Goal: Task Accomplishment & Management: Complete application form

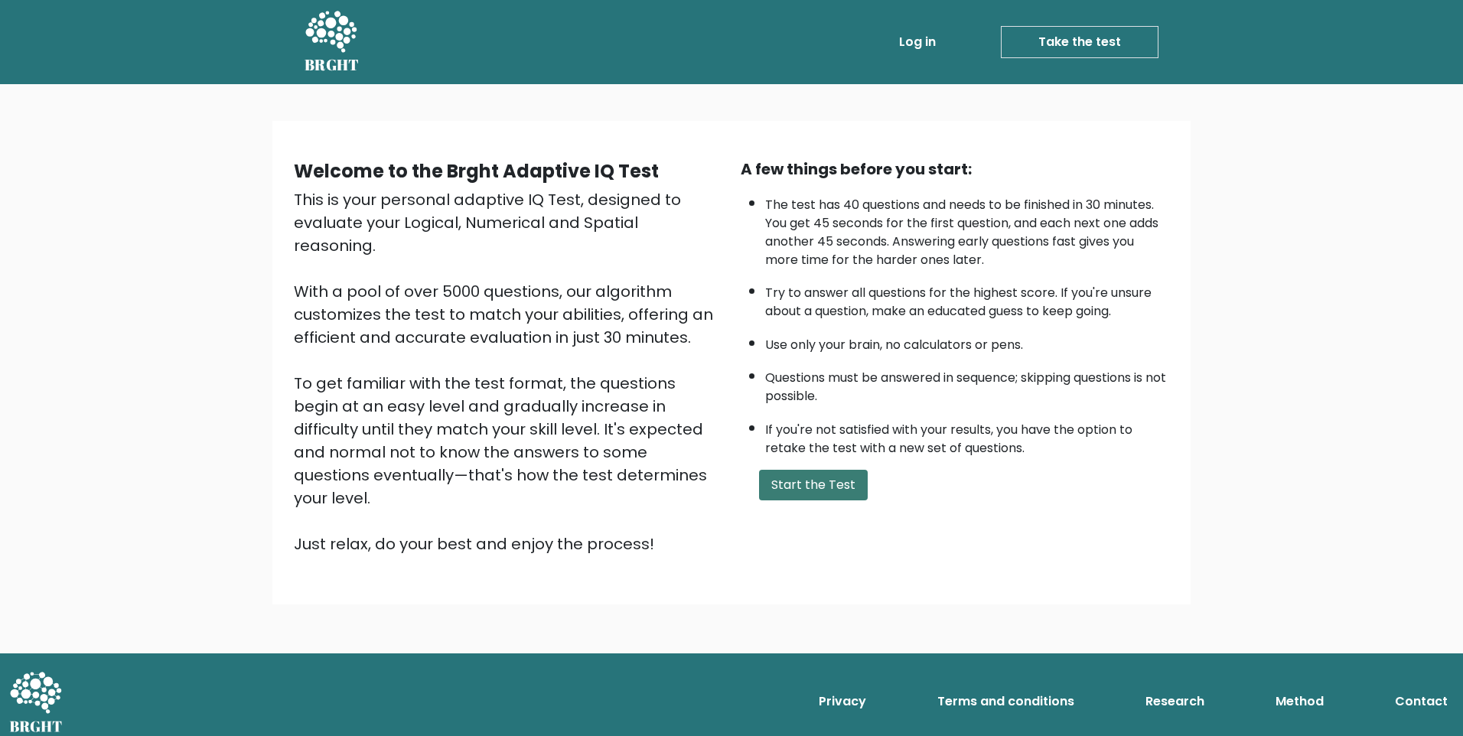
click at [798, 486] on button "Start the Test" at bounding box center [813, 485] width 109 height 31
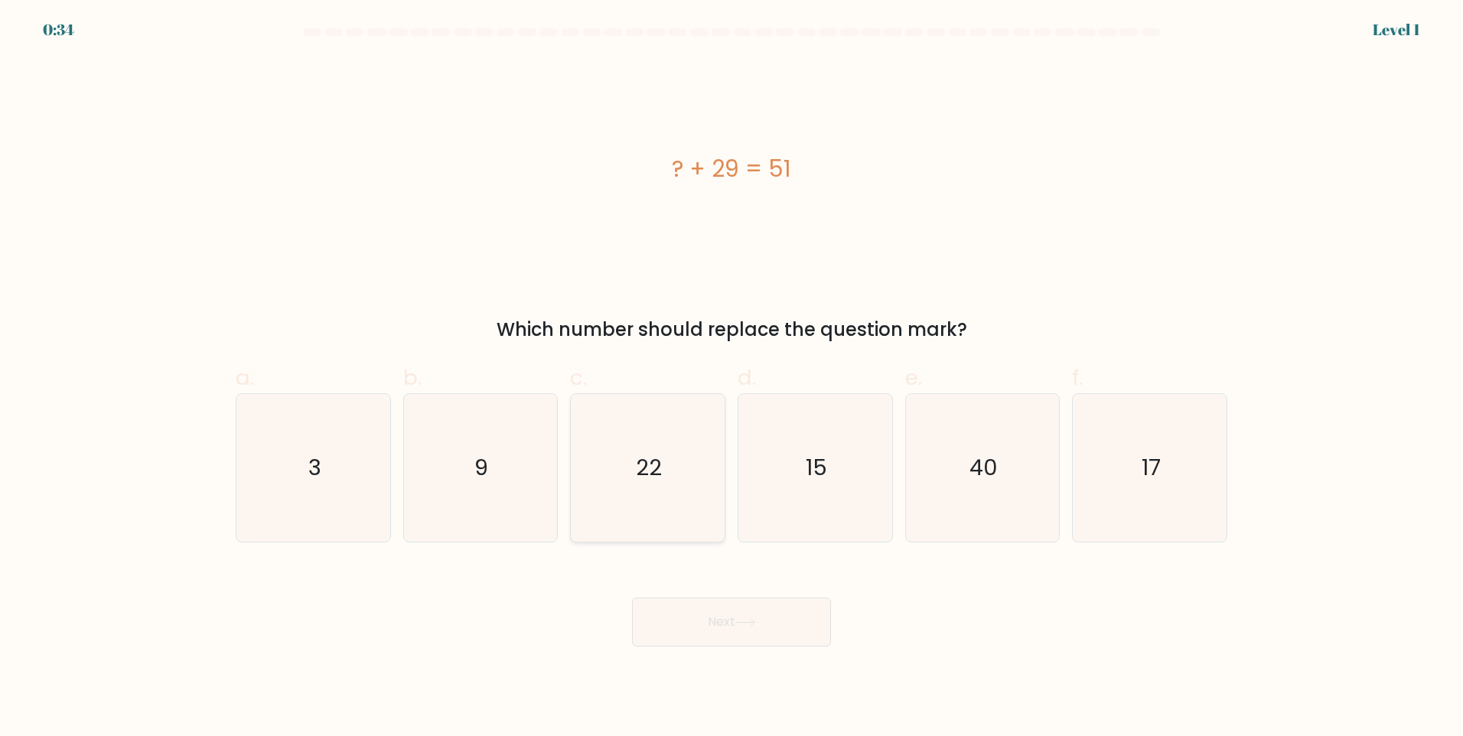
click at [643, 461] on text "22" at bounding box center [649, 467] width 26 height 31
click at [731, 378] on input "c. 22" at bounding box center [731, 373] width 1 height 10
radio input "true"
click at [726, 627] on button "Next" at bounding box center [731, 621] width 199 height 49
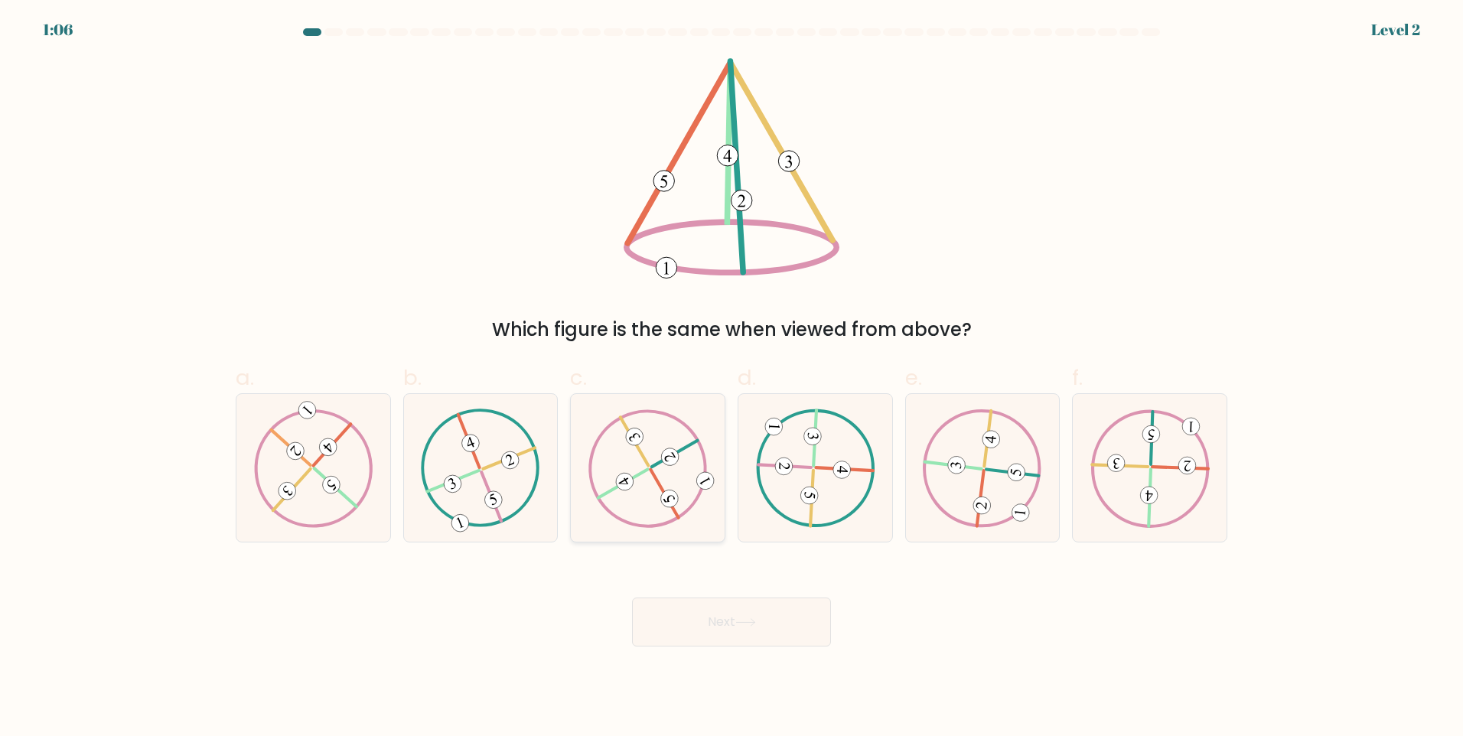
click at [642, 488] on icon at bounding box center [647, 468] width 119 height 118
click at [731, 378] on input "c." at bounding box center [731, 373] width 1 height 10
radio input "true"
click at [762, 622] on button "Next" at bounding box center [731, 621] width 199 height 49
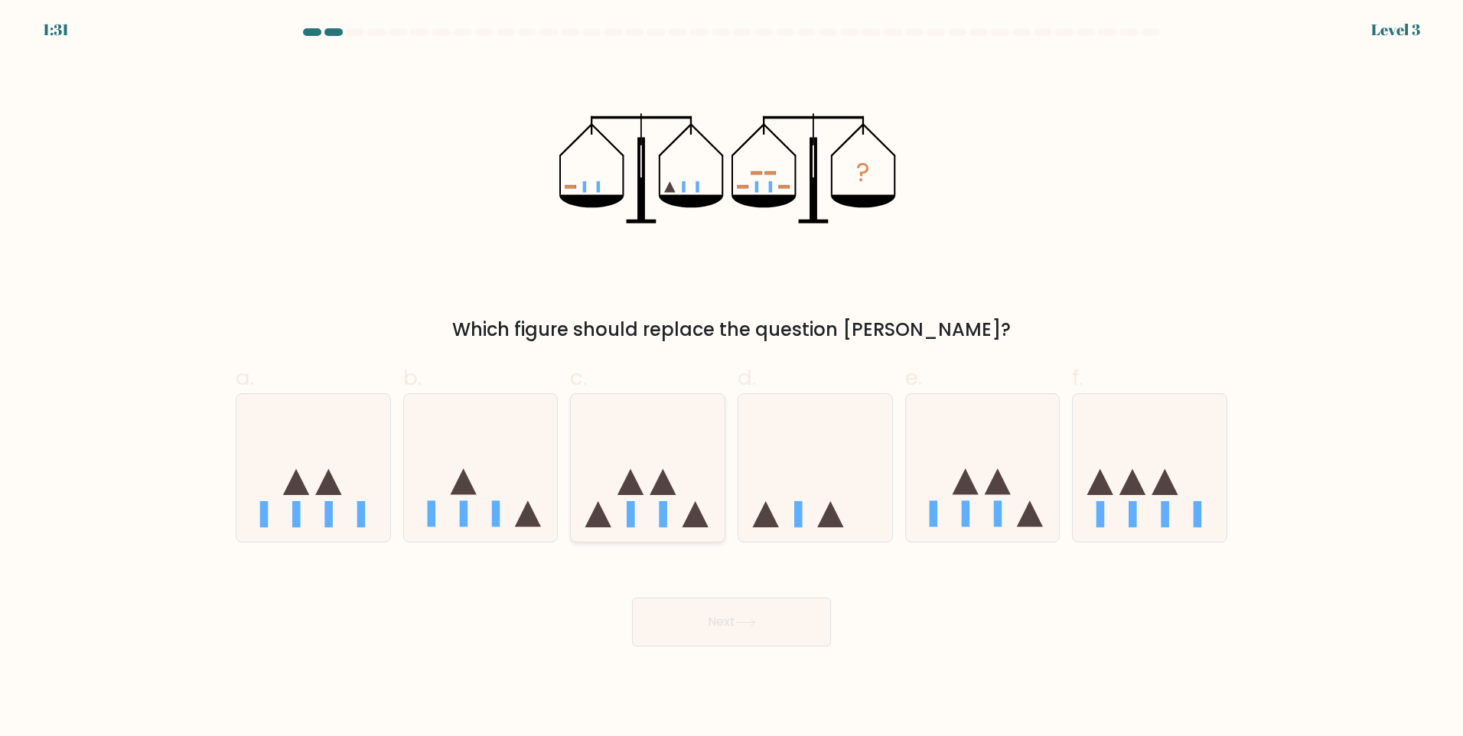
click at [682, 466] on icon at bounding box center [648, 467] width 154 height 127
click at [731, 378] on input "c." at bounding box center [731, 373] width 1 height 10
radio input "true"
click at [763, 640] on button "Next" at bounding box center [731, 621] width 199 height 49
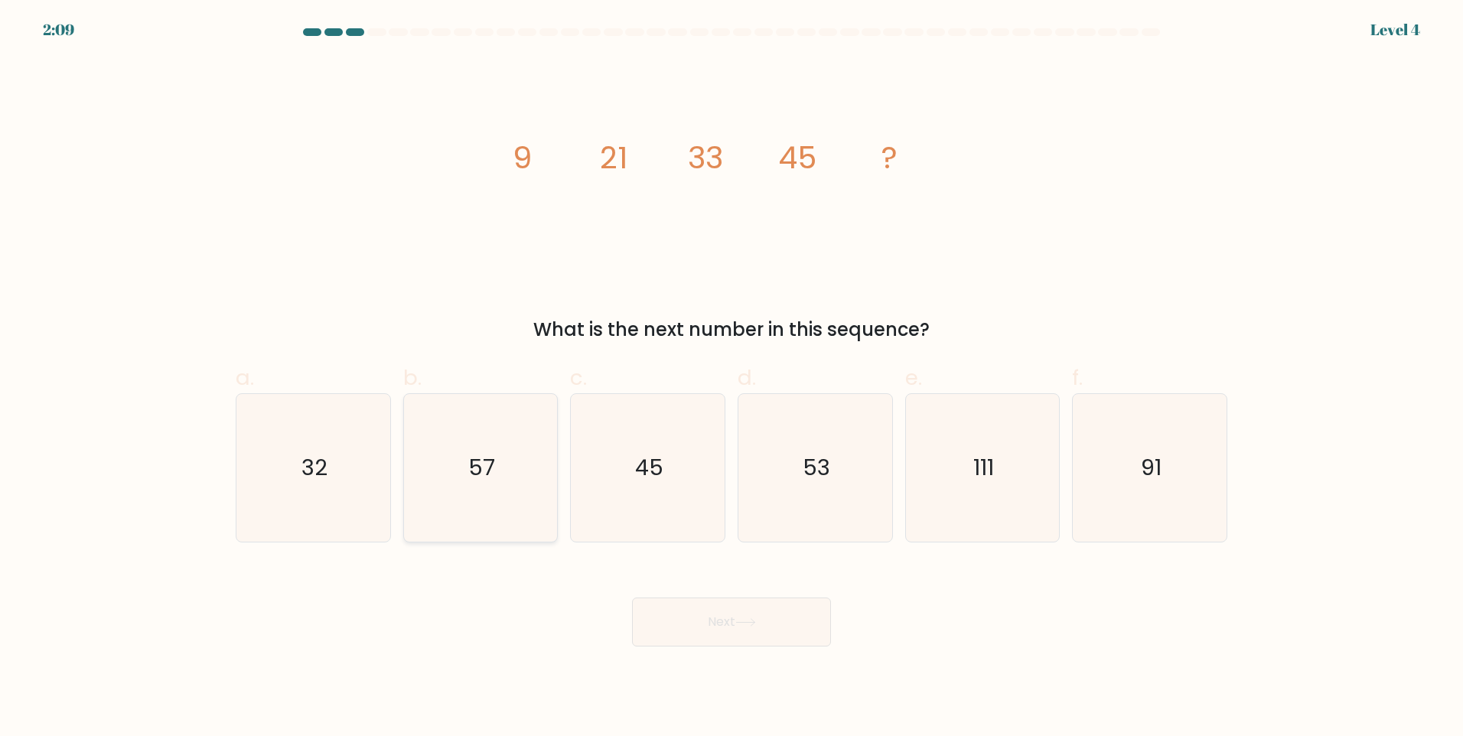
click at [464, 486] on icon "57" at bounding box center [480, 468] width 148 height 148
click at [731, 378] on input "b. 57" at bounding box center [731, 373] width 1 height 10
radio input "true"
click at [814, 604] on button "Next" at bounding box center [731, 621] width 199 height 49
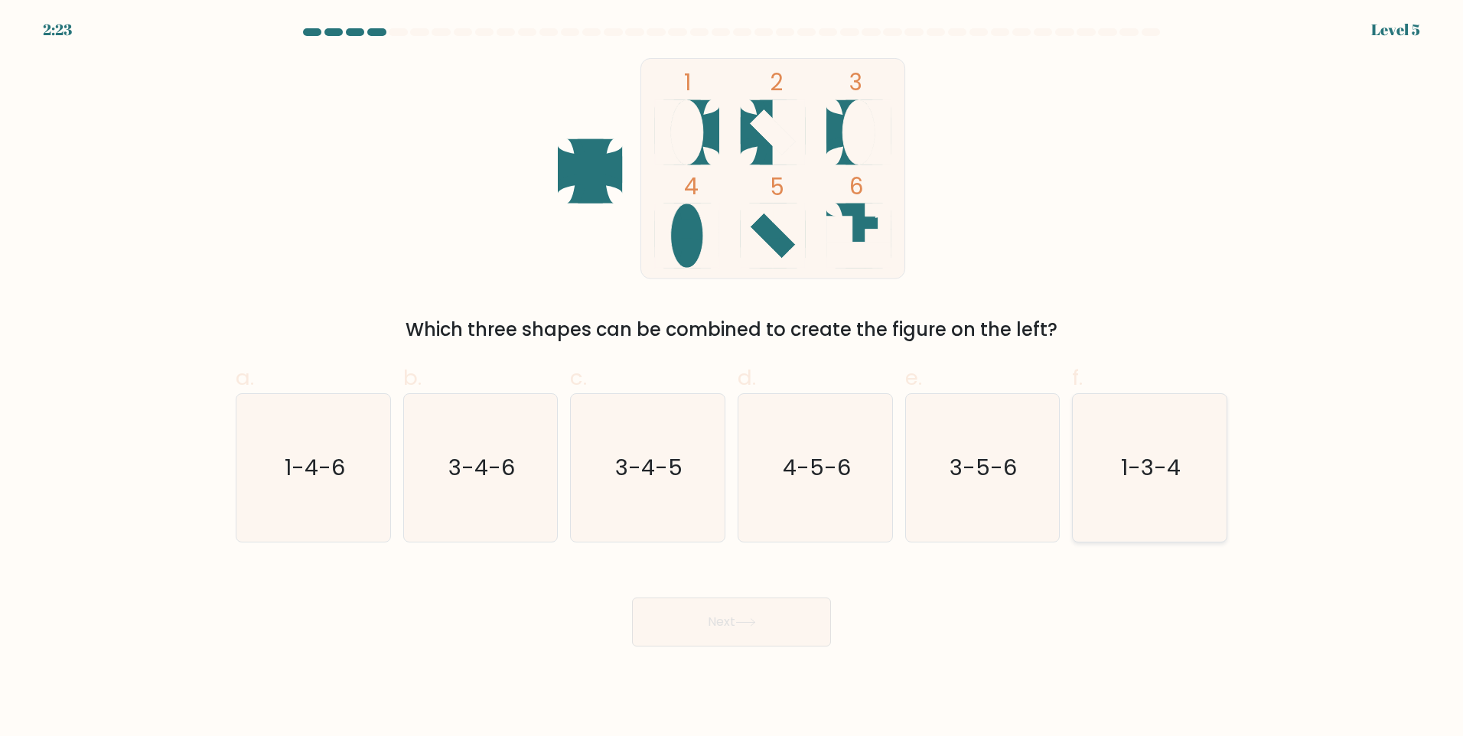
click at [1146, 470] on text "1-3-4" at bounding box center [1152, 467] width 60 height 31
click at [732, 378] on input "f. 1-3-4" at bounding box center [731, 373] width 1 height 10
radio input "true"
click at [736, 617] on button "Next" at bounding box center [731, 621] width 199 height 49
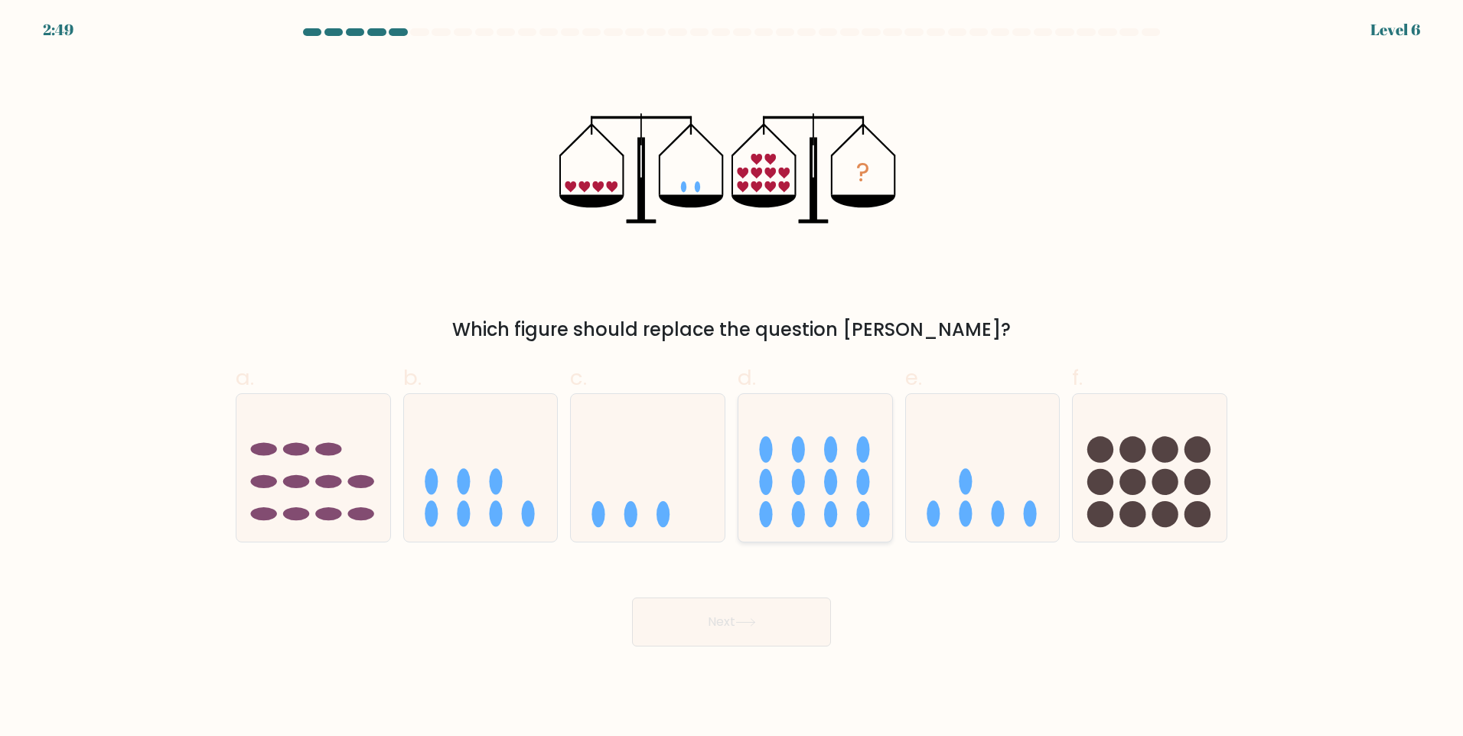
click at [810, 455] on icon at bounding box center [815, 467] width 154 height 127
click at [732, 378] on input "d." at bounding box center [731, 373] width 1 height 10
radio input "true"
click at [755, 629] on button "Next" at bounding box center [731, 621] width 199 height 49
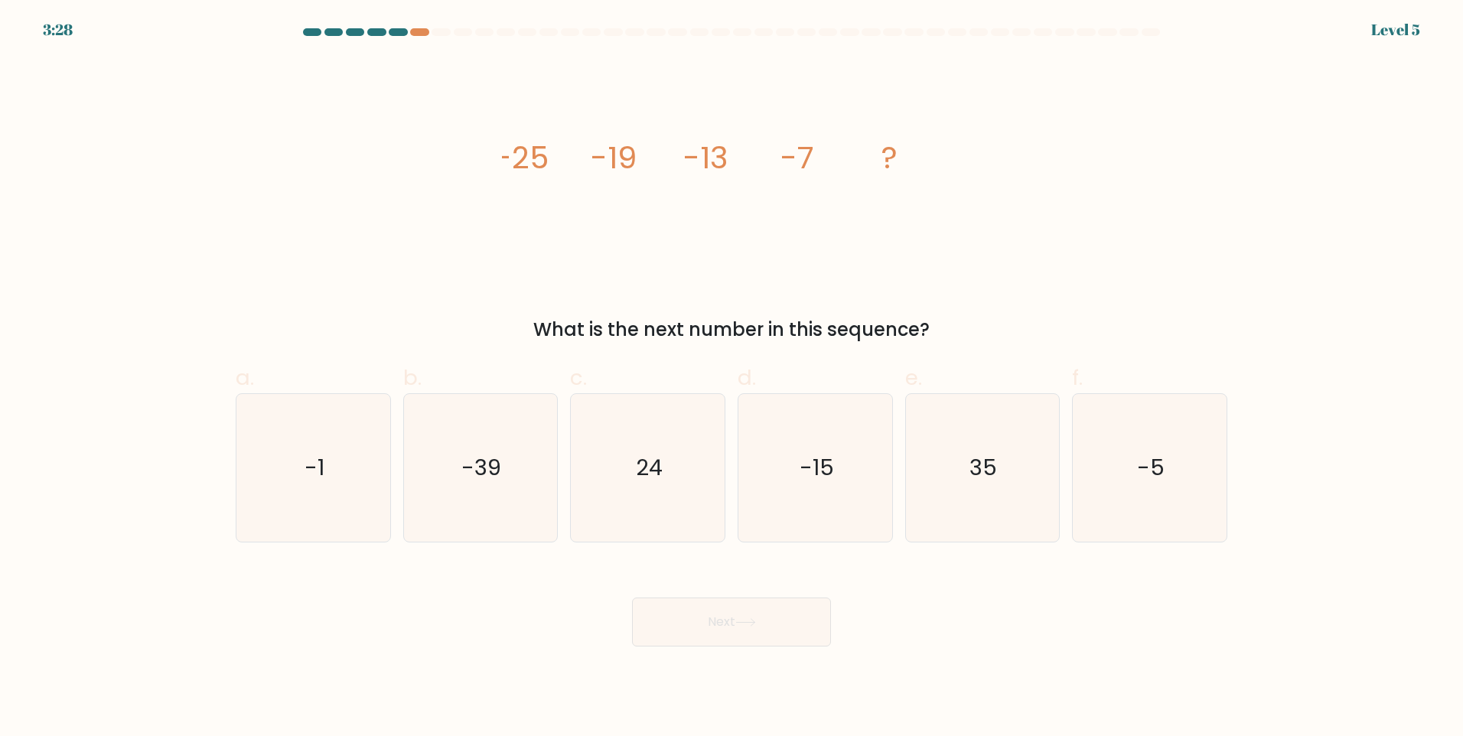
click at [230, 494] on div "a. -1" at bounding box center [314, 452] width 168 height 181
click at [335, 487] on icon "-1" at bounding box center [313, 468] width 148 height 148
click at [731, 378] on input "a. -1" at bounding box center [731, 373] width 1 height 10
radio input "true"
click at [683, 623] on button "Next" at bounding box center [731, 621] width 199 height 49
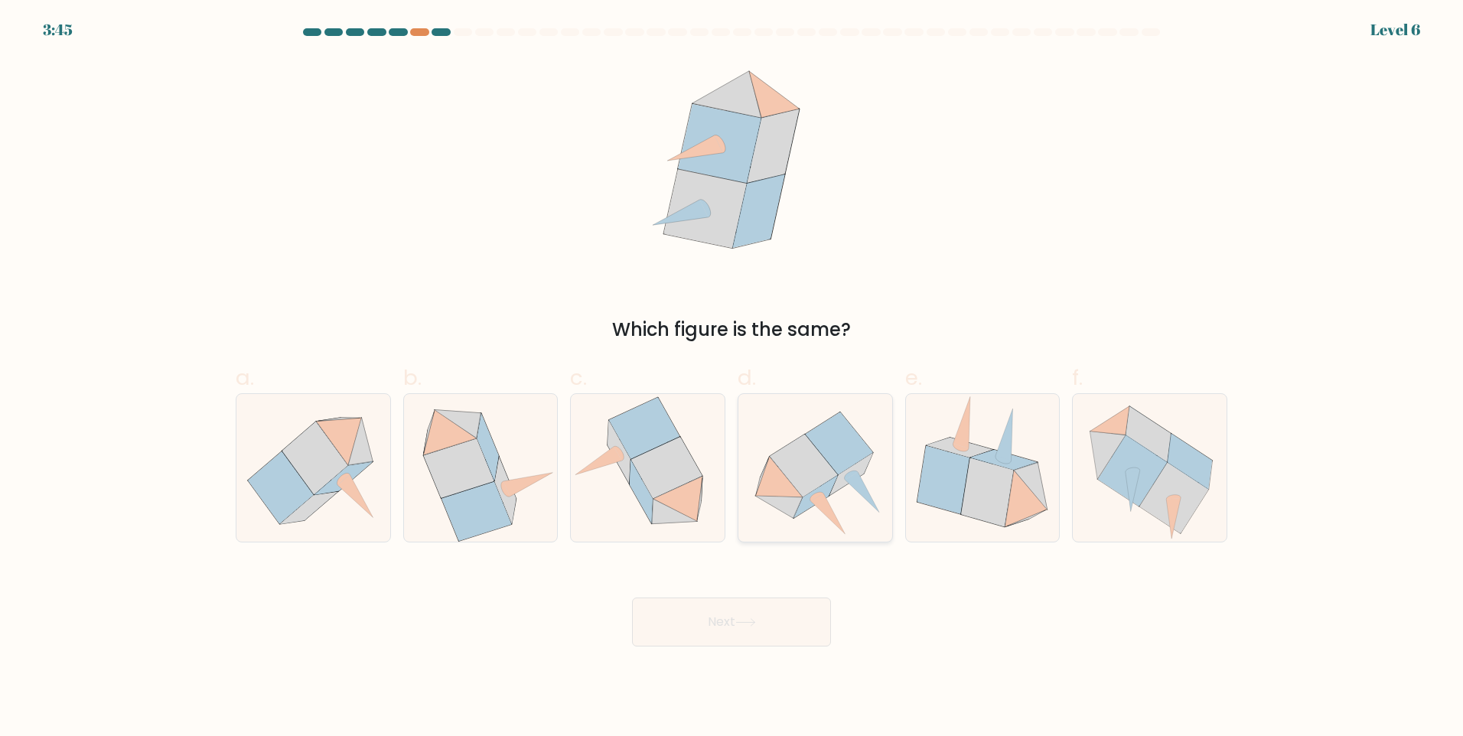
click at [825, 464] on icon at bounding box center [803, 466] width 67 height 62
click at [732, 378] on input "d." at bounding box center [731, 373] width 1 height 10
radio input "true"
click at [701, 645] on button "Next" at bounding box center [731, 621] width 199 height 49
click at [713, 614] on button "Next" at bounding box center [731, 621] width 199 height 49
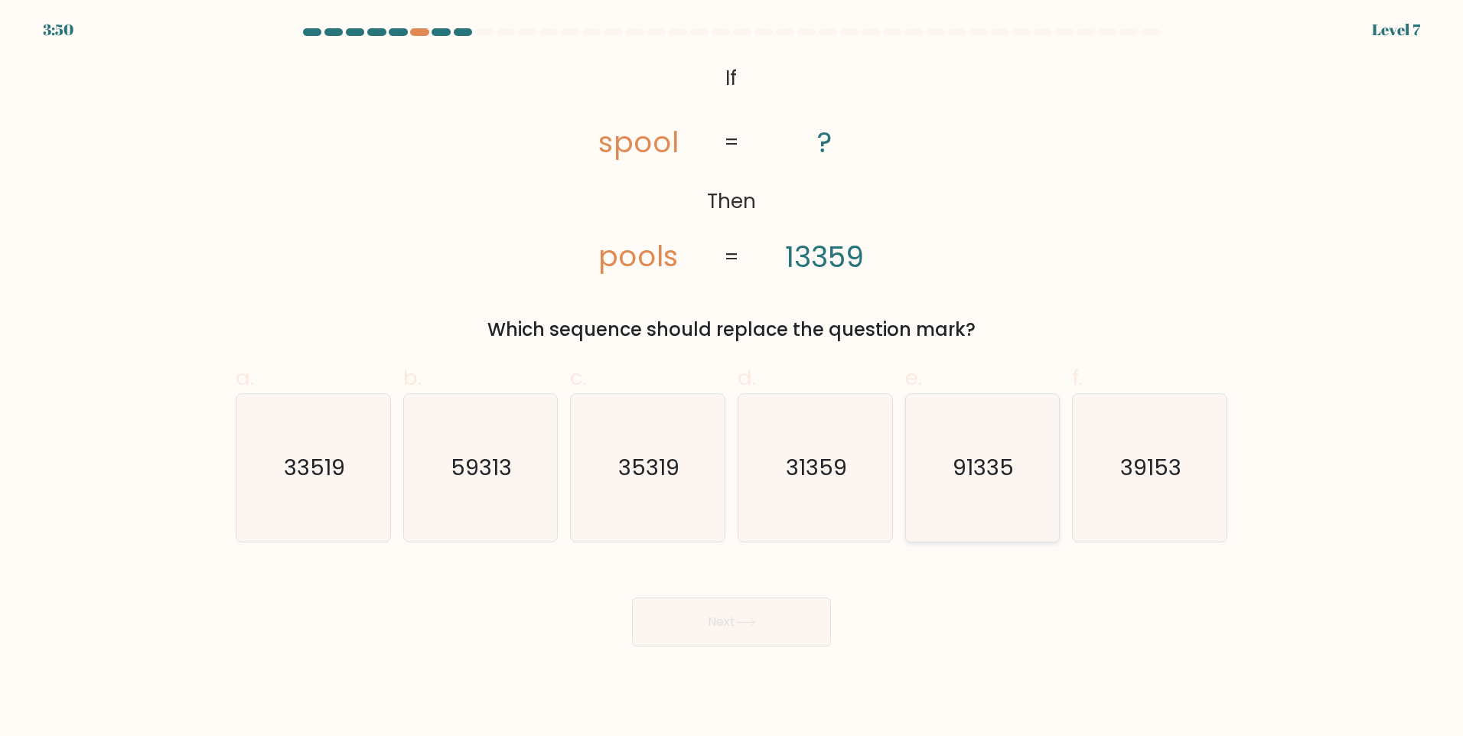
click at [972, 510] on icon "91335" at bounding box center [982, 468] width 148 height 148
click at [732, 378] on input "e. 91335" at bounding box center [731, 373] width 1 height 10
radio input "true"
click at [748, 624] on icon at bounding box center [745, 622] width 21 height 8
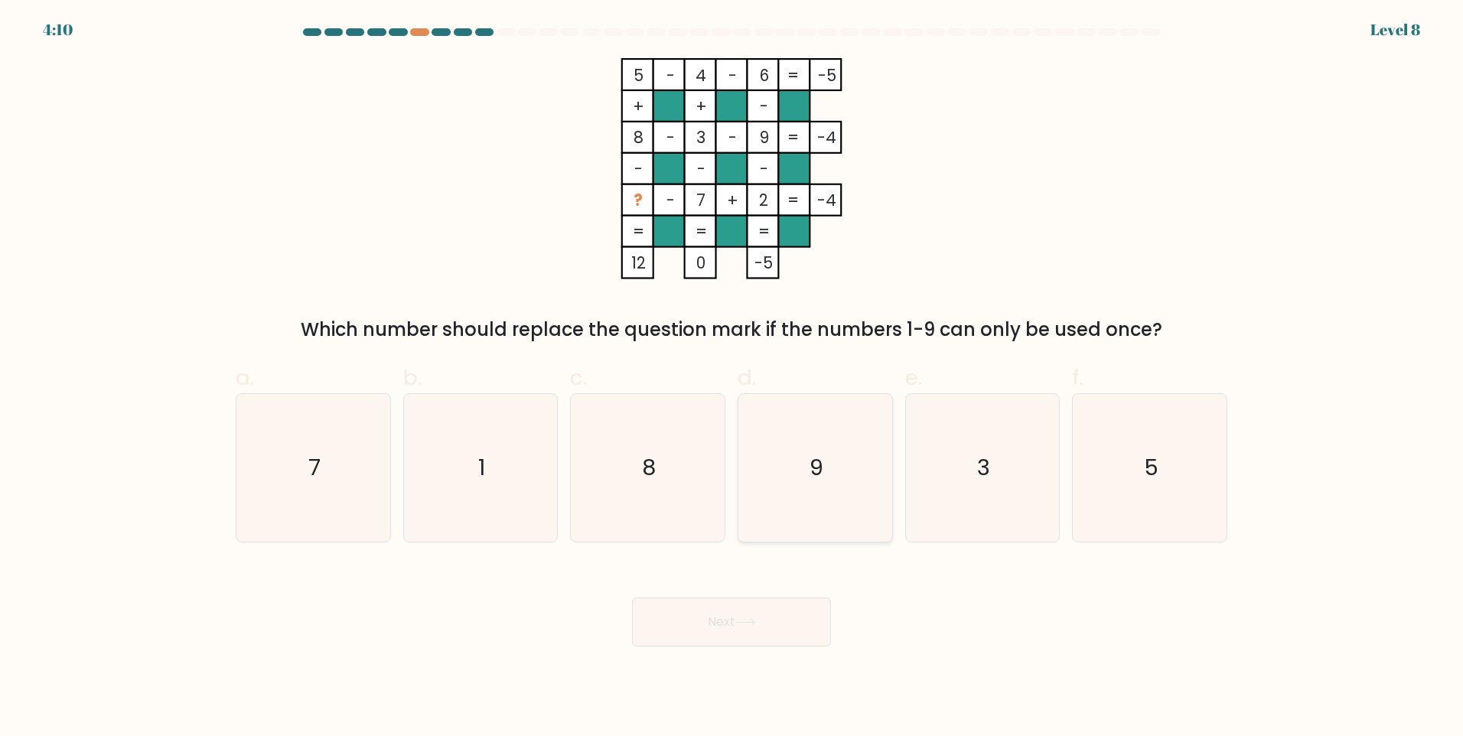
drag, startPoint x: 789, startPoint y: 429, endPoint x: 790, endPoint y: 420, distance: 9.3
click at [790, 424] on icon "9" at bounding box center [815, 468] width 148 height 148
click at [732, 378] on input "d. 9" at bounding box center [731, 373] width 1 height 10
radio input "true"
click at [742, 611] on button "Next" at bounding box center [731, 621] width 199 height 49
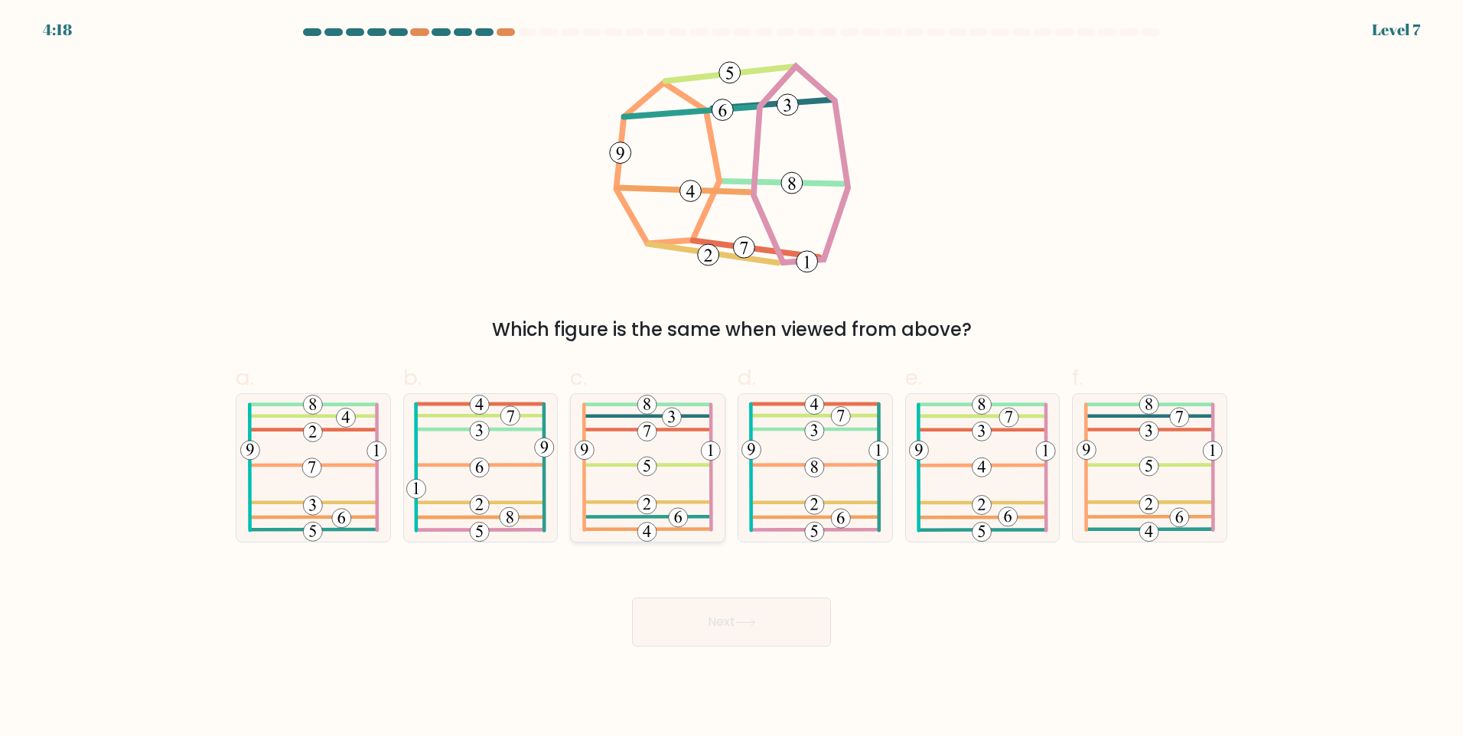
click at [683, 471] on icon at bounding box center [648, 468] width 146 height 148
click at [731, 378] on input "c." at bounding box center [731, 373] width 1 height 10
radio input "true"
drag, startPoint x: 780, startPoint y: 602, endPoint x: 773, endPoint y: 611, distance: 11.0
click at [773, 611] on button "Next" at bounding box center [731, 621] width 199 height 49
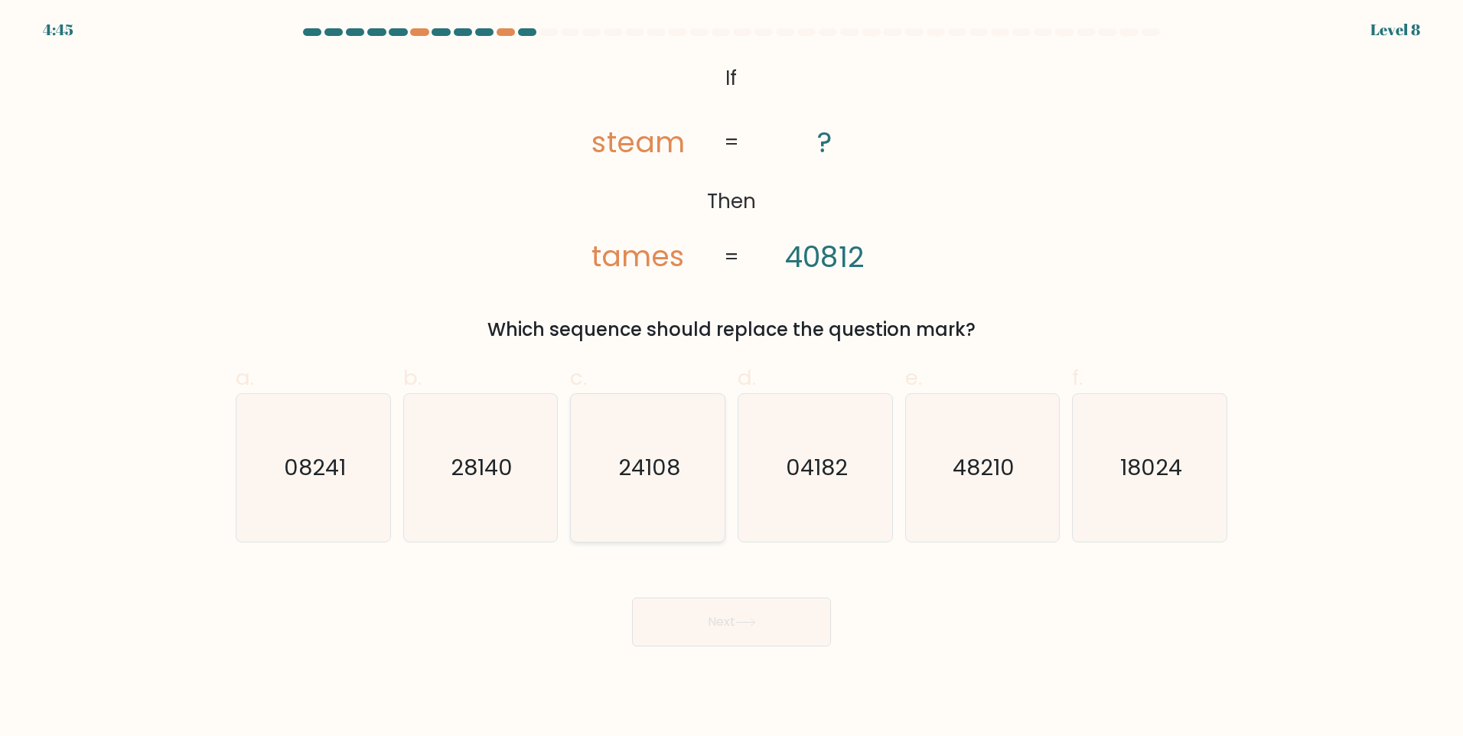
click at [601, 432] on icon "24108" at bounding box center [648, 468] width 148 height 148
click at [731, 378] on input "c. 24108" at bounding box center [731, 373] width 1 height 10
radio input "true"
click at [691, 624] on button "Next" at bounding box center [731, 621] width 199 height 49
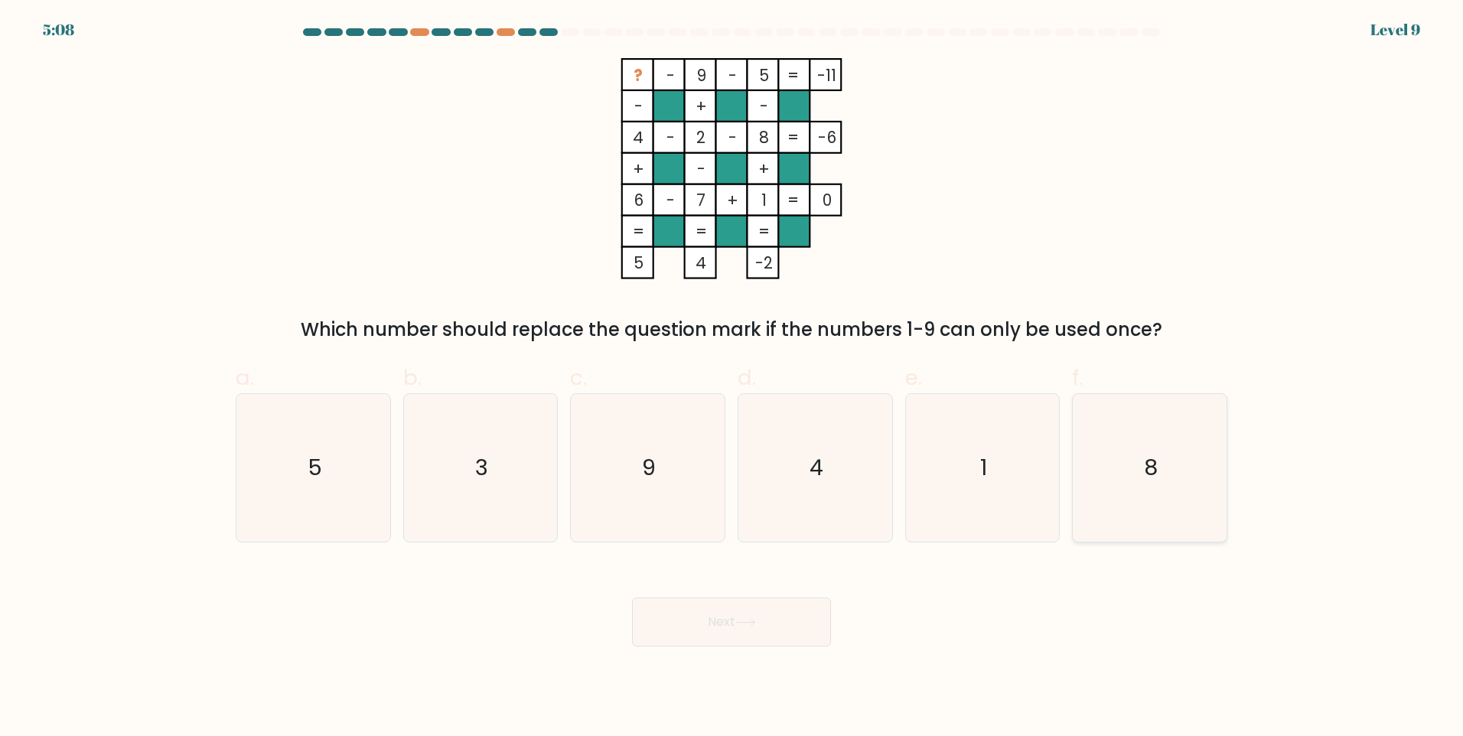
click at [1216, 488] on icon "8" at bounding box center [1150, 468] width 148 height 148
click at [732, 378] on input "f. 8" at bounding box center [731, 373] width 1 height 10
radio input "true"
click at [741, 639] on button "Next" at bounding box center [731, 621] width 199 height 49
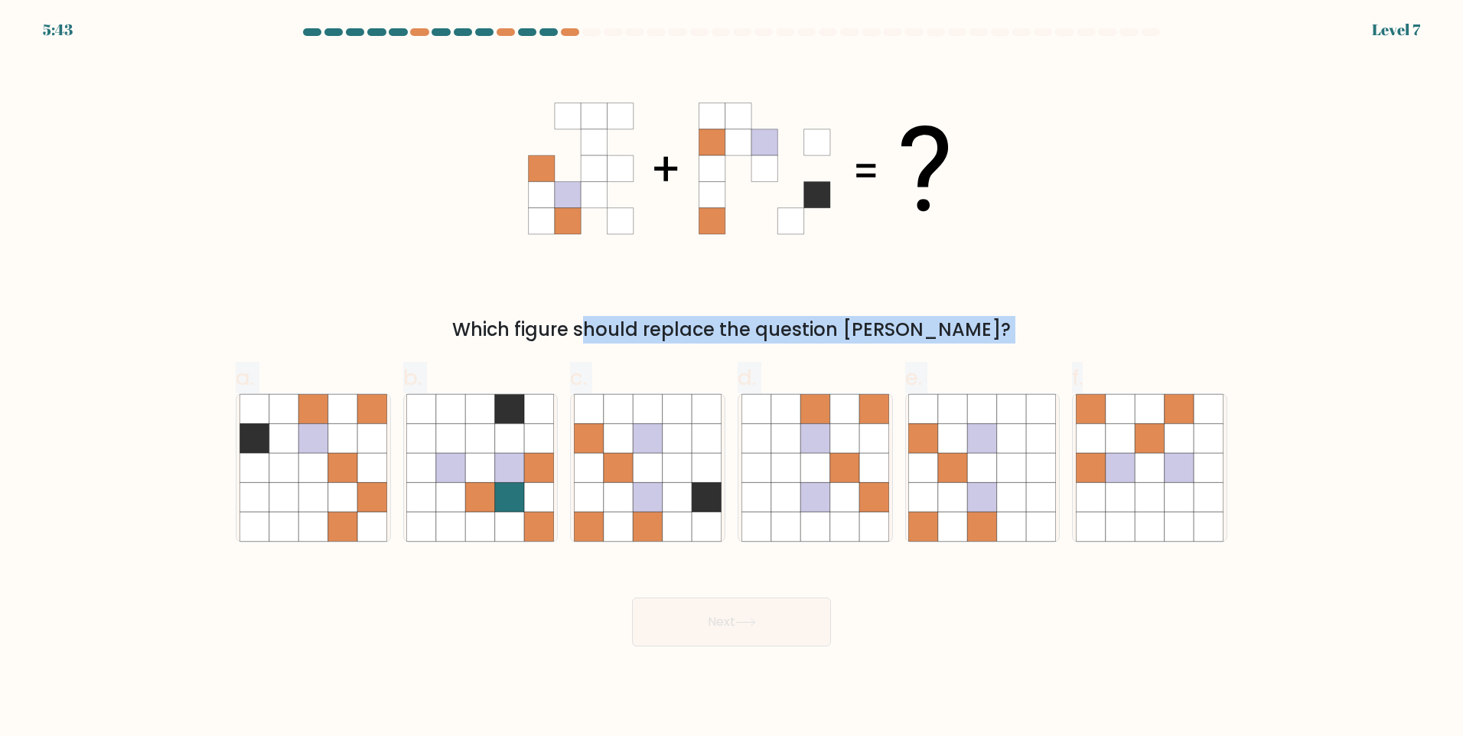
drag, startPoint x: 386, startPoint y: 77, endPoint x: 1321, endPoint y: 597, distance: 1069.9
click at [1321, 597] on form at bounding box center [731, 337] width 1463 height 618
drag, startPoint x: 1321, startPoint y: 597, endPoint x: 1293, endPoint y: 304, distance: 293.6
click at [1293, 304] on form at bounding box center [731, 337] width 1463 height 618
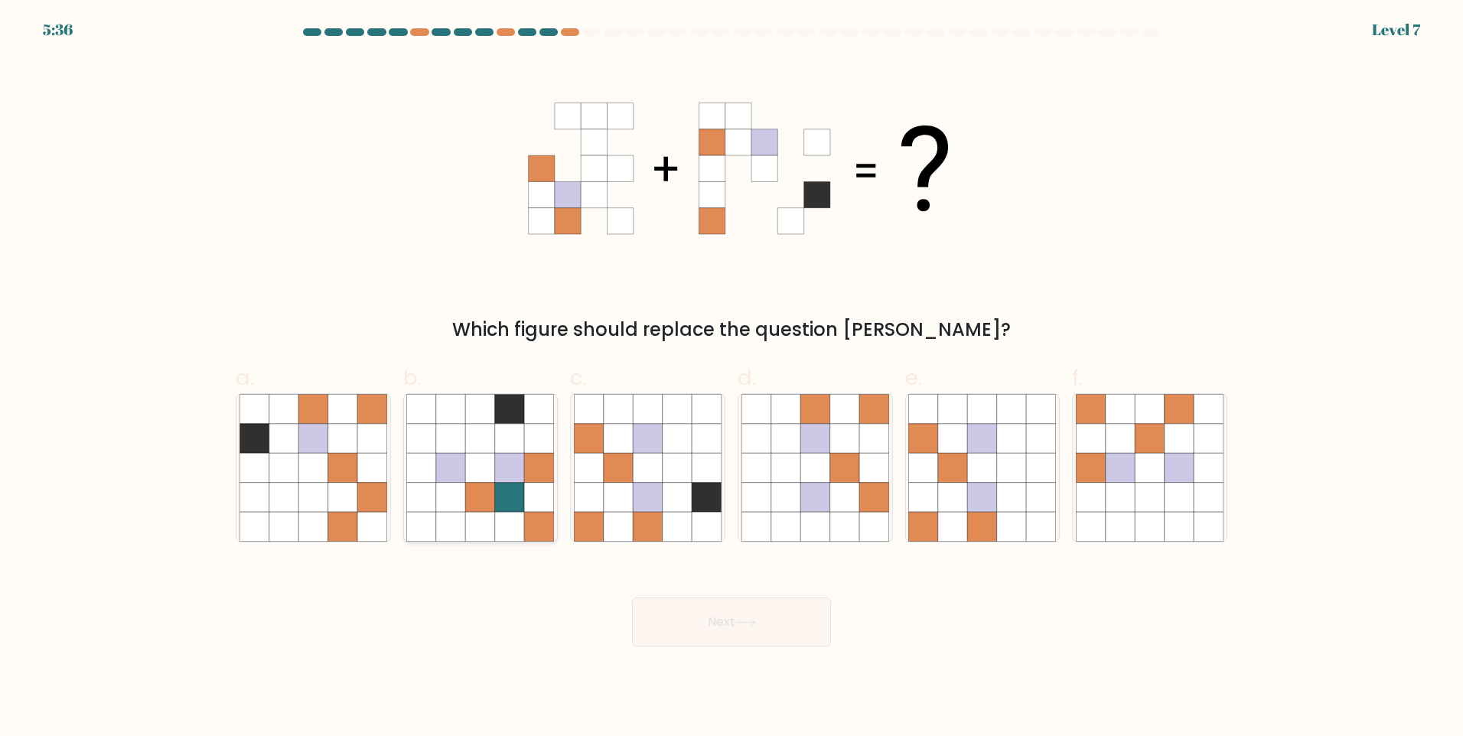
click at [531, 448] on icon at bounding box center [539, 438] width 29 height 29
click at [731, 378] on input "b." at bounding box center [731, 373] width 1 height 10
radio input "true"
click at [1013, 460] on icon at bounding box center [1011, 467] width 29 height 29
click at [732, 378] on input "e." at bounding box center [731, 373] width 1 height 10
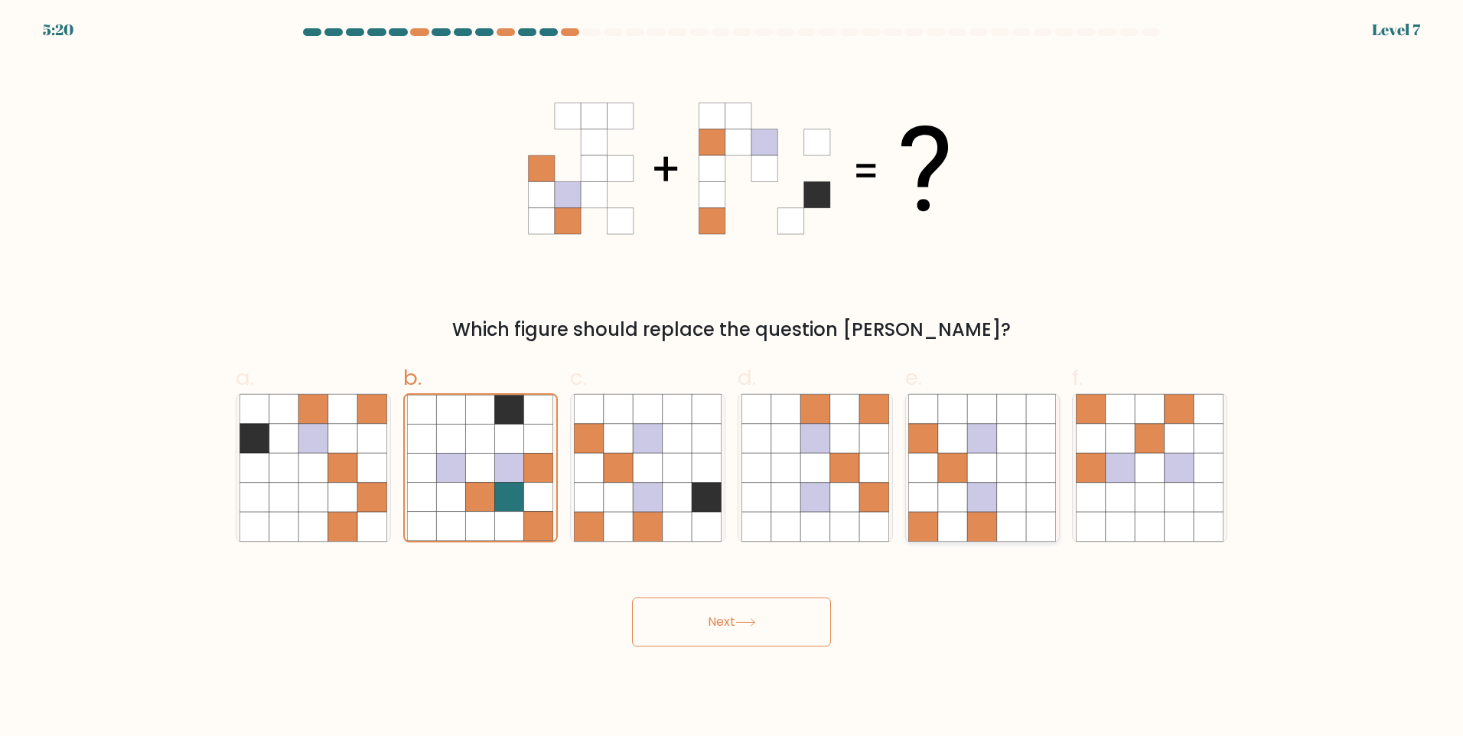
radio input "true"
click at [767, 632] on button "Next" at bounding box center [731, 621] width 199 height 49
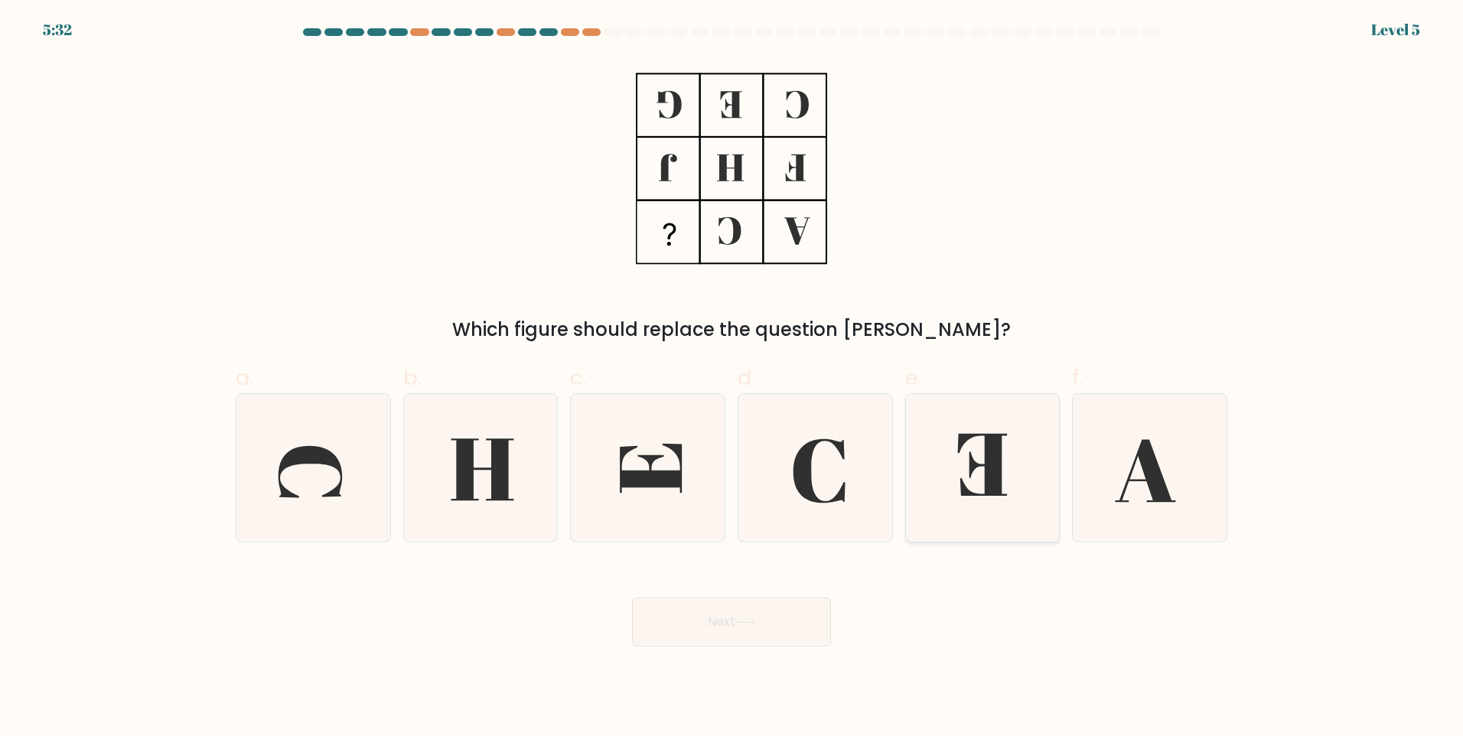
click at [988, 478] on icon at bounding box center [983, 465] width 50 height 62
click at [732, 378] on input "e." at bounding box center [731, 373] width 1 height 10
radio input "true"
click at [770, 612] on button "Next" at bounding box center [731, 621] width 199 height 49
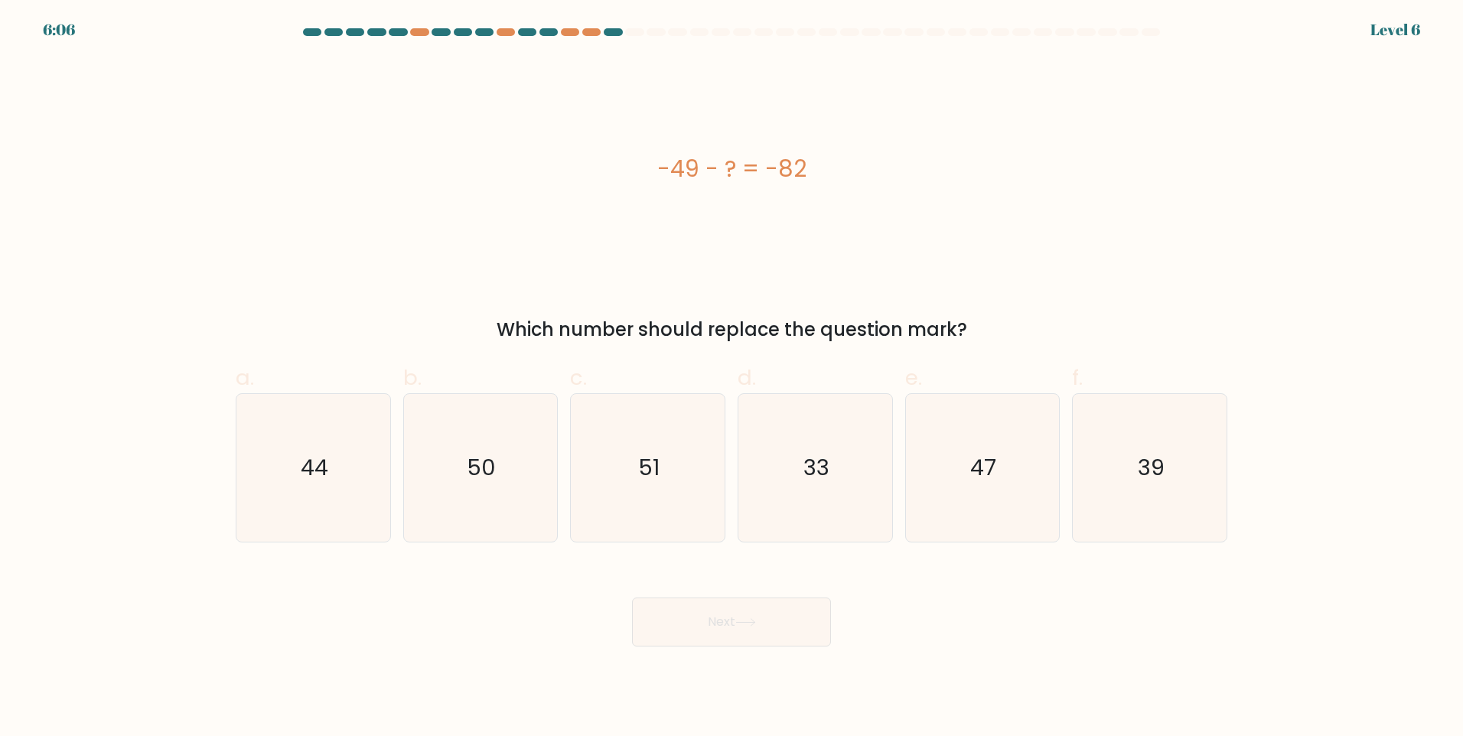
drag, startPoint x: 861, startPoint y: 165, endPoint x: 636, endPoint y: 177, distance: 226.0
click at [636, 177] on div "-49 - ? = -82" at bounding box center [731, 168] width 991 height 34
copy div "-49 - ? = -82"
click at [795, 450] on icon "33" at bounding box center [815, 468] width 148 height 148
click at [732, 378] on input "d. 33" at bounding box center [731, 373] width 1 height 10
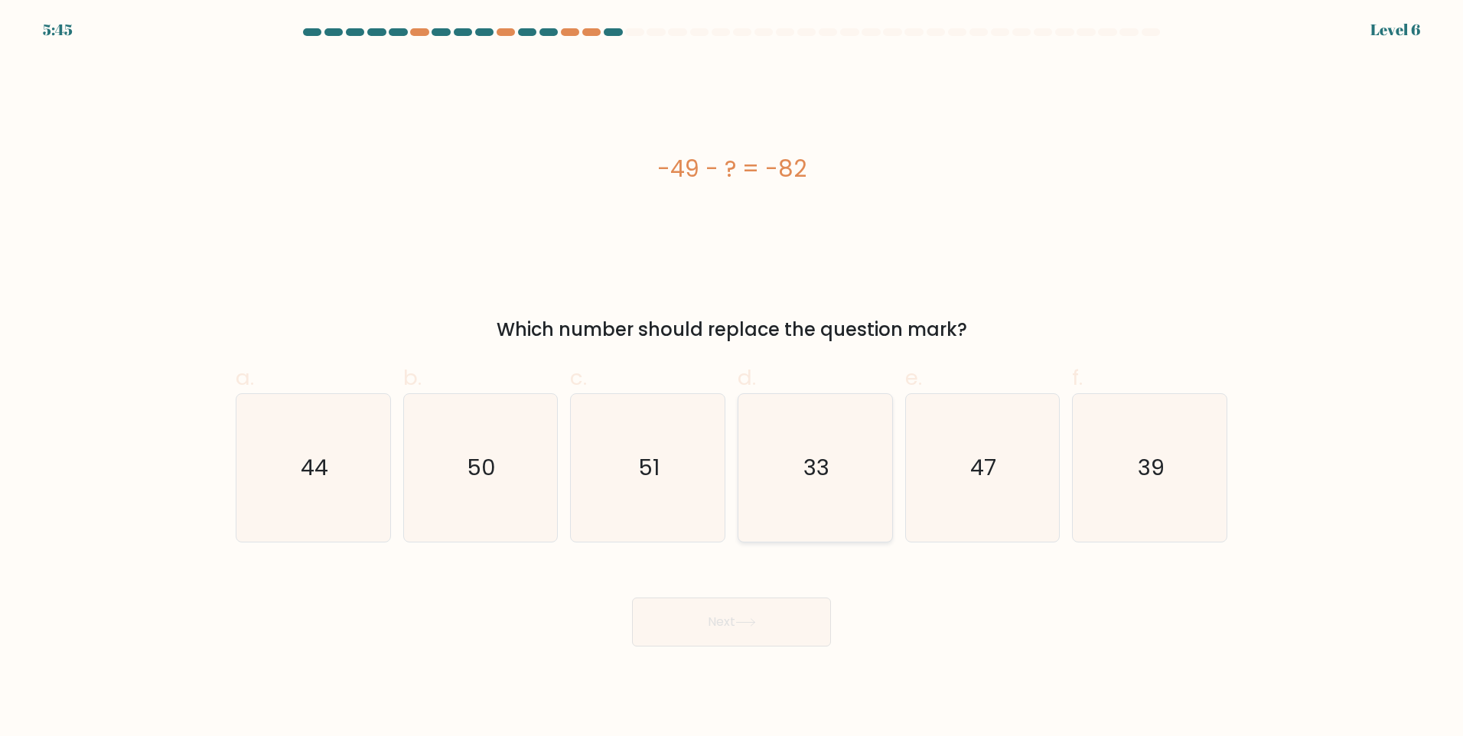
radio input "true"
click at [715, 622] on button "Next" at bounding box center [731, 621] width 199 height 49
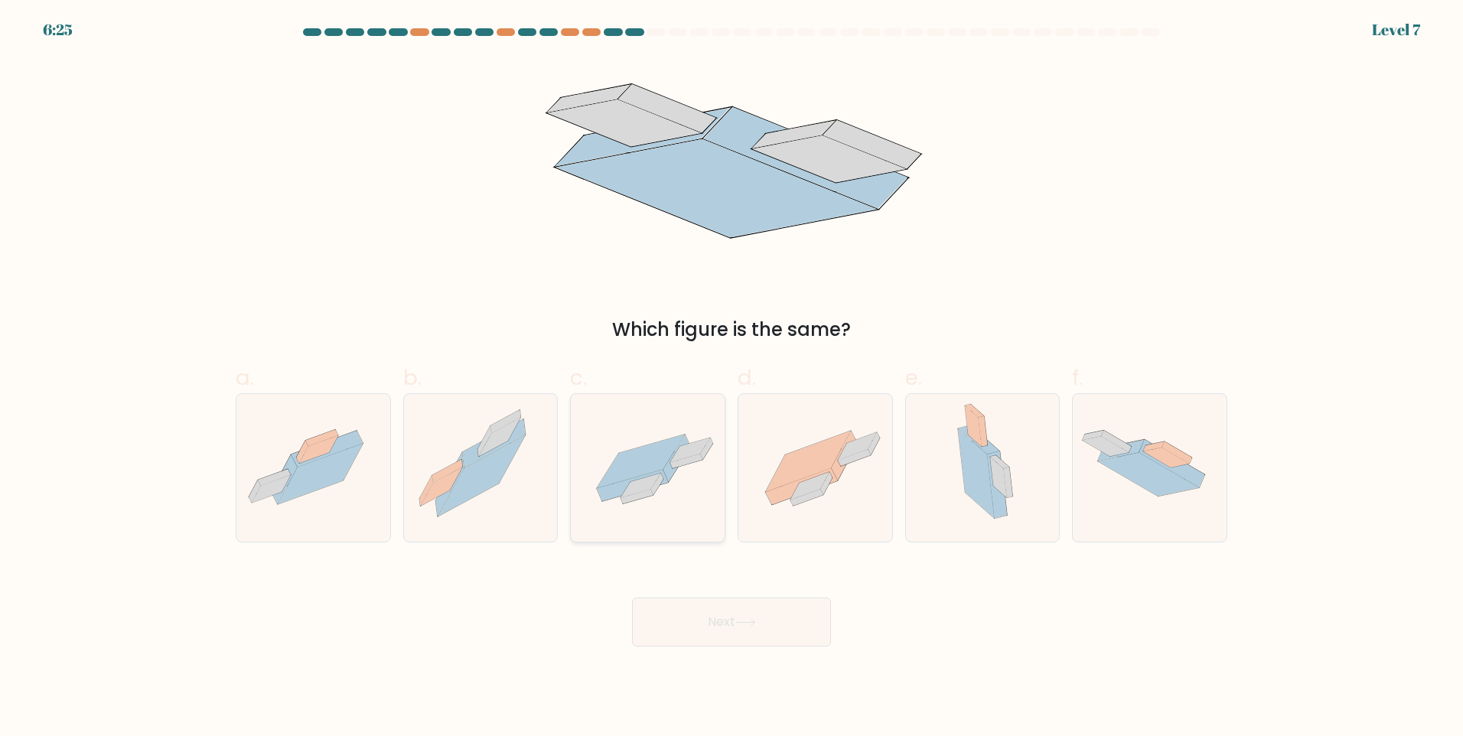
click at [642, 494] on icon at bounding box center [636, 497] width 32 height 15
click at [731, 378] on input "c." at bounding box center [731, 373] width 1 height 10
radio input "true"
click at [694, 597] on div "Next" at bounding box center [731, 604] width 1010 height 86
click at [725, 614] on button "Next" at bounding box center [731, 621] width 199 height 49
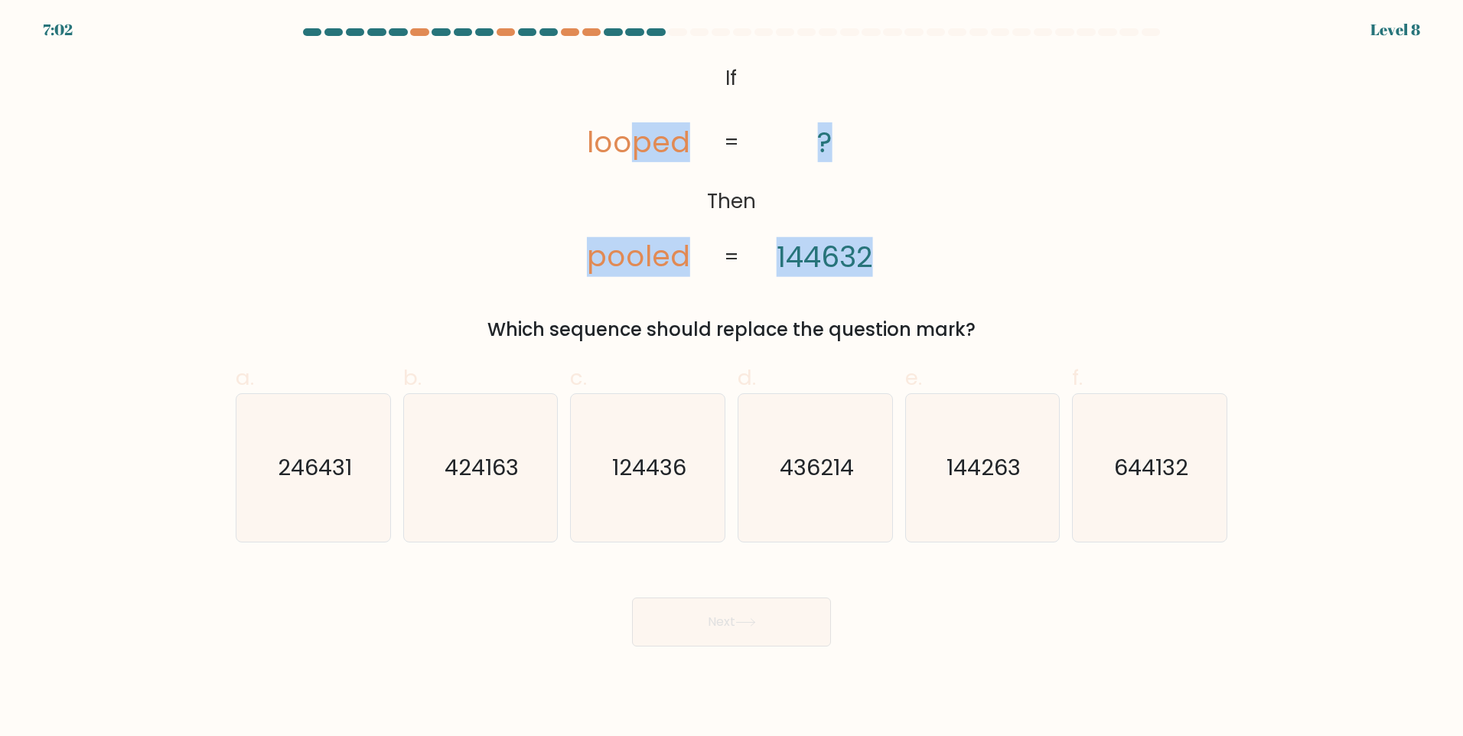
drag, startPoint x: 638, startPoint y: 80, endPoint x: 887, endPoint y: 272, distance: 314.8
click at [887, 272] on icon "@import url('[URL][DOMAIN_NAME]); If Then looped pooled ? 144632 = =" at bounding box center [731, 168] width 358 height 221
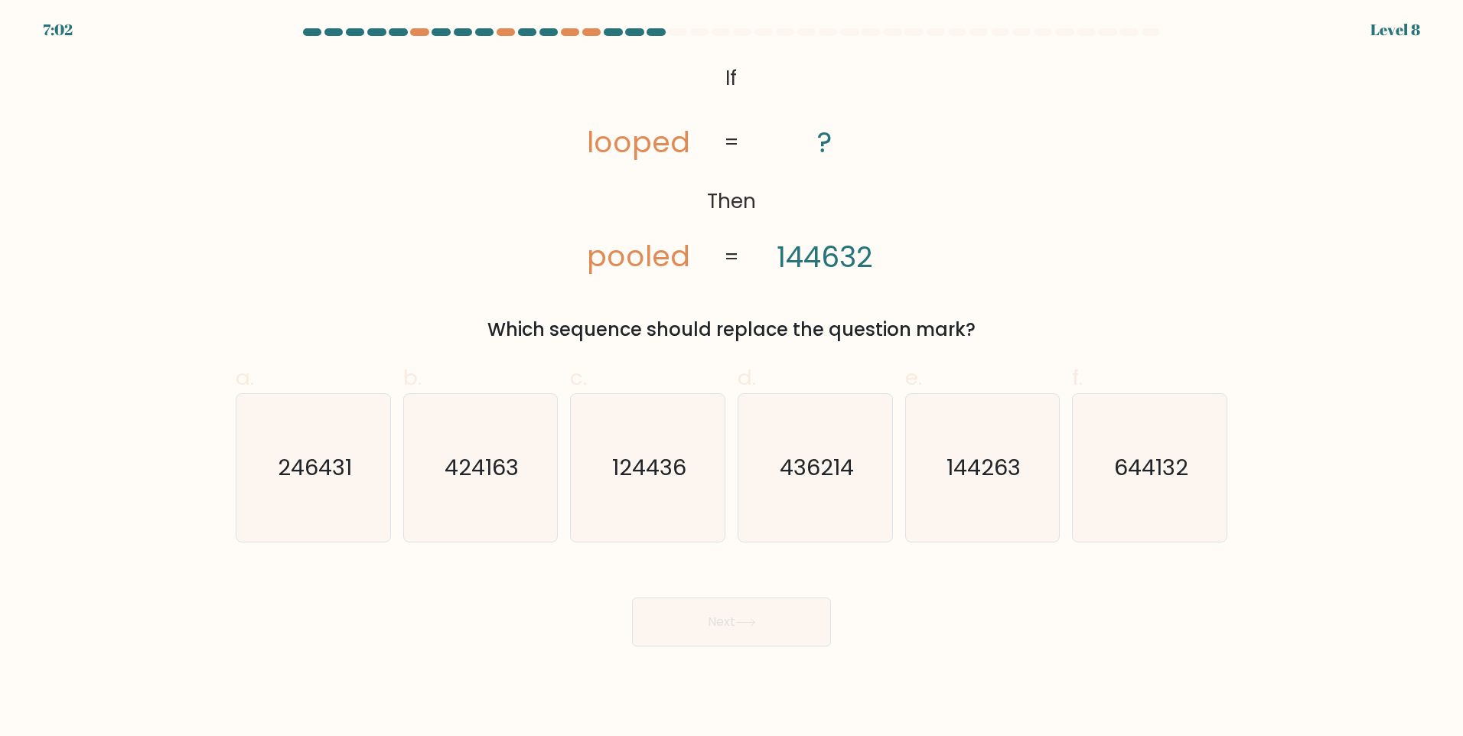
drag, startPoint x: 887, startPoint y: 272, endPoint x: 447, endPoint y: 148, distance: 458.0
click at [447, 148] on div "@import url('[URL][DOMAIN_NAME]); If Then looped pooled ? 144632 = = Which sequ…" at bounding box center [731, 200] width 1010 height 285
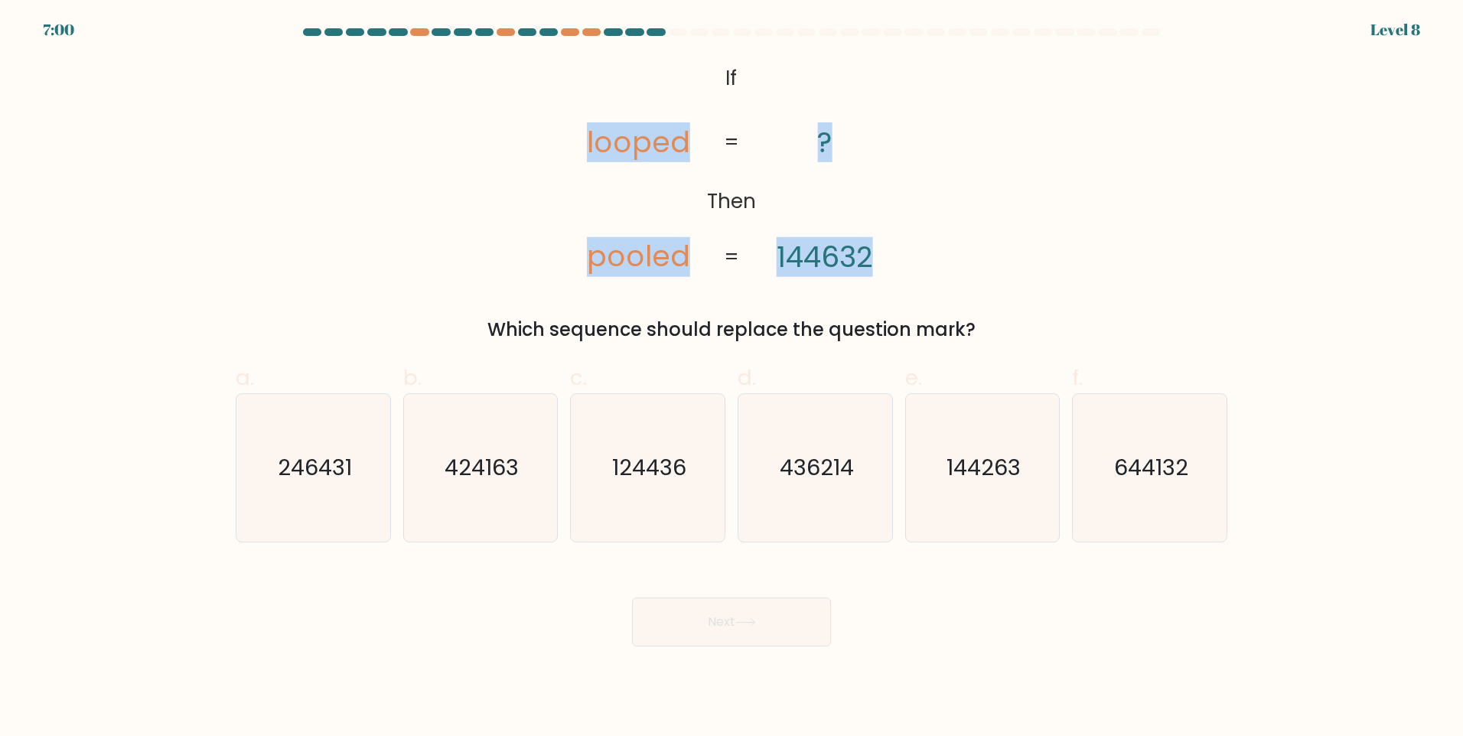
drag, startPoint x: 577, startPoint y: 134, endPoint x: 918, endPoint y: 272, distance: 368.2
click at [918, 272] on div "@import url('[URL][DOMAIN_NAME]); If Then looped pooled ? 144632 = = Which sequ…" at bounding box center [731, 200] width 1010 height 285
copy icon "looped pooled ? 144632"
click at [1083, 215] on div "@import url('[URL][DOMAIN_NAME]); If Then looped pooled ? 144632 = = Which sequ…" at bounding box center [731, 200] width 1010 height 285
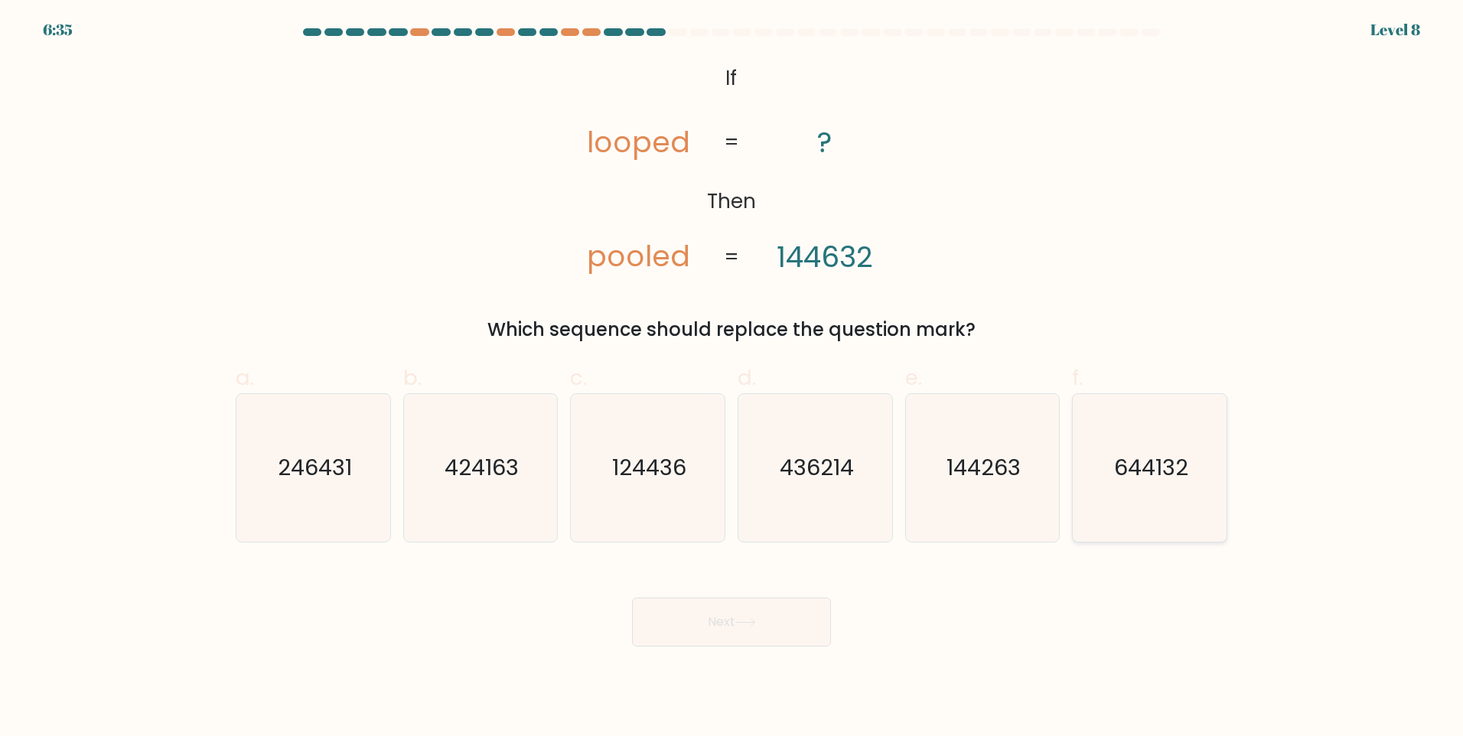
click at [1136, 506] on icon "644132" at bounding box center [1150, 468] width 148 height 148
click at [732, 378] on input "f. 644132" at bounding box center [731, 373] width 1 height 10
radio input "true"
click at [658, 647] on body "6:34 Level 8 If" at bounding box center [731, 368] width 1463 height 736
click at [740, 617] on button "Next" at bounding box center [731, 621] width 199 height 49
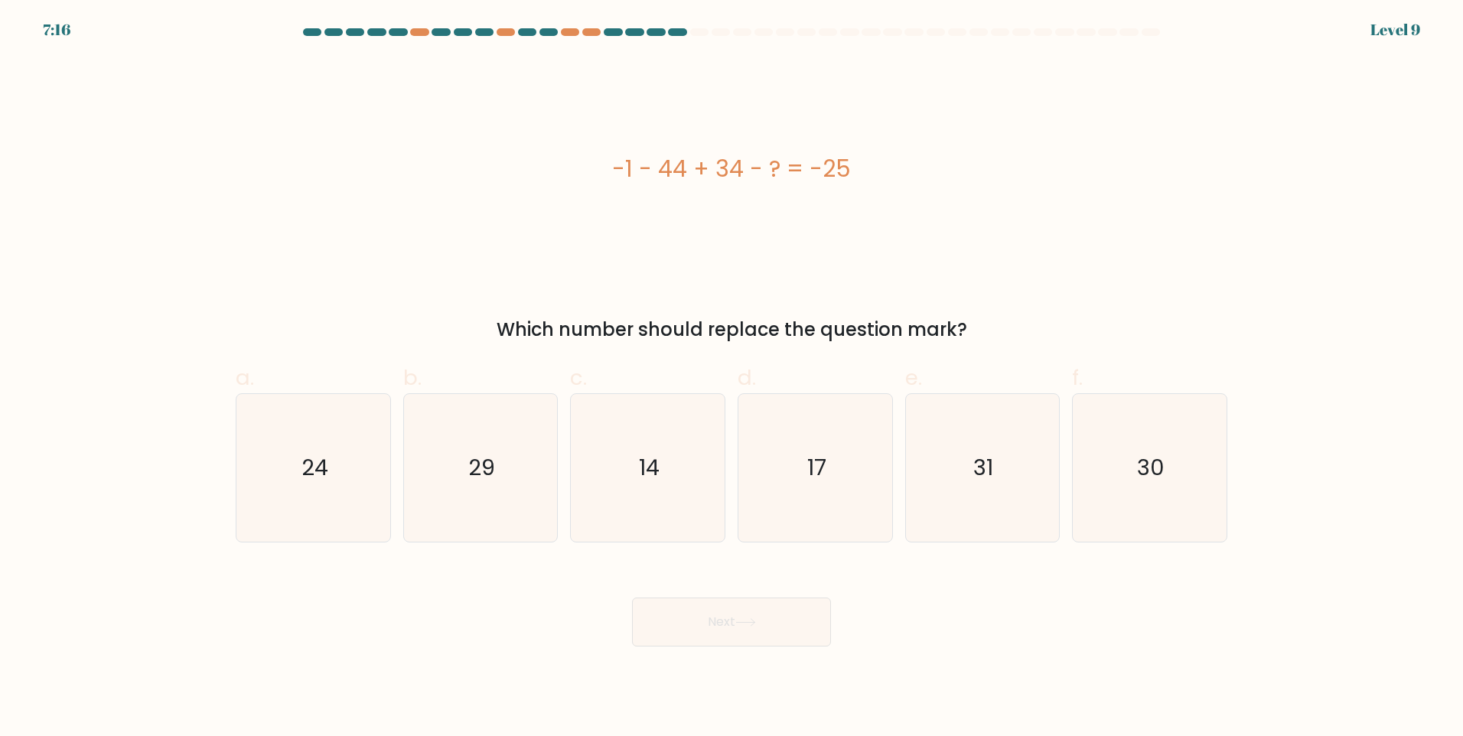
drag, startPoint x: 913, startPoint y: 168, endPoint x: 569, endPoint y: 179, distance: 344.4
click at [569, 179] on div "-1 - 44 + 34 - ? = -25" at bounding box center [731, 168] width 991 height 34
copy div "-1 - 44 + 34 - ? = -25"
click at [614, 447] on icon "14" at bounding box center [648, 468] width 148 height 148
click at [731, 378] on input "c. 14" at bounding box center [731, 373] width 1 height 10
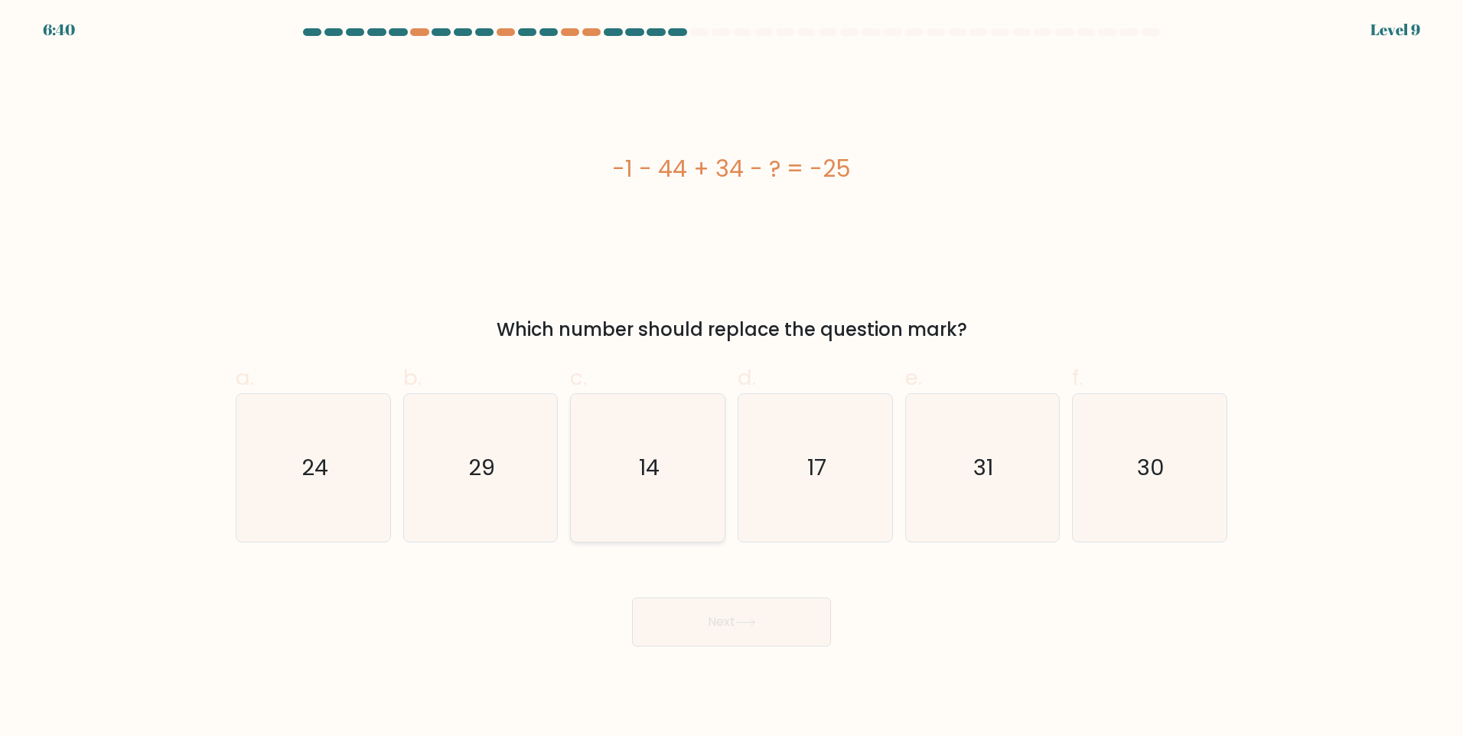
radio input "true"
click at [741, 641] on button "Next" at bounding box center [731, 621] width 199 height 49
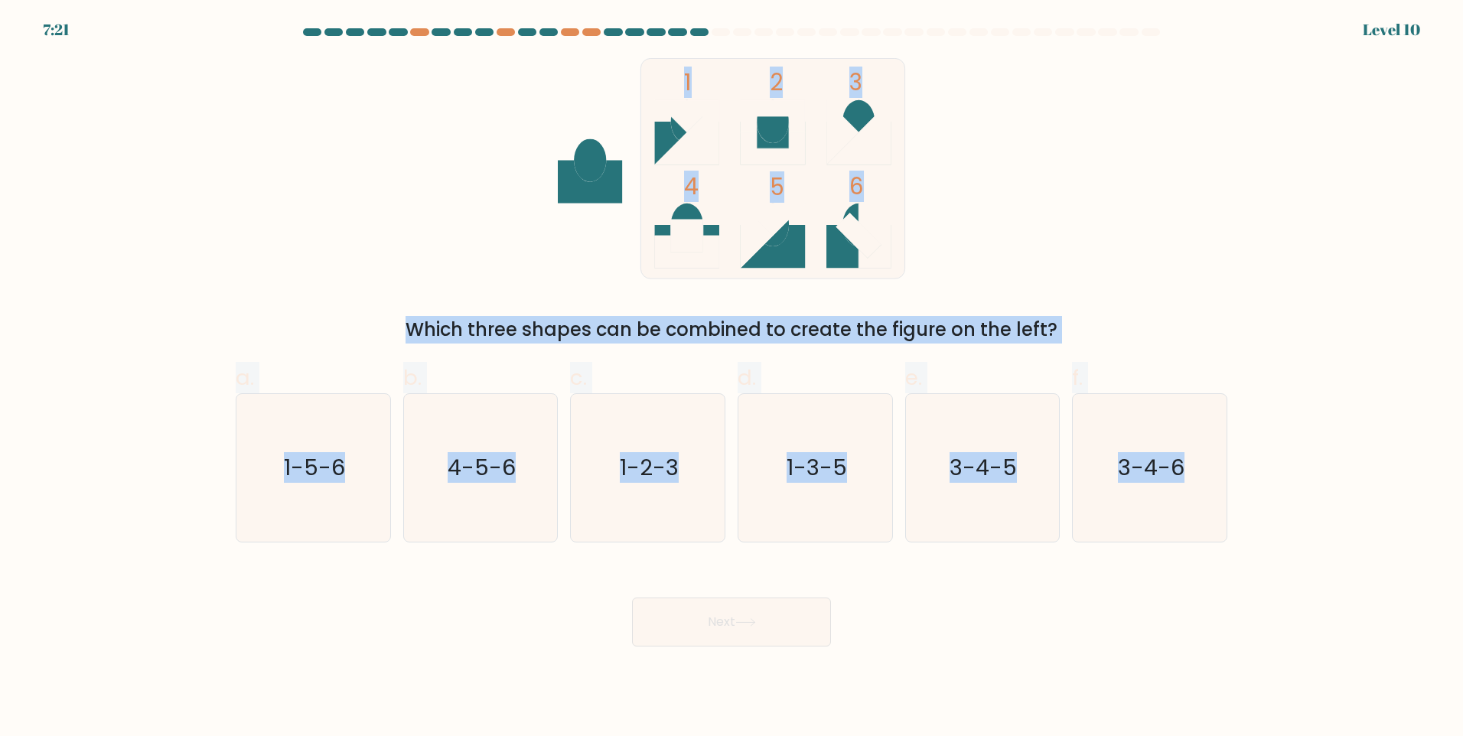
drag, startPoint x: 545, startPoint y: 53, endPoint x: 1153, endPoint y: 594, distance: 813.3
click at [1153, 594] on form at bounding box center [731, 337] width 1463 height 618
click at [1138, 123] on div "1 2 3 4 5 6 Which three shapes can be combined to create the figure on the left?" at bounding box center [731, 200] width 1010 height 285
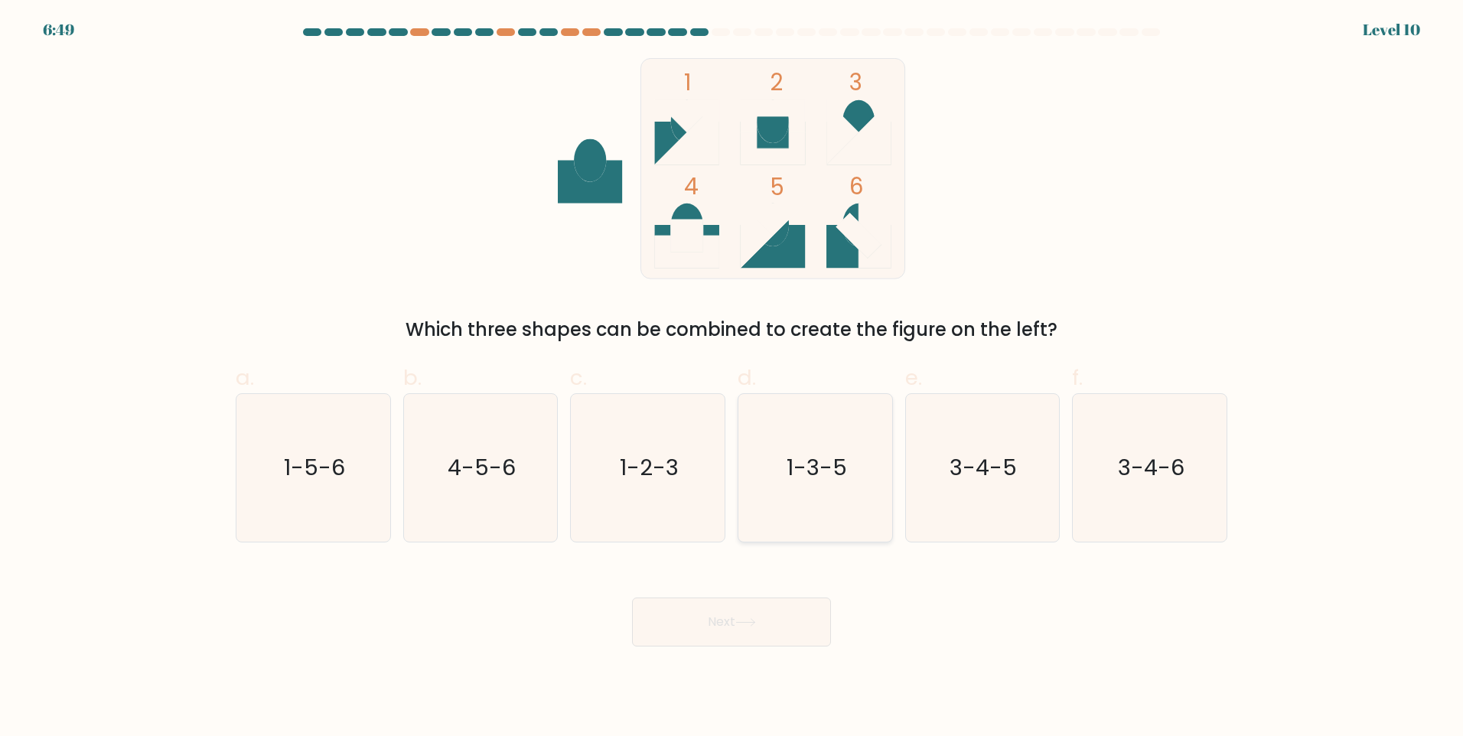
drag, startPoint x: 797, startPoint y: 474, endPoint x: 798, endPoint y: 506, distance: 31.4
click at [799, 475] on text "1-3-5" at bounding box center [816, 467] width 60 height 31
click at [732, 378] on input "d. 1-3-5" at bounding box center [731, 373] width 1 height 10
radio input "true"
drag, startPoint x: 768, startPoint y: 669, endPoint x: 766, endPoint y: 652, distance: 17.0
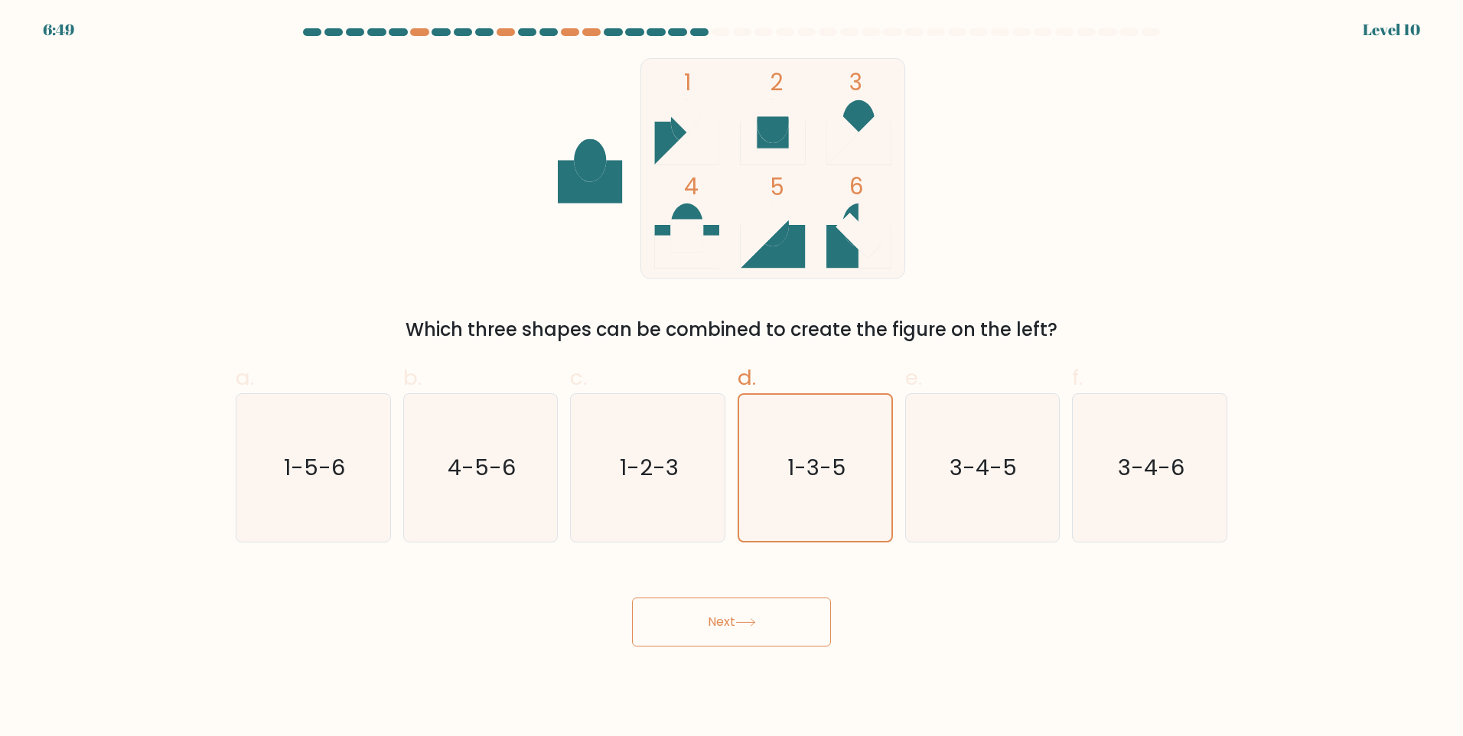
click at [768, 669] on body "6:49 Level 10" at bounding box center [731, 368] width 1463 height 736
click at [756, 623] on icon at bounding box center [745, 622] width 21 height 8
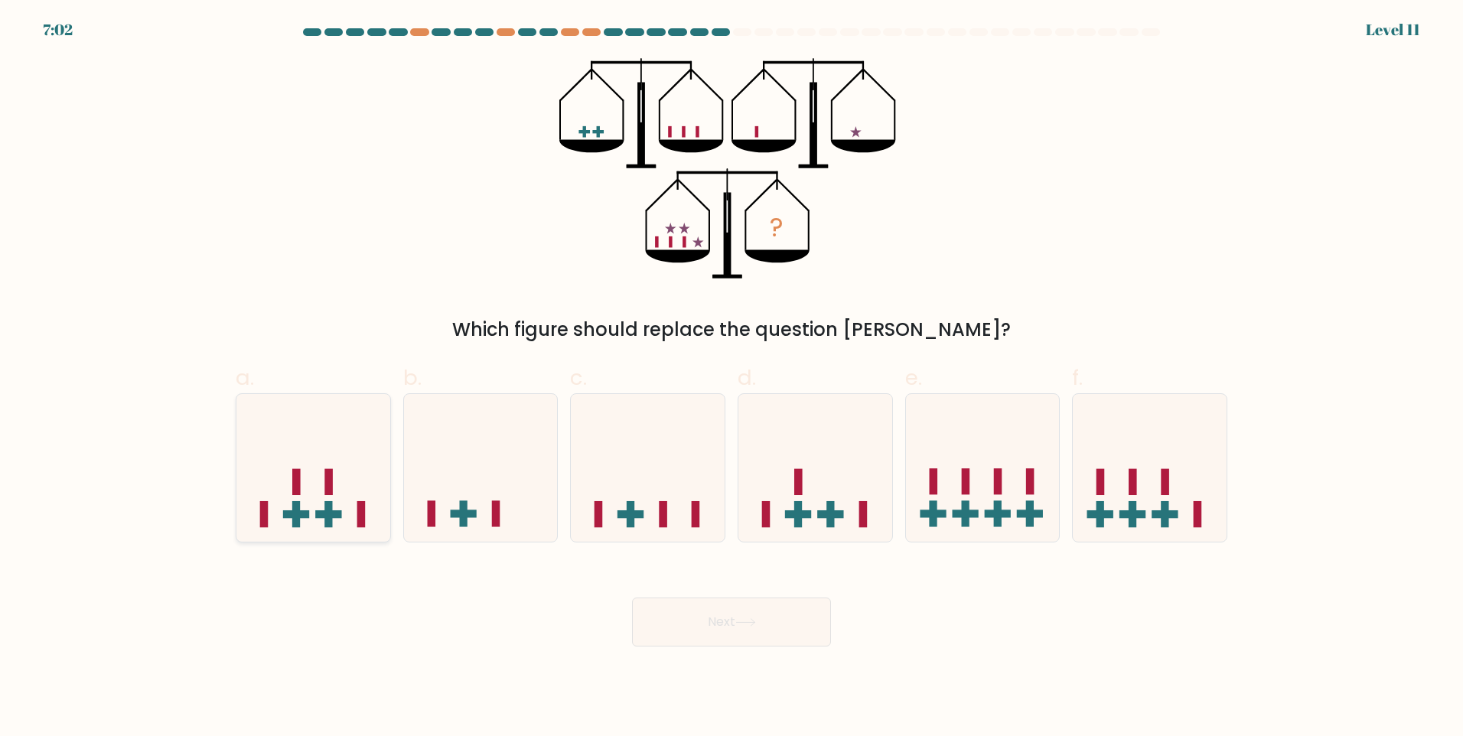
click at [330, 425] on icon at bounding box center [313, 467] width 154 height 127
click at [731, 378] on input "a." at bounding box center [731, 373] width 1 height 10
radio input "true"
click at [767, 642] on button "Next" at bounding box center [731, 621] width 199 height 49
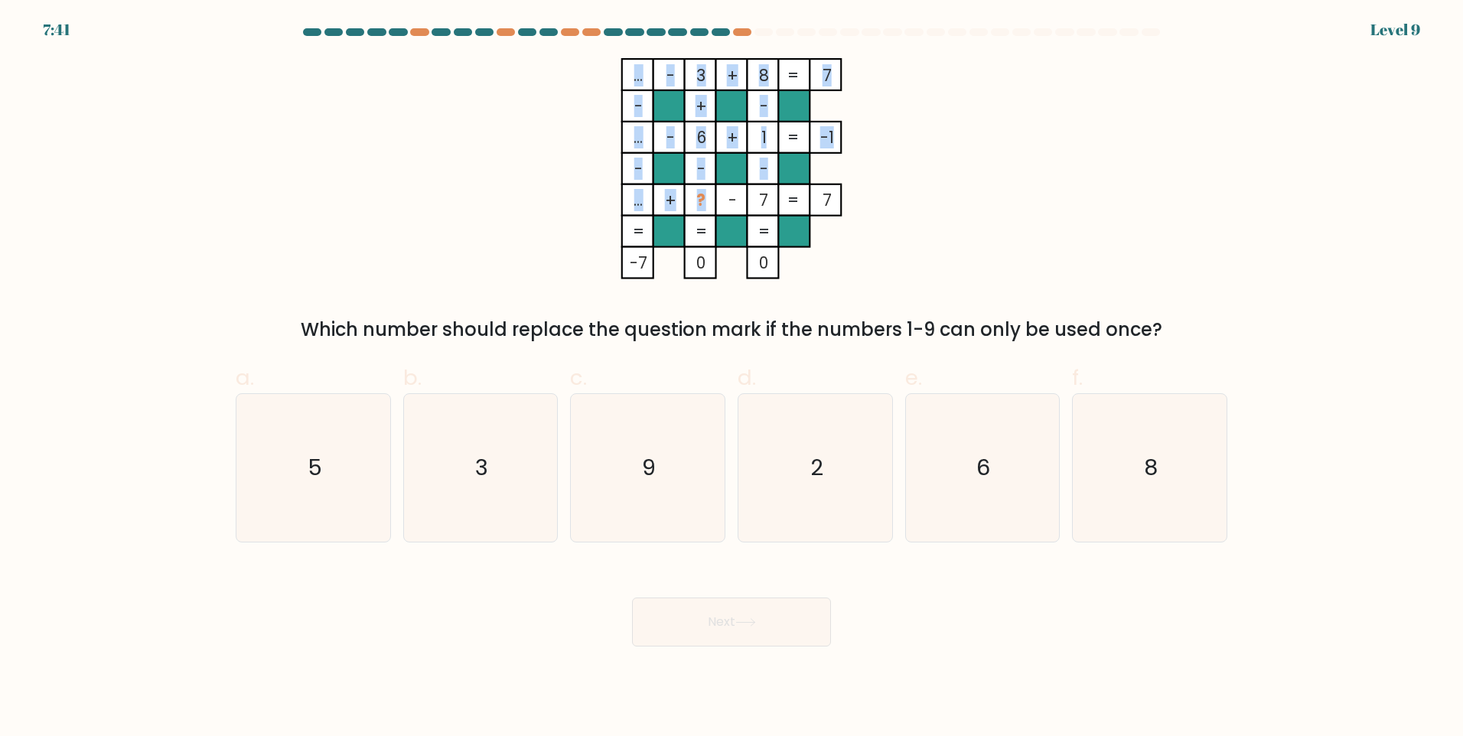
drag, startPoint x: 838, startPoint y: 199, endPoint x: 701, endPoint y: 209, distance: 137.3
click at [701, 209] on icon "... - 3 + 8 7 - + - ... - 6 + 1 -1 - - - ... + ? - 7 = 7 = = = = -7 0 0 =" at bounding box center [731, 168] width 459 height 221
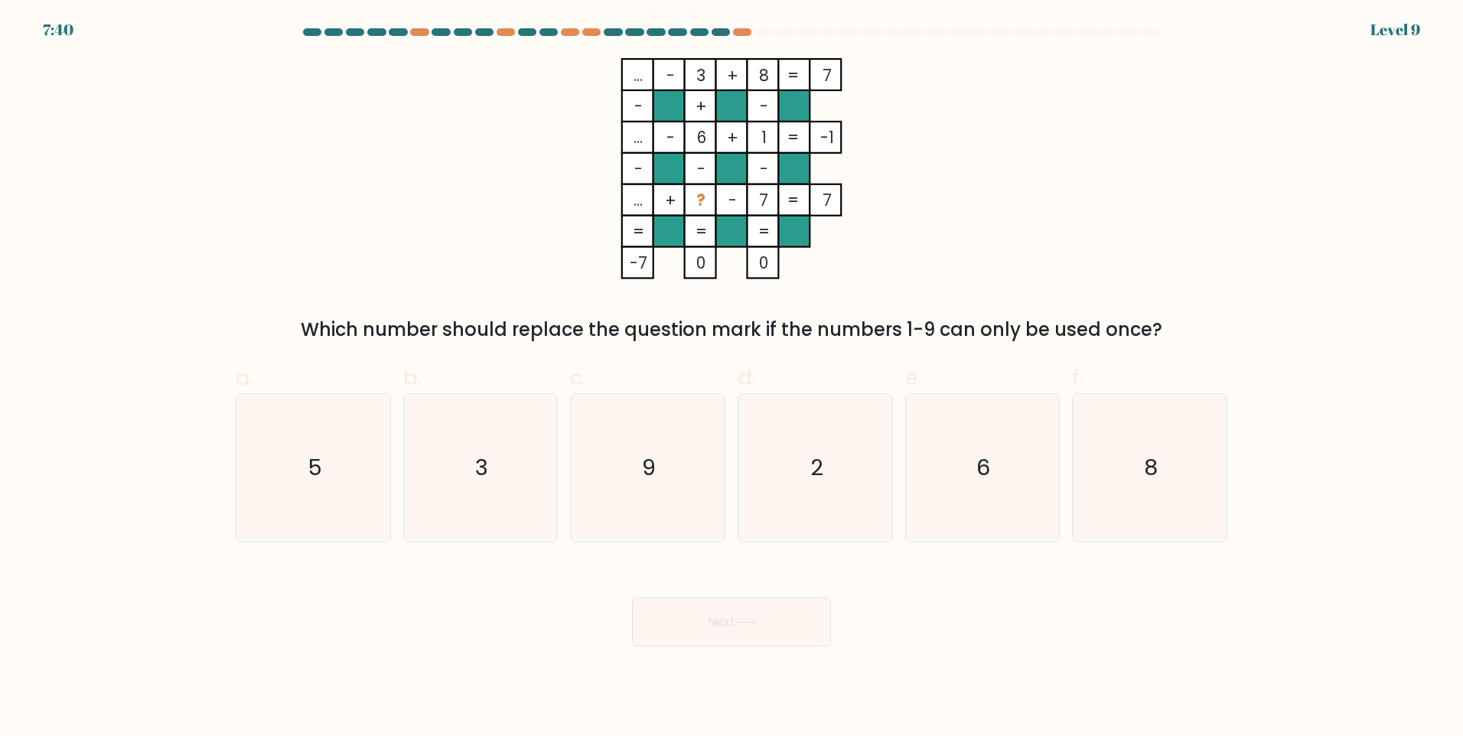
drag, startPoint x: 701, startPoint y: 209, endPoint x: 936, endPoint y: 205, distance: 235.7
click at [948, 205] on icon "... - 3 + 8 7 - + - ... - 6 + 1 -1 - - - ... + ? - 7 = 7 = = = = -7 0 0 =" at bounding box center [731, 168] width 459 height 221
drag, startPoint x: 633, startPoint y: 198, endPoint x: 777, endPoint y: 210, distance: 145.1
click at [777, 210] on icon "... - 3 + 8 7 - + - ... - 6 + 1 -1 - - - ... + ? - 7 = 7 = = = = -7 0 0 =" at bounding box center [731, 168] width 459 height 221
drag, startPoint x: 777, startPoint y: 210, endPoint x: 1029, endPoint y: 182, distance: 253.3
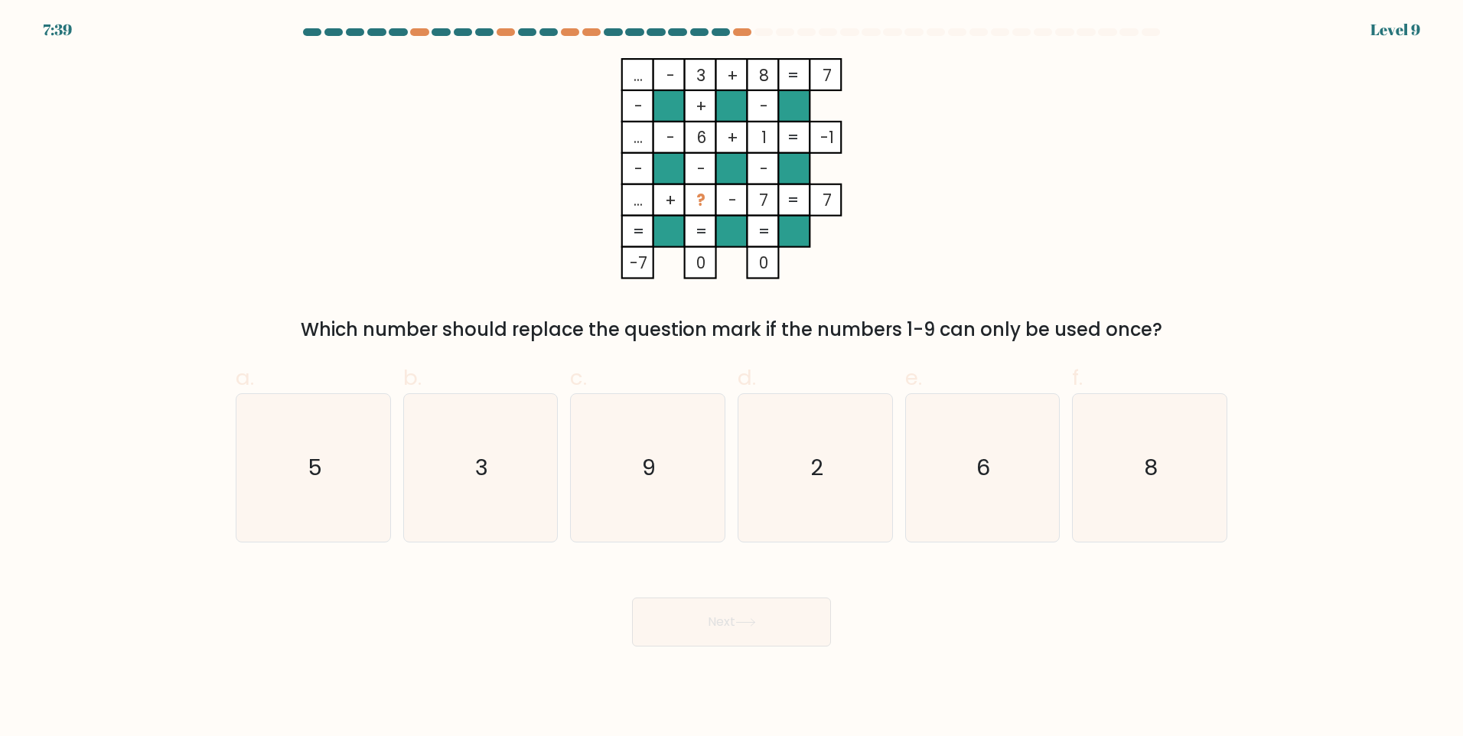
click at [1029, 182] on div "... - 3 + 8 7 - + - ... - 6 + 1 -1 - - - ... + ? - 7 = 7 = = = = -7 0 0 = Which…" at bounding box center [731, 200] width 1010 height 285
click at [625, 464] on icon "9" at bounding box center [648, 468] width 148 height 148
click at [731, 378] on input "c. 9" at bounding box center [731, 373] width 1 height 10
radio input "true"
click at [738, 604] on button "Next" at bounding box center [731, 621] width 199 height 49
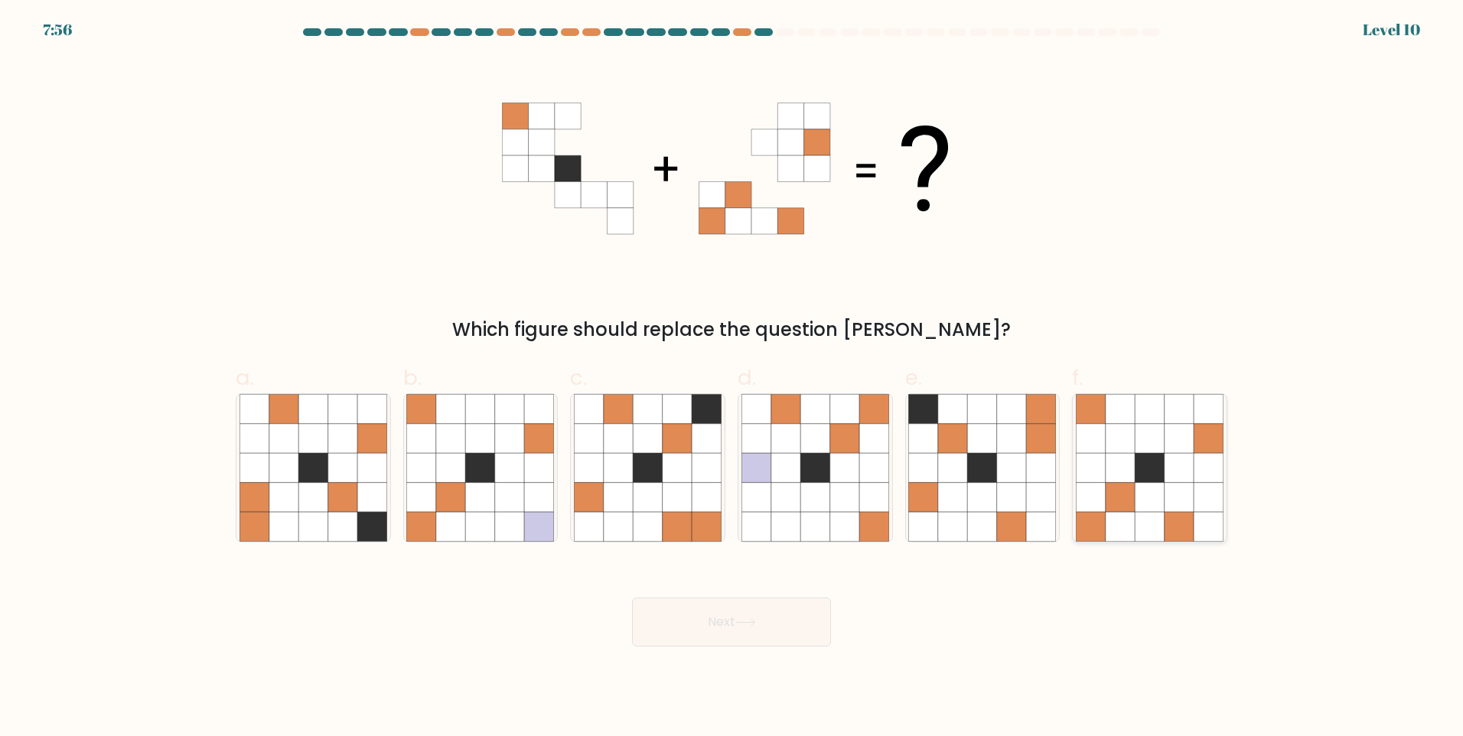
click at [1134, 445] on icon at bounding box center [1119, 438] width 29 height 29
click at [732, 378] on input "f." at bounding box center [731, 373] width 1 height 10
radio input "true"
click at [765, 606] on button "Next" at bounding box center [731, 621] width 199 height 49
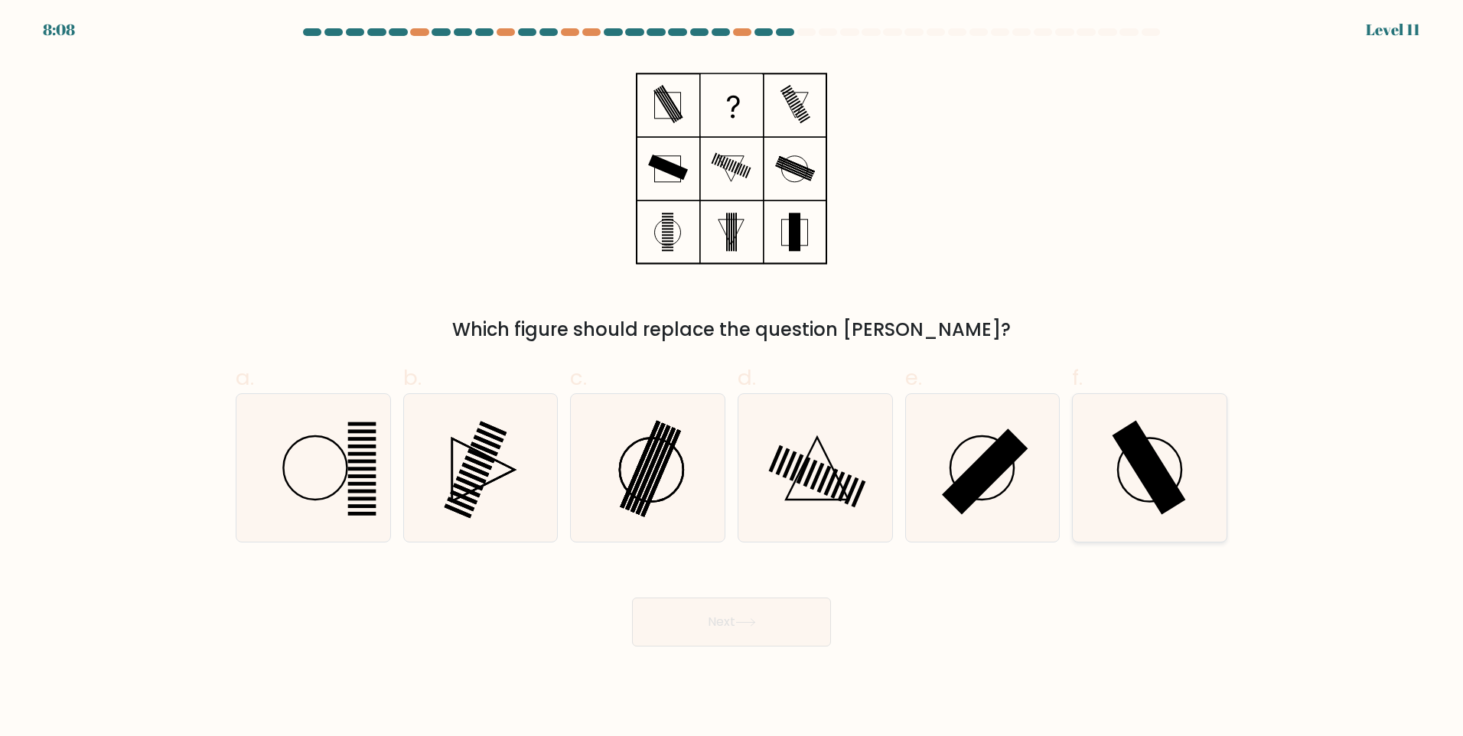
click at [1125, 432] on rect at bounding box center [1148, 467] width 73 height 94
click at [732, 378] on input "f." at bounding box center [731, 373] width 1 height 10
radio input "true"
click at [730, 615] on button "Next" at bounding box center [731, 621] width 199 height 49
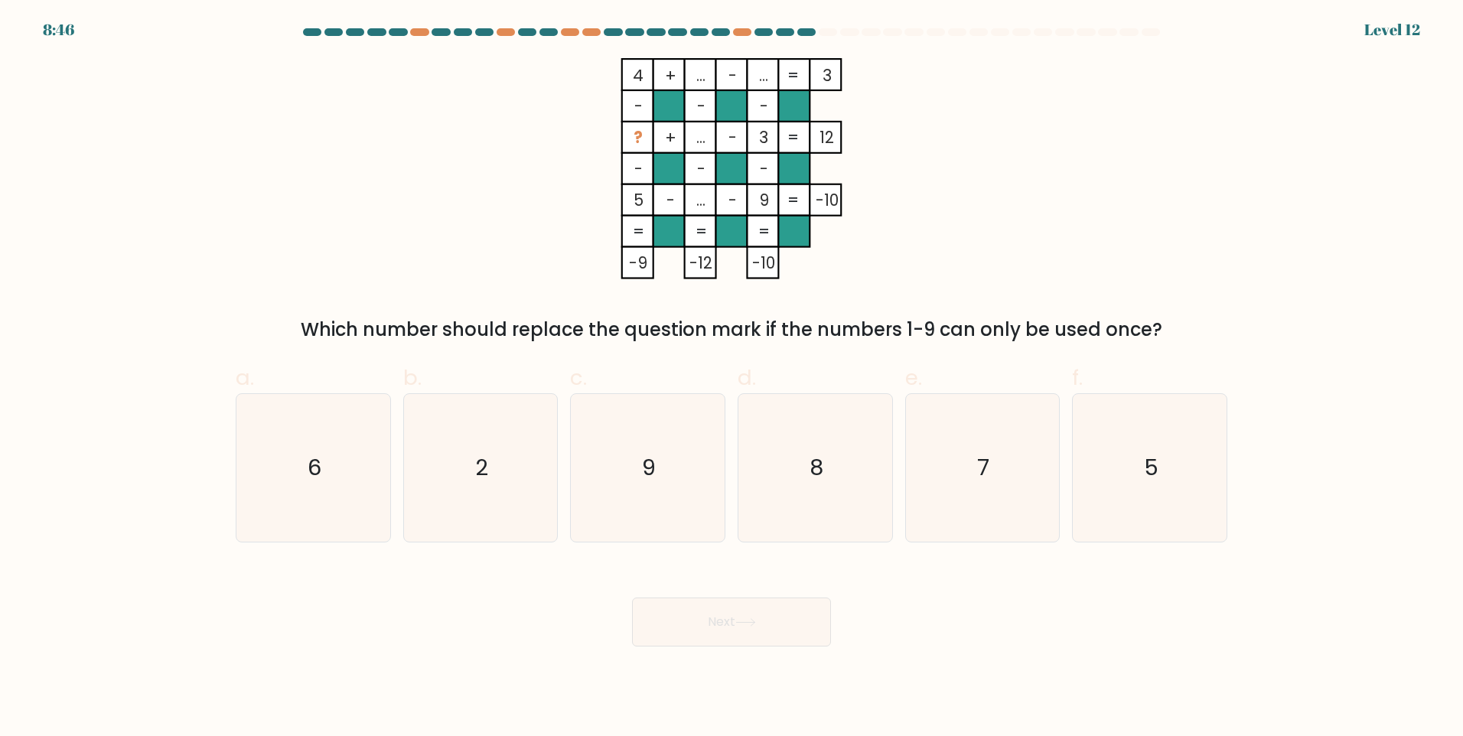
drag, startPoint x: 622, startPoint y: 61, endPoint x: 651, endPoint y: 251, distance: 191.9
click at [650, 227] on icon "4 + ... - ... 3 - - - ? + ... - 3 12 - - - 5 - ... - 9 = -10 = = = = -9 -12 -10…" at bounding box center [731, 168] width 459 height 221
click at [666, 454] on icon "9" at bounding box center [648, 468] width 148 height 148
click at [731, 378] on input "c. 9" at bounding box center [731, 373] width 1 height 10
radio input "true"
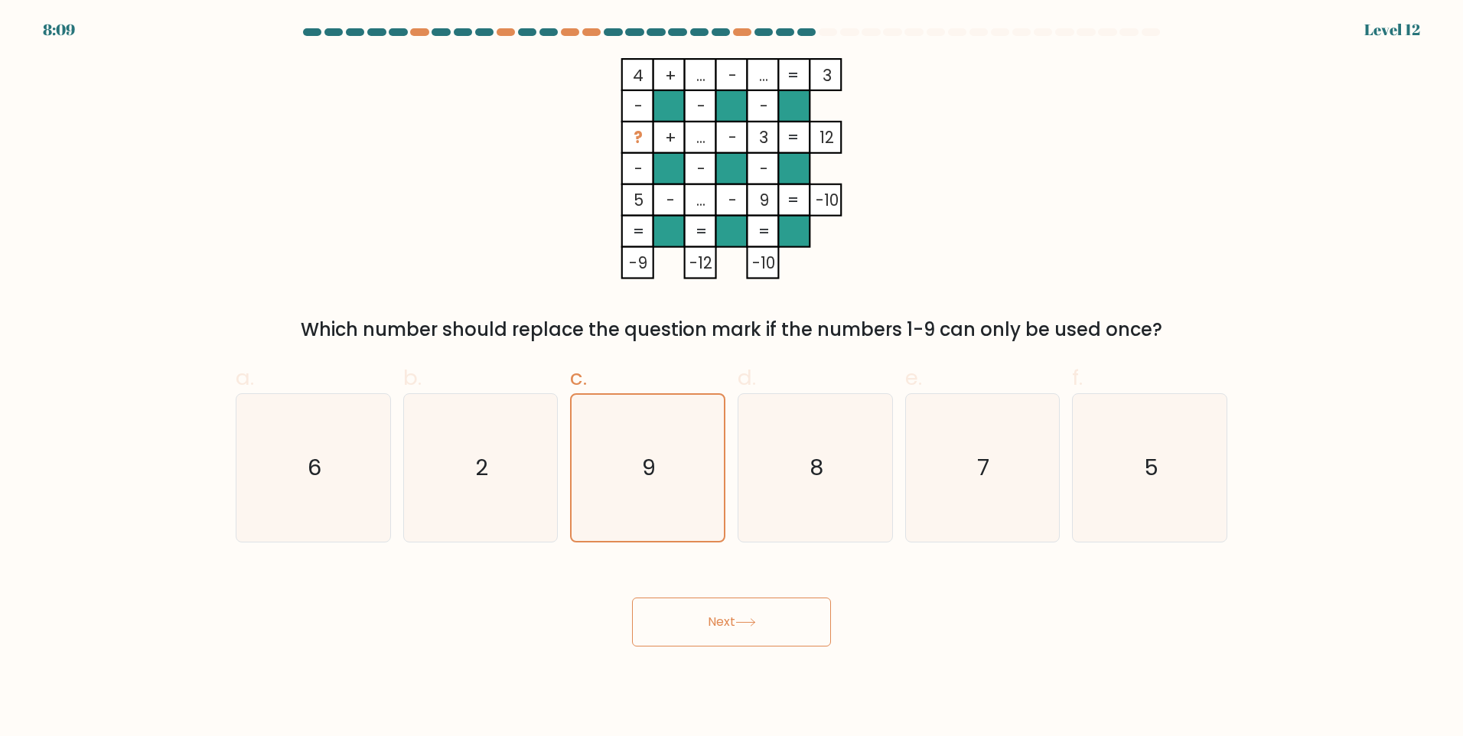
click at [711, 635] on button "Next" at bounding box center [731, 621] width 199 height 49
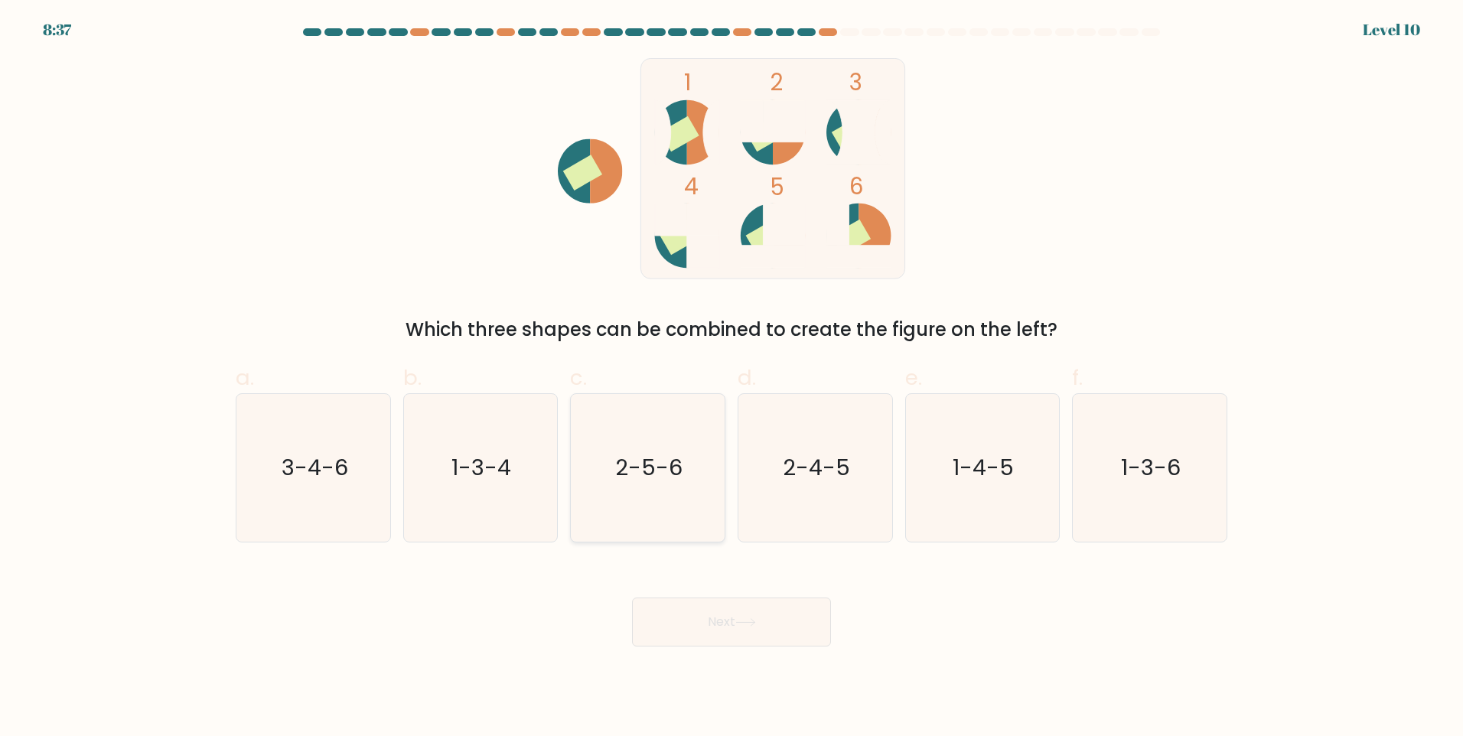
click at [666, 486] on icon "2-5-6" at bounding box center [648, 468] width 148 height 148
click at [731, 378] on input "c. 2-5-6" at bounding box center [731, 373] width 1 height 10
radio input "true"
click at [717, 602] on button "Next" at bounding box center [731, 621] width 199 height 49
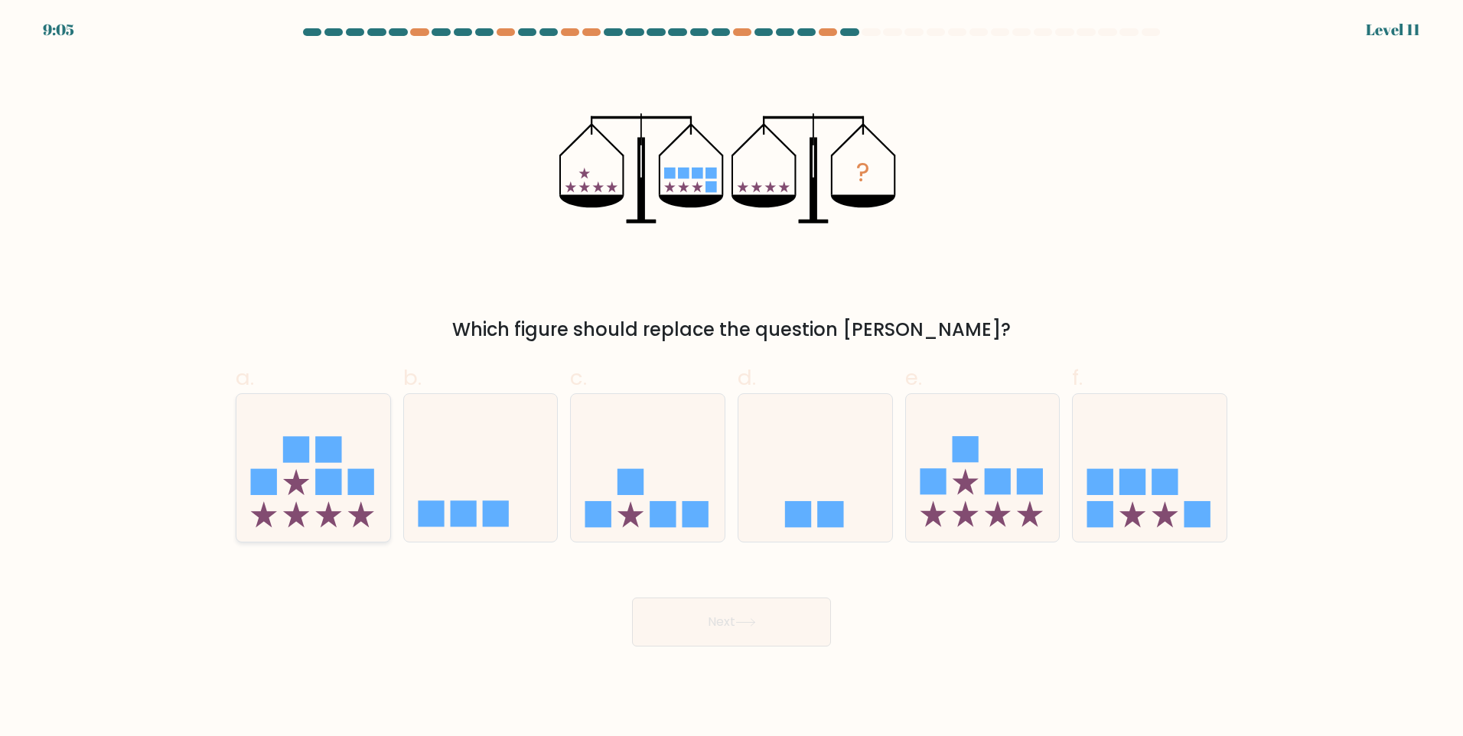
click at [320, 479] on rect at bounding box center [328, 482] width 26 height 26
click at [731, 378] on input "a." at bounding box center [731, 373] width 1 height 10
radio input "true"
click at [754, 637] on button "Next" at bounding box center [731, 621] width 199 height 49
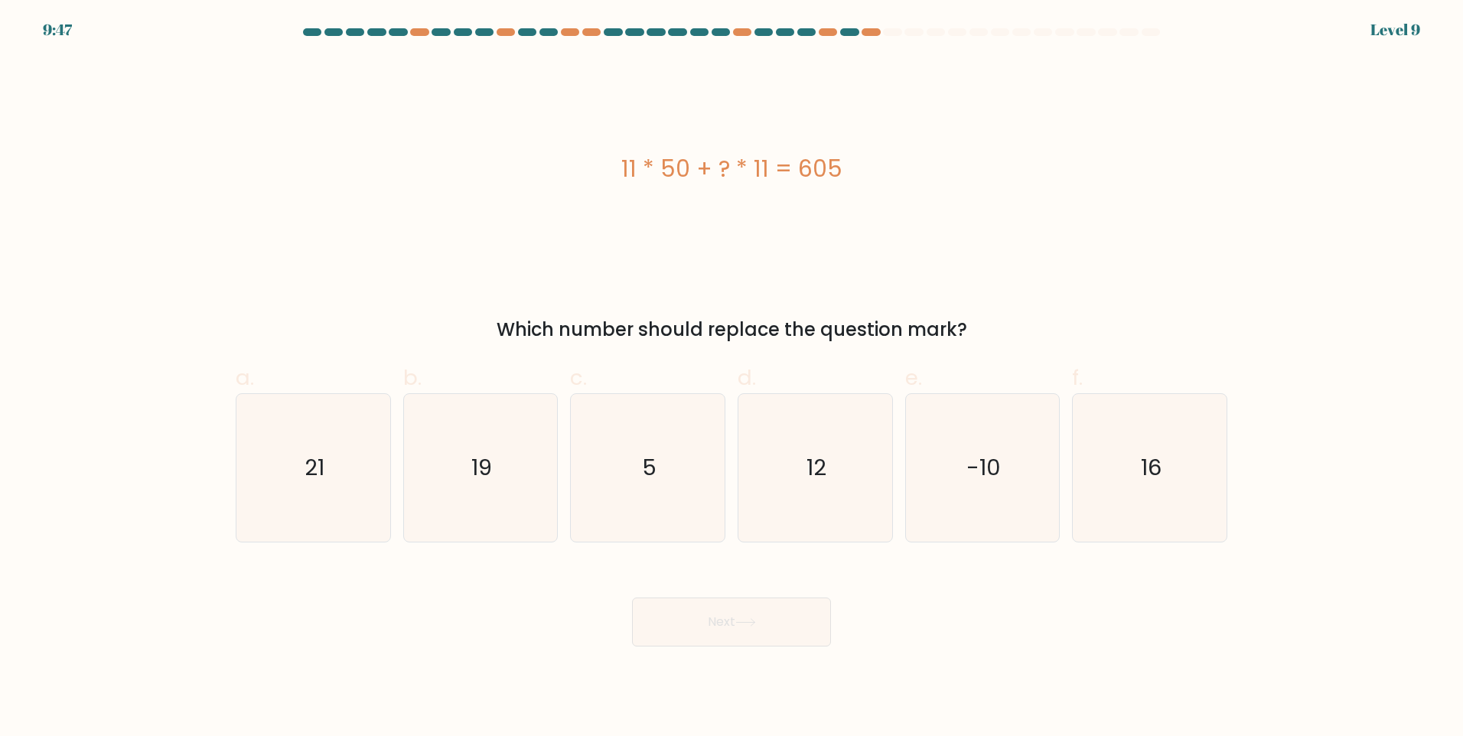
drag, startPoint x: 600, startPoint y: 158, endPoint x: 916, endPoint y: 192, distance: 318.5
click at [916, 192] on div "11 * 50 + ? * 11 = 605" at bounding box center [731, 168] width 991 height 221
copy div "11 * 50 + ? * 11 = 605"
click at [683, 470] on icon "5" at bounding box center [648, 468] width 148 height 148
click at [731, 378] on input "c. 5" at bounding box center [731, 373] width 1 height 10
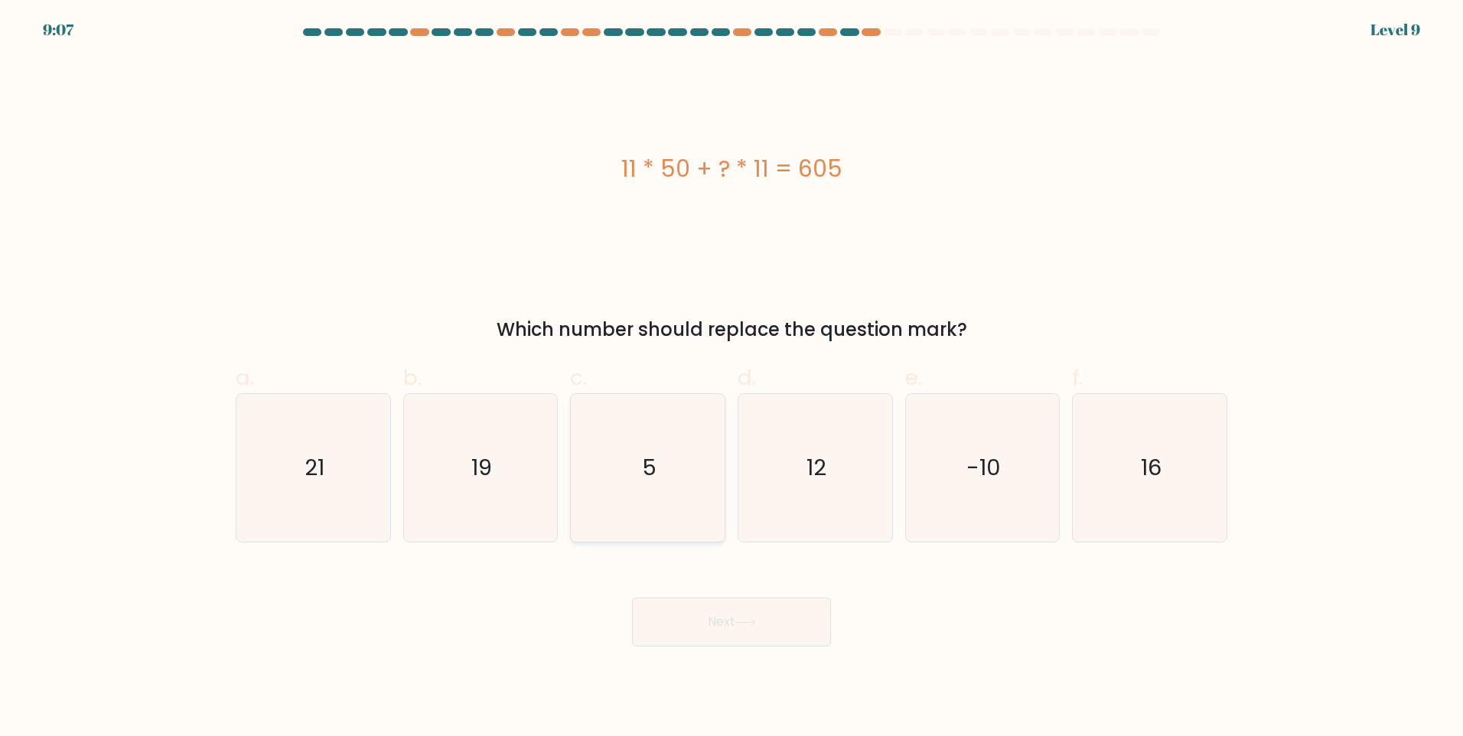
radio input "true"
click at [741, 634] on button "Next" at bounding box center [731, 621] width 199 height 49
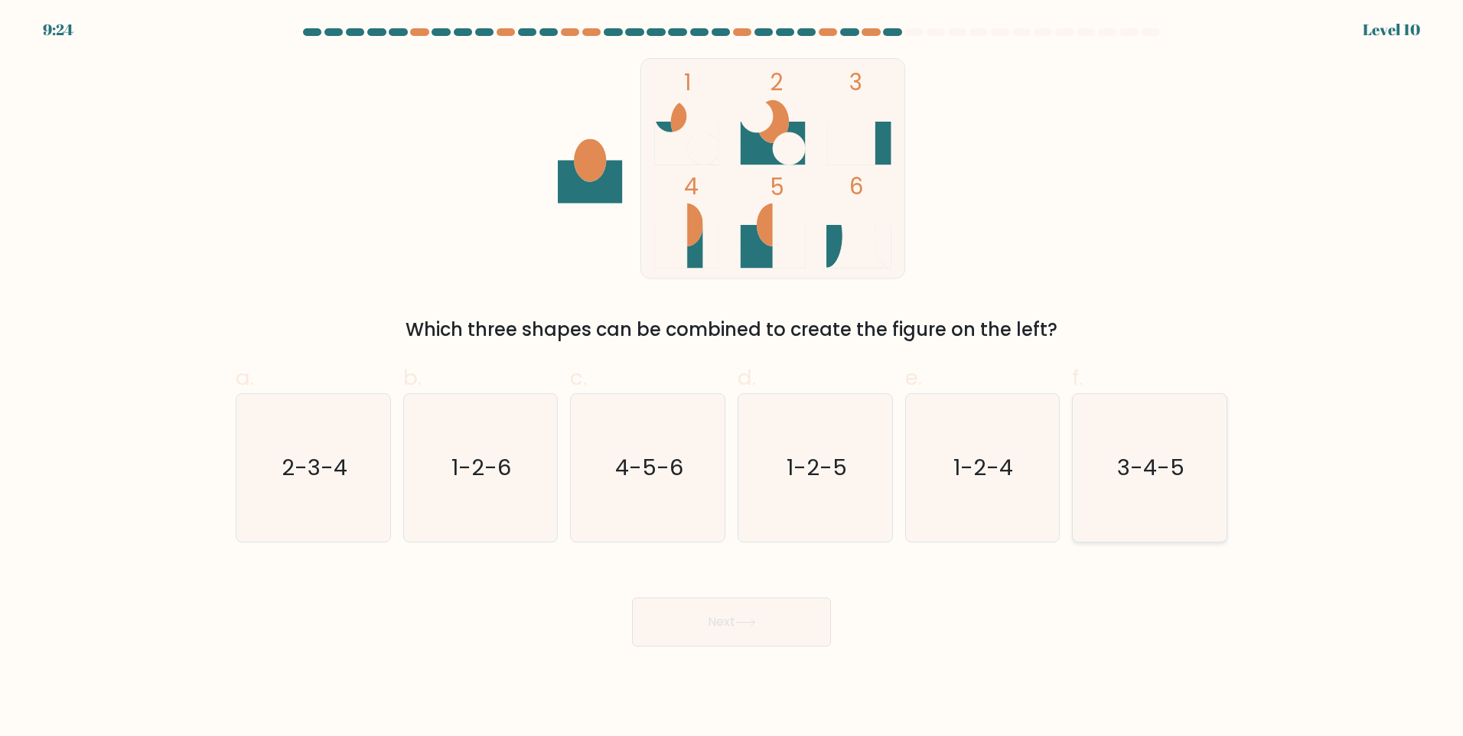
click at [1173, 456] on text "3-4-5" at bounding box center [1151, 467] width 67 height 31
click at [732, 378] on input "f. 3-4-5" at bounding box center [731, 373] width 1 height 10
radio input "true"
click at [757, 609] on button "Next" at bounding box center [731, 621] width 199 height 49
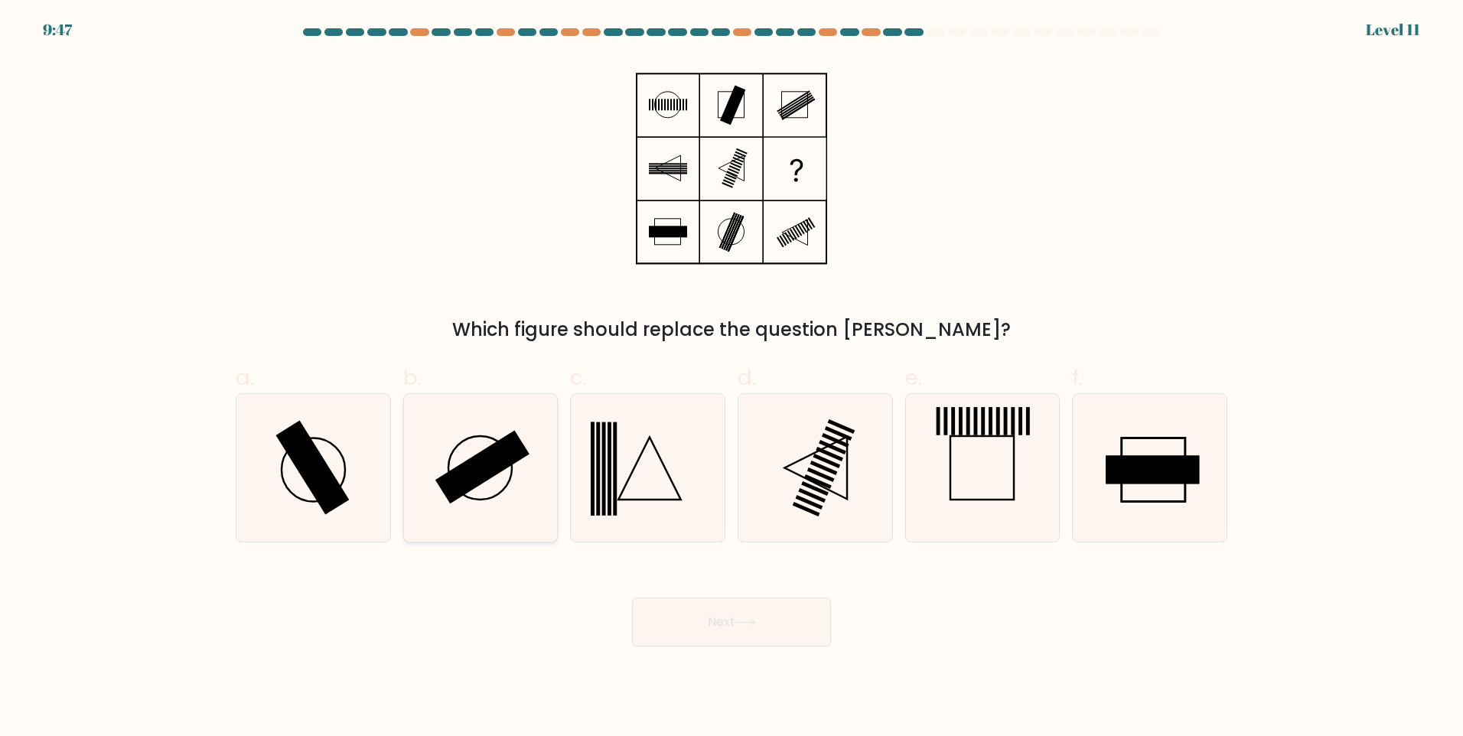
click at [483, 462] on rect at bounding box center [482, 466] width 94 height 73
click at [731, 378] on input "b." at bounding box center [731, 373] width 1 height 10
radio input "true"
click at [789, 640] on button "Next" at bounding box center [731, 621] width 199 height 49
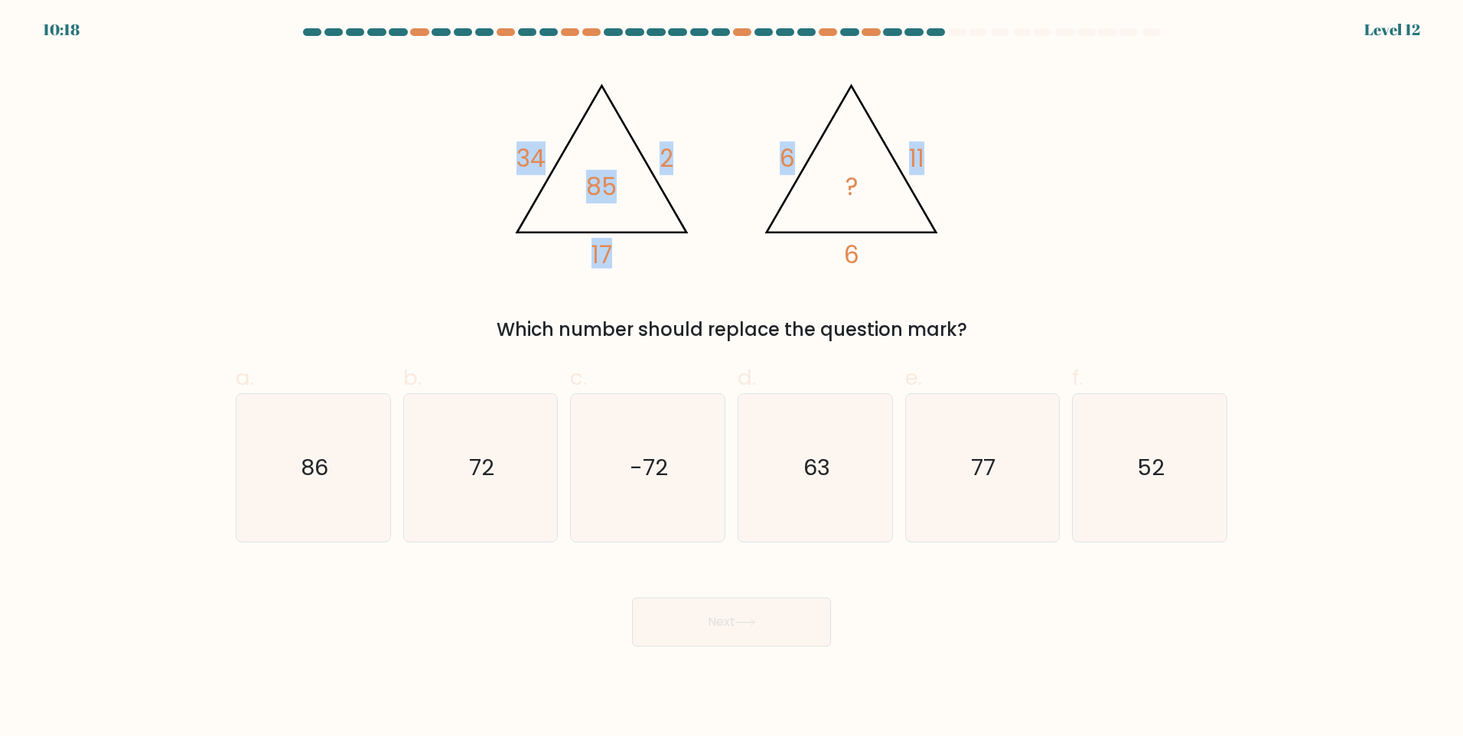
drag, startPoint x: 465, startPoint y: 103, endPoint x: 1176, endPoint y: 269, distance: 729.7
click at [1176, 269] on div "@import url('[URL][DOMAIN_NAME]); 34 2 17 85 @import url('[URL][DOMAIN_NAME]); …" at bounding box center [731, 200] width 1010 height 285
drag, startPoint x: 1176, startPoint y: 269, endPoint x: 1146, endPoint y: 236, distance: 44.4
click at [1146, 236] on div "@import url('[URL][DOMAIN_NAME]); 34 2 17 85 @import url('[URL][DOMAIN_NAME]); …" at bounding box center [731, 200] width 1010 height 285
click at [1079, 200] on div "@import url('[URL][DOMAIN_NAME]); 34 2 17 85 @import url('[URL][DOMAIN_NAME]); …" at bounding box center [731, 200] width 1010 height 285
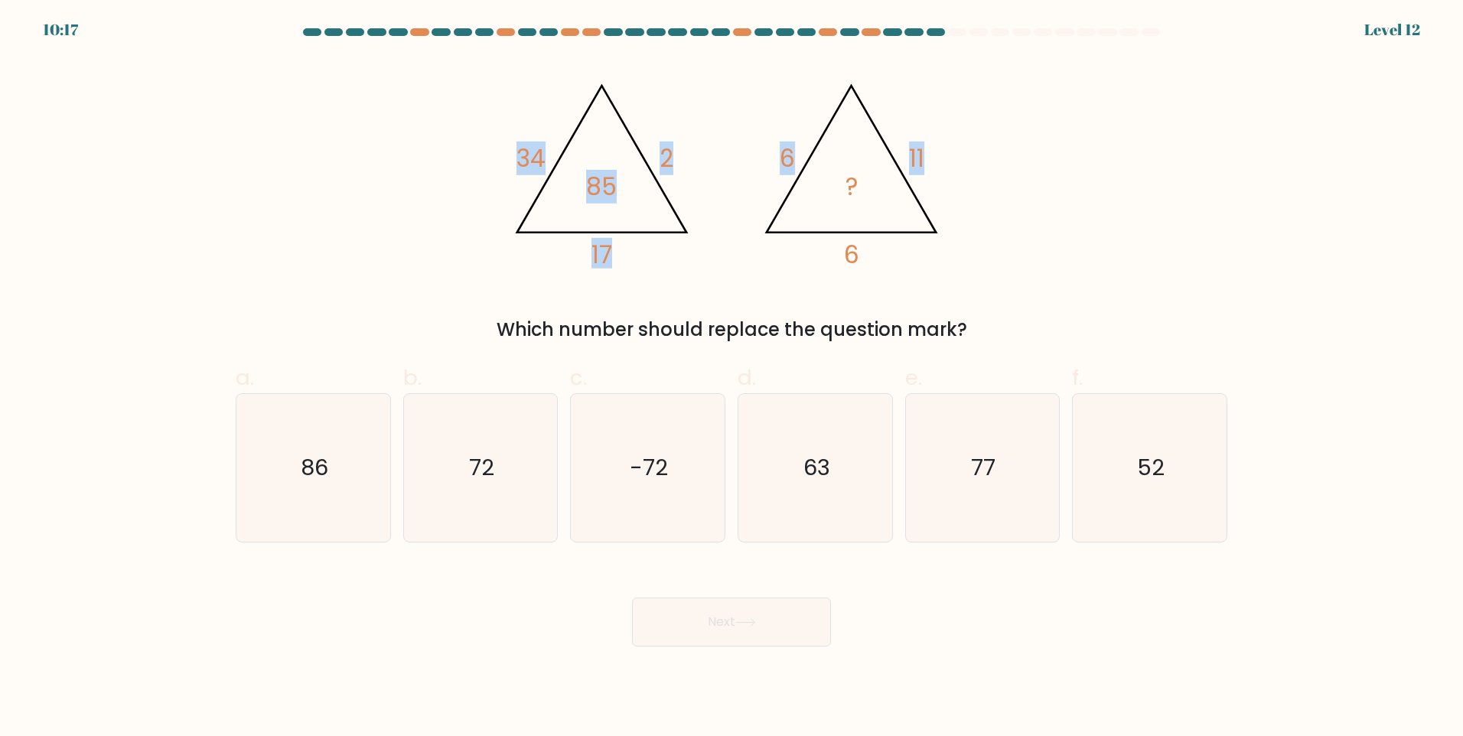
click at [1037, 142] on div "@import url('[URL][DOMAIN_NAME]); 34 2 17 85 @import url('[URL][DOMAIN_NAME]); …" at bounding box center [731, 200] width 1010 height 285
click at [470, 495] on icon "72" at bounding box center [480, 468] width 148 height 148
click at [731, 378] on input "b. 72" at bounding box center [731, 373] width 1 height 10
radio input "true"
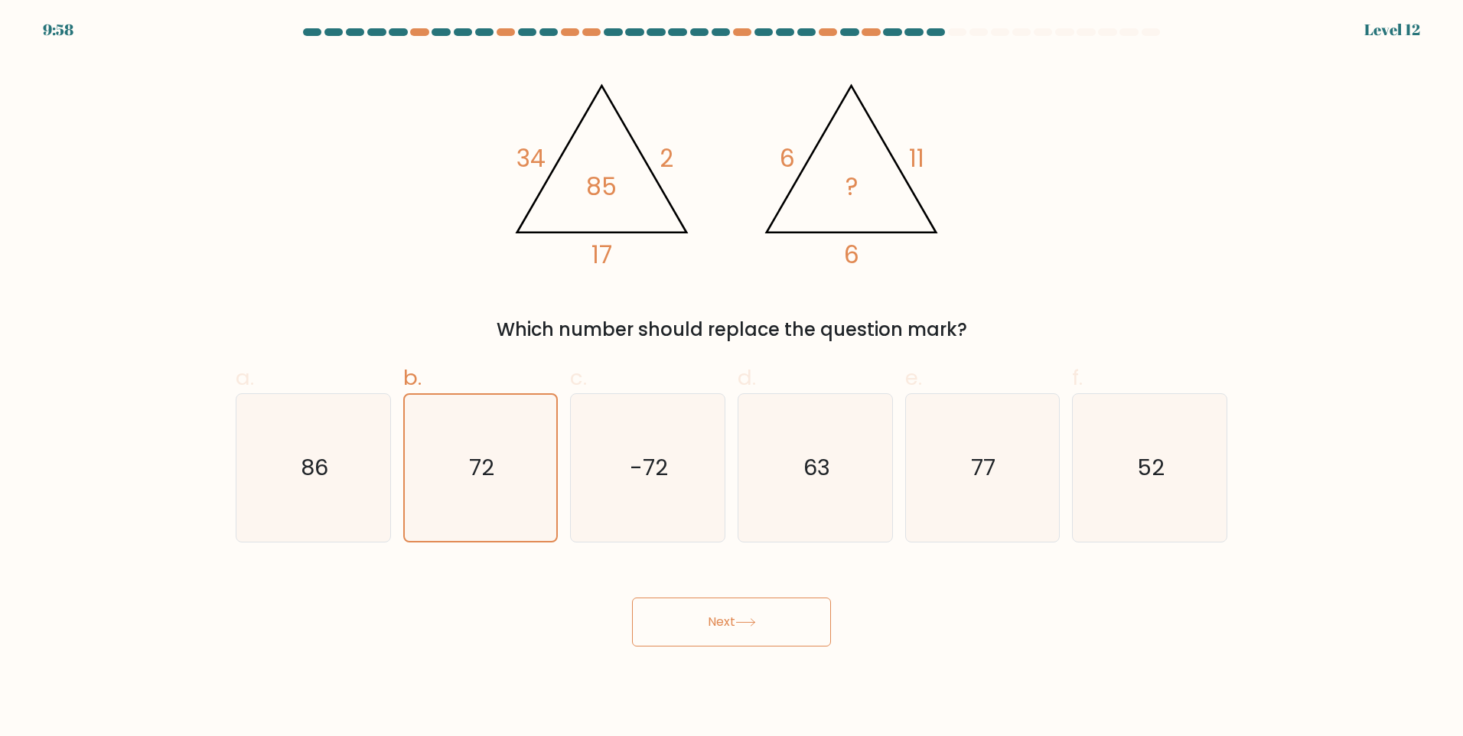
click at [741, 612] on button "Next" at bounding box center [731, 621] width 199 height 49
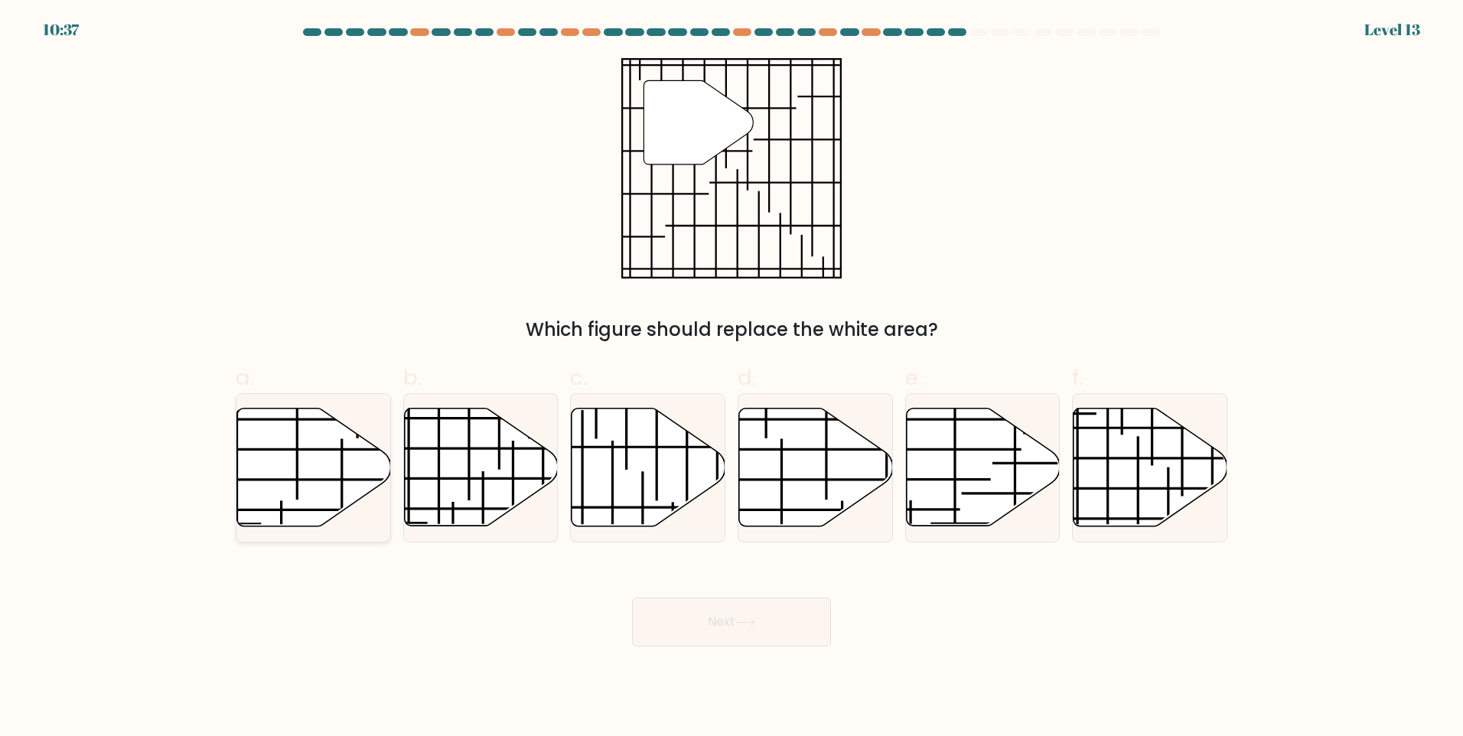
click at [294, 477] on icon at bounding box center [314, 468] width 154 height 118
click at [731, 378] on input "a." at bounding box center [731, 373] width 1 height 10
radio input "true"
click at [735, 615] on button "Next" at bounding box center [731, 621] width 199 height 49
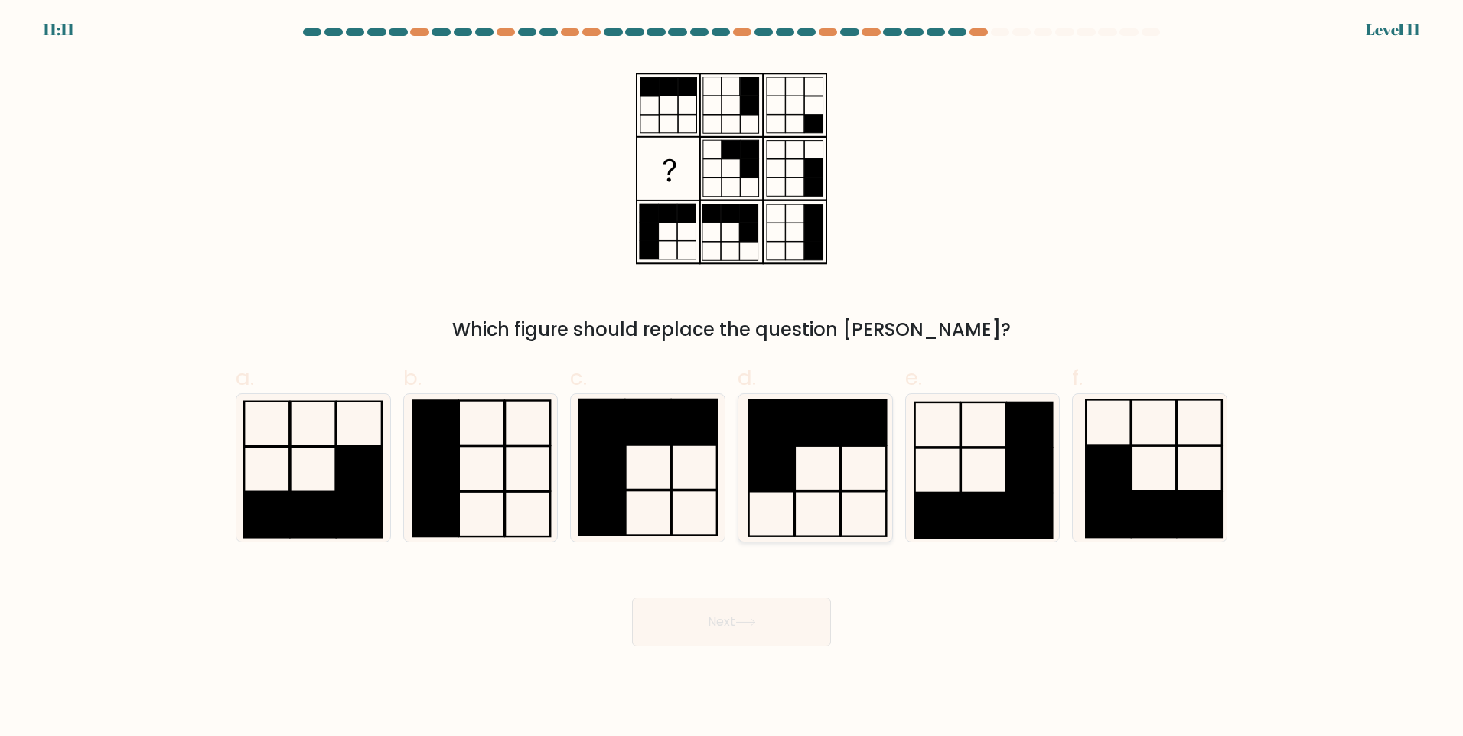
click at [822, 466] on icon at bounding box center [815, 468] width 148 height 148
click at [732, 378] on input "d." at bounding box center [731, 373] width 1 height 10
radio input "true"
click at [770, 623] on button "Next" at bounding box center [731, 621] width 199 height 49
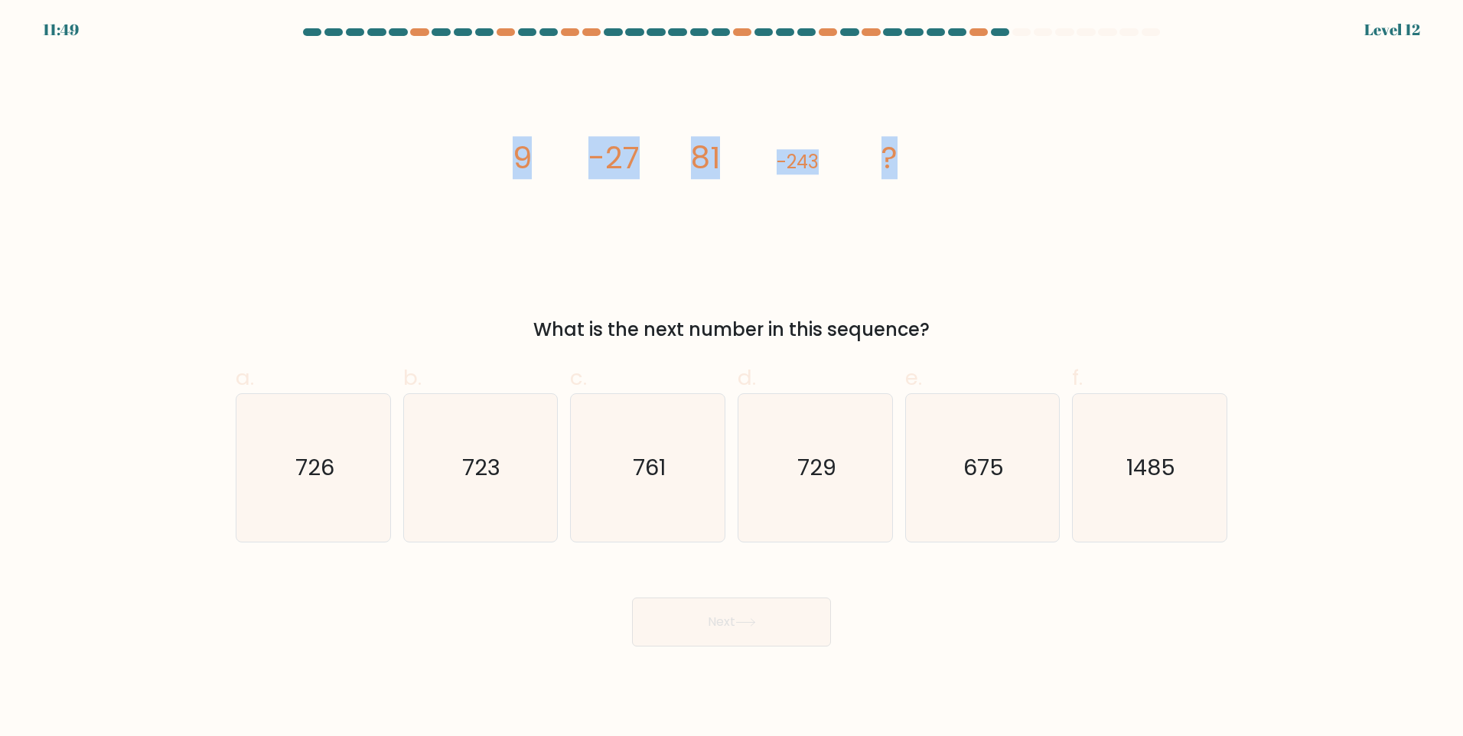
drag, startPoint x: 492, startPoint y: 166, endPoint x: 943, endPoint y: 184, distance: 451.7
click at [943, 184] on div "image/svg+xml 9 -27 81 -243 ? What is the next number in this sequence?" at bounding box center [731, 200] width 1010 height 285
copy g "9 -27 81 -243 ?"
click at [832, 483] on text "729" at bounding box center [816, 467] width 39 height 31
click at [732, 378] on input "d. 729" at bounding box center [731, 373] width 1 height 10
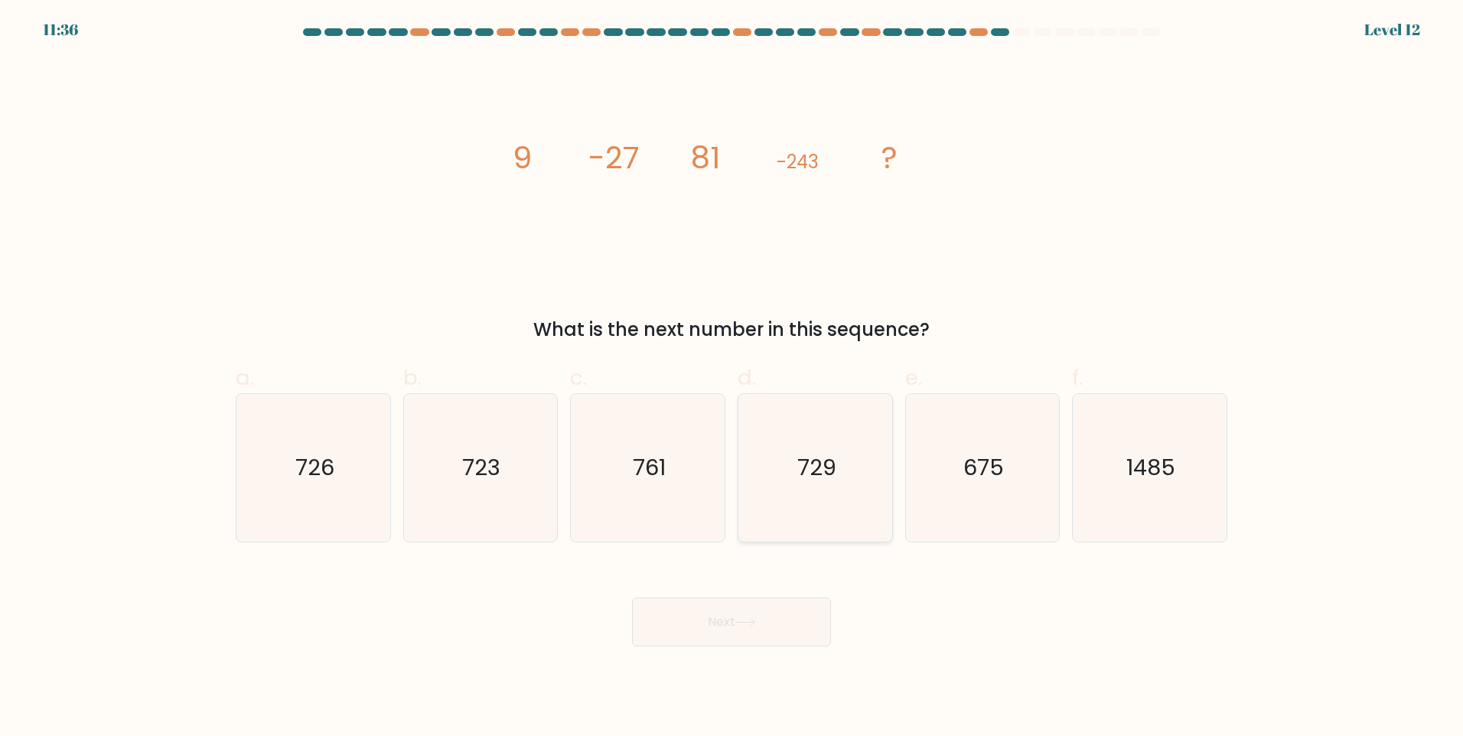
radio input "true"
click at [744, 615] on button "Next" at bounding box center [731, 621] width 199 height 49
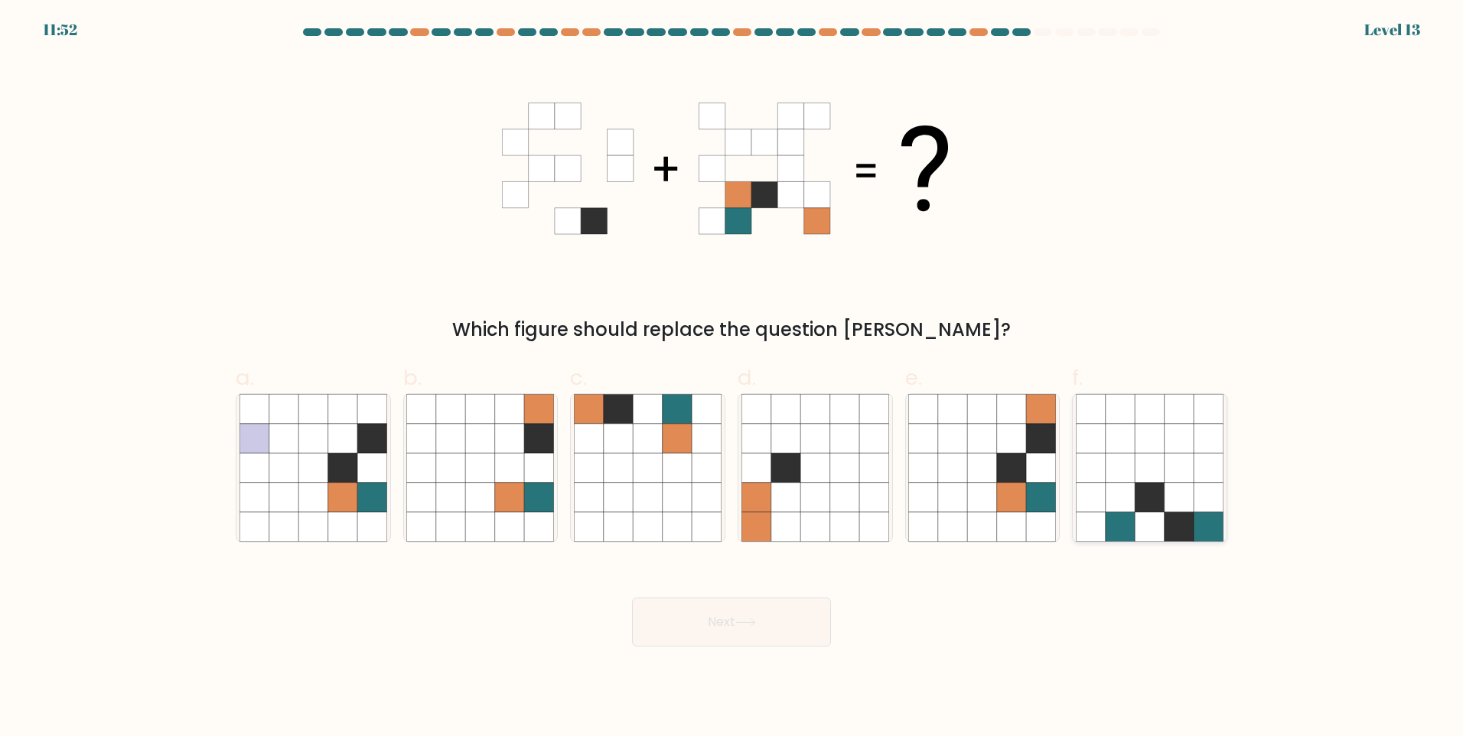
drag, startPoint x: 1139, startPoint y: 444, endPoint x: 1131, endPoint y: 450, distance: 10.0
click at [1139, 445] on icon at bounding box center [1149, 438] width 29 height 29
click at [732, 378] on input "f." at bounding box center [731, 373] width 1 height 10
radio input "true"
click at [734, 588] on div "Next" at bounding box center [731, 604] width 1010 height 86
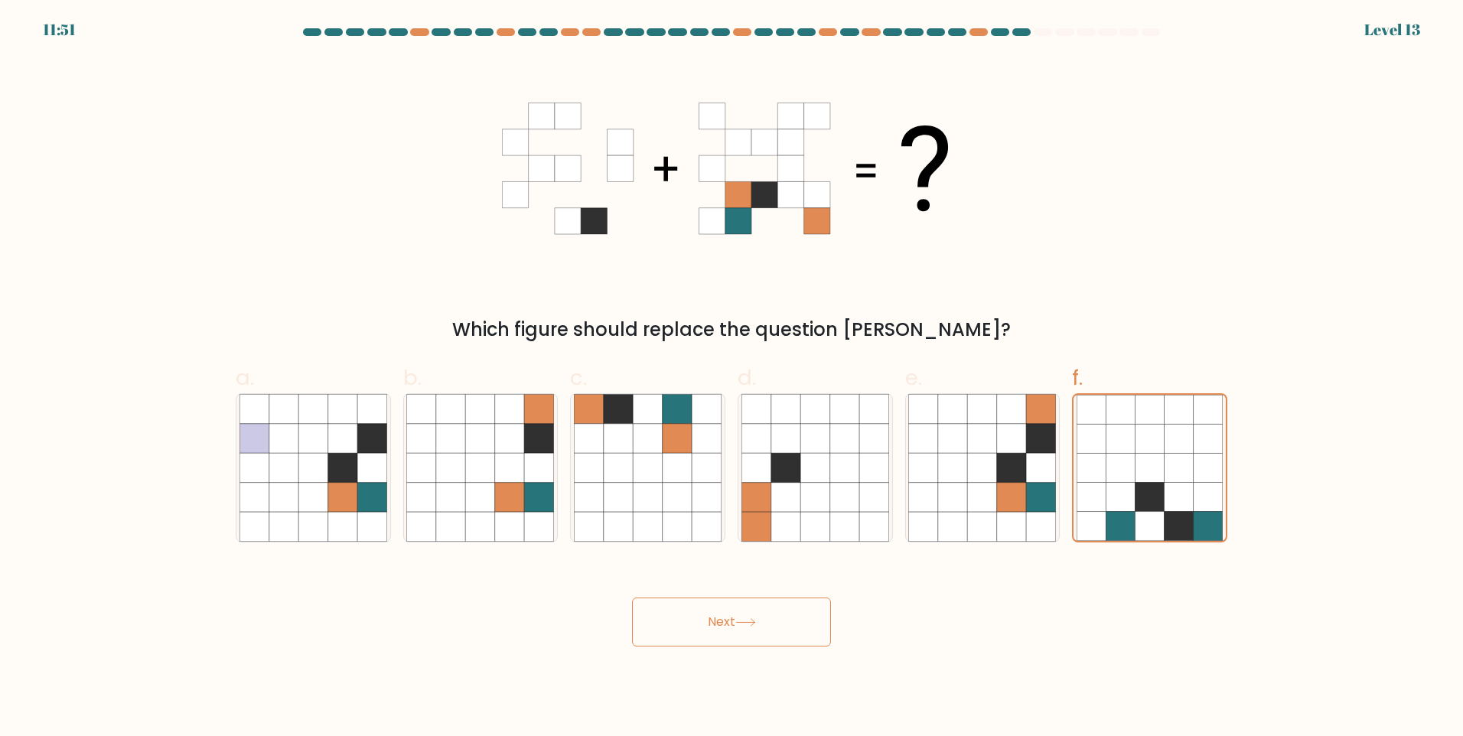
click at [724, 620] on button "Next" at bounding box center [731, 621] width 199 height 49
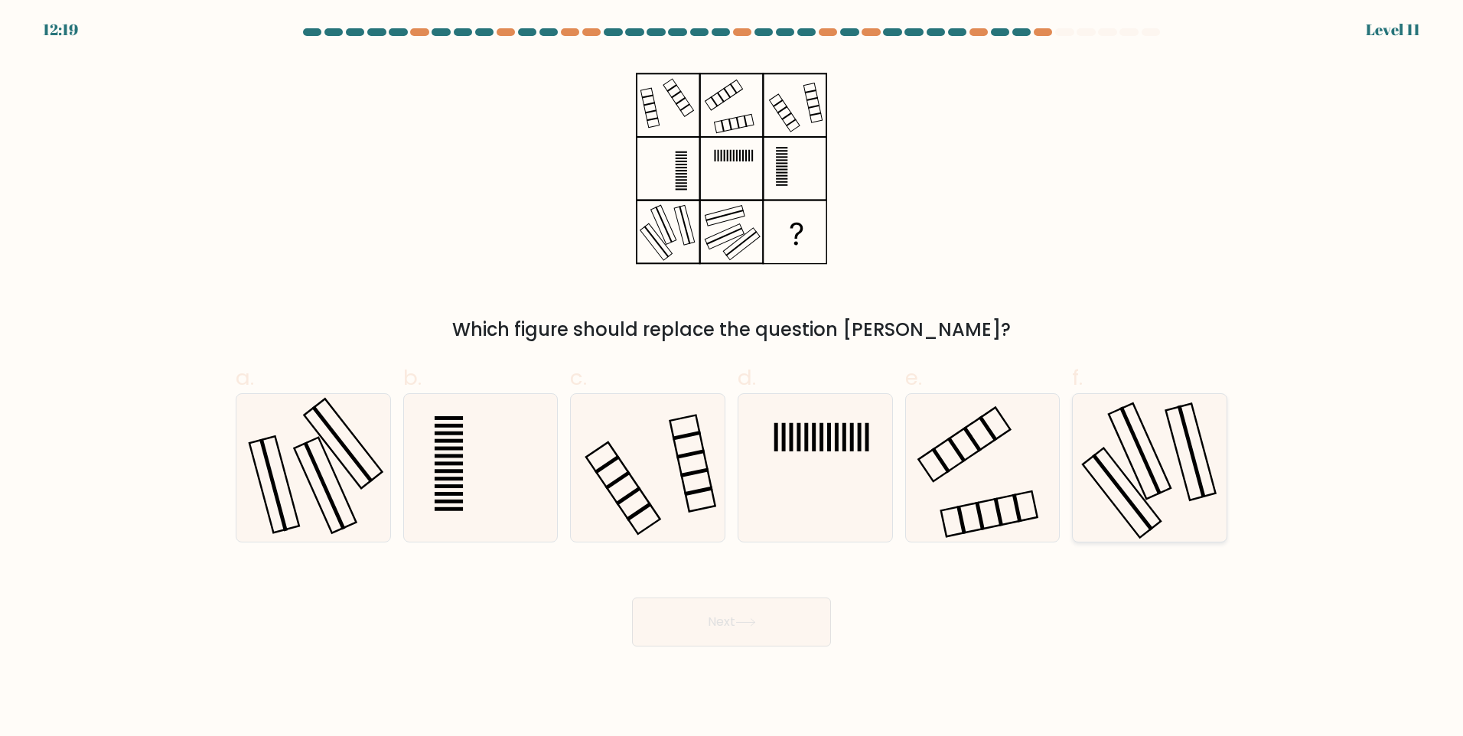
click at [1164, 500] on icon at bounding box center [1150, 468] width 148 height 148
click at [732, 378] on input "f." at bounding box center [731, 373] width 1 height 10
radio input "true"
click at [1164, 500] on icon at bounding box center [1149, 468] width 146 height 146
click at [732, 378] on input "f." at bounding box center [731, 373] width 1 height 10
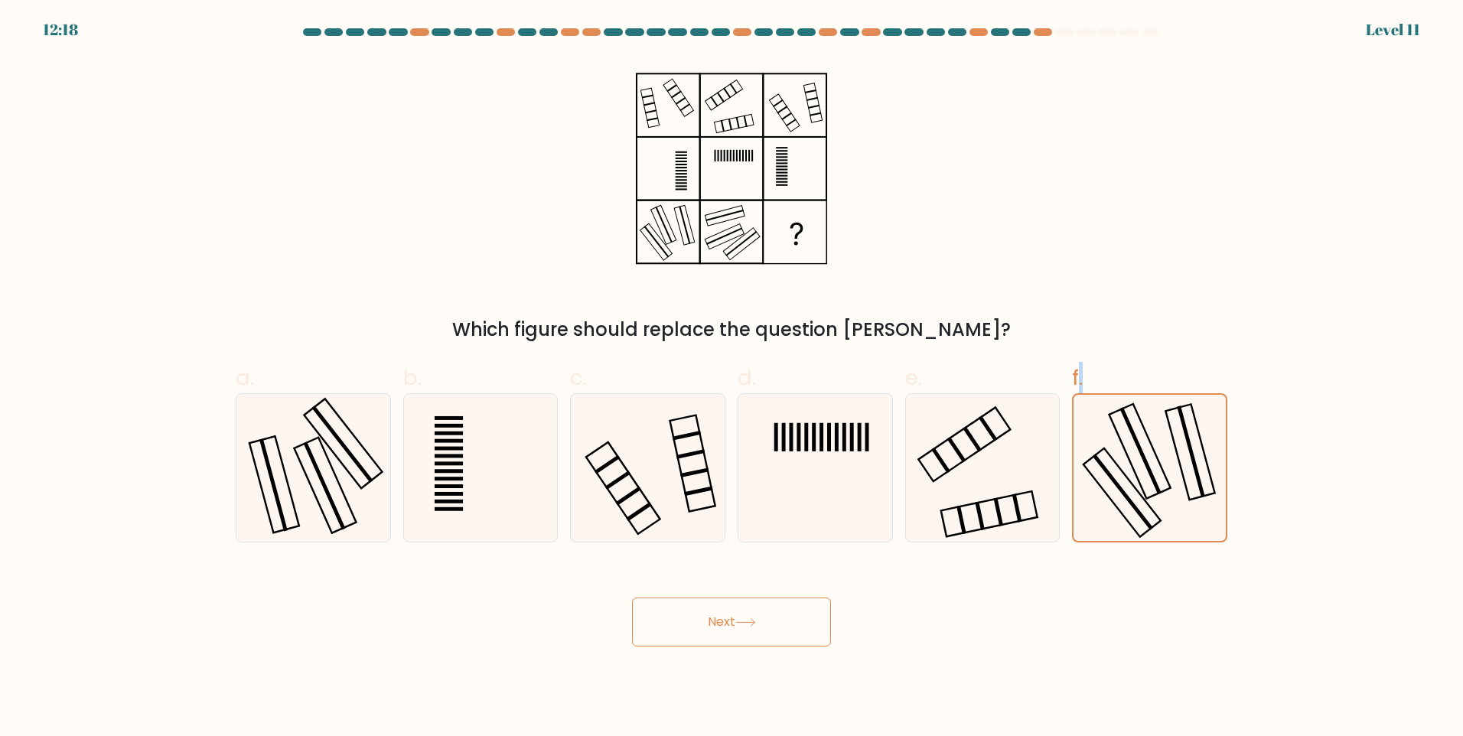
click at [760, 630] on button "Next" at bounding box center [731, 621] width 199 height 49
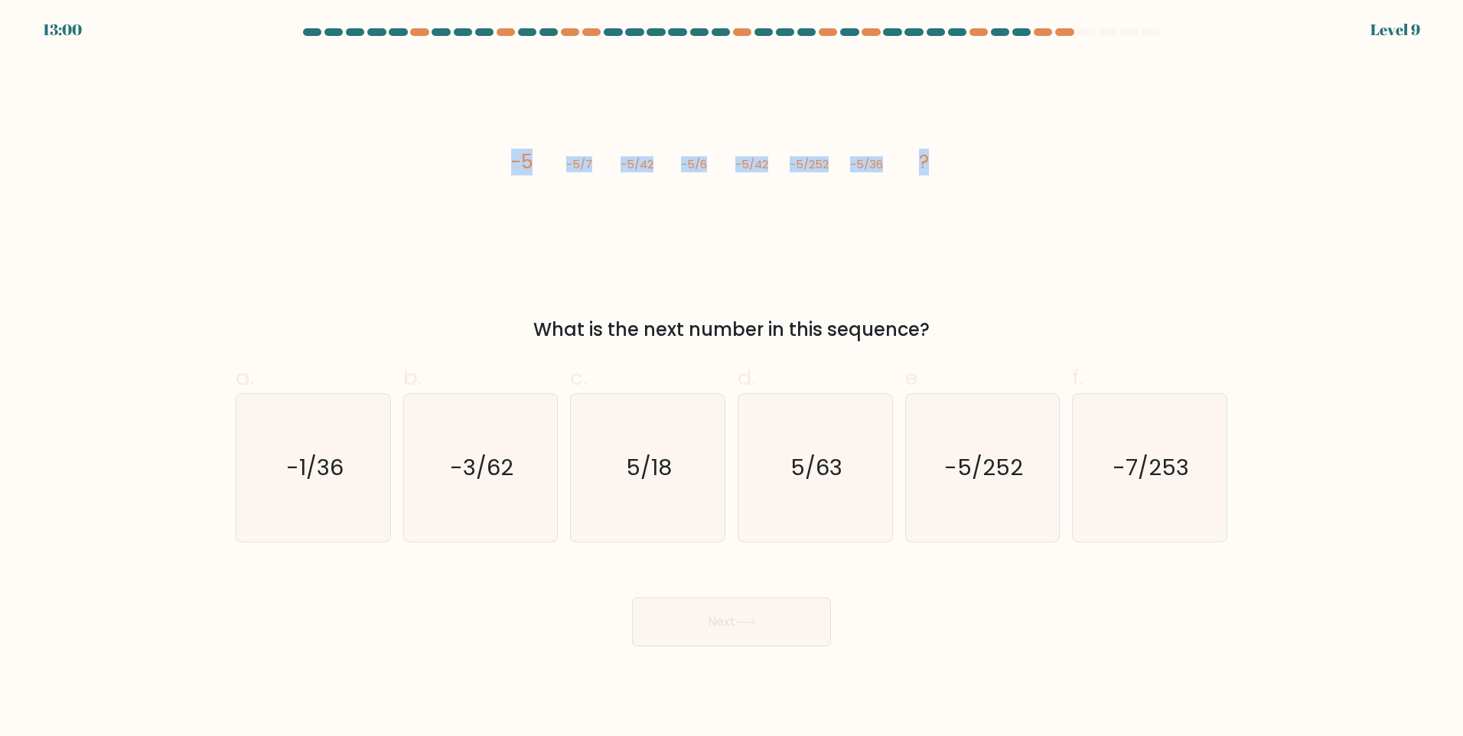
drag, startPoint x: 978, startPoint y: 161, endPoint x: 505, endPoint y: 187, distance: 474.3
click at [505, 187] on div "image/svg+xml -5 -5/7 -5/42 -5/6 -5/42 -5/252 -5/36 ? What is the next number i…" at bounding box center [731, 200] width 1010 height 285
copy g "-5 -5/7 -5/42 -5/6 -5/42 -5/252 -5/36 ?"
click at [974, 483] on text "-5/252" at bounding box center [983, 467] width 79 height 31
click at [732, 378] on input "e. -5/252" at bounding box center [731, 373] width 1 height 10
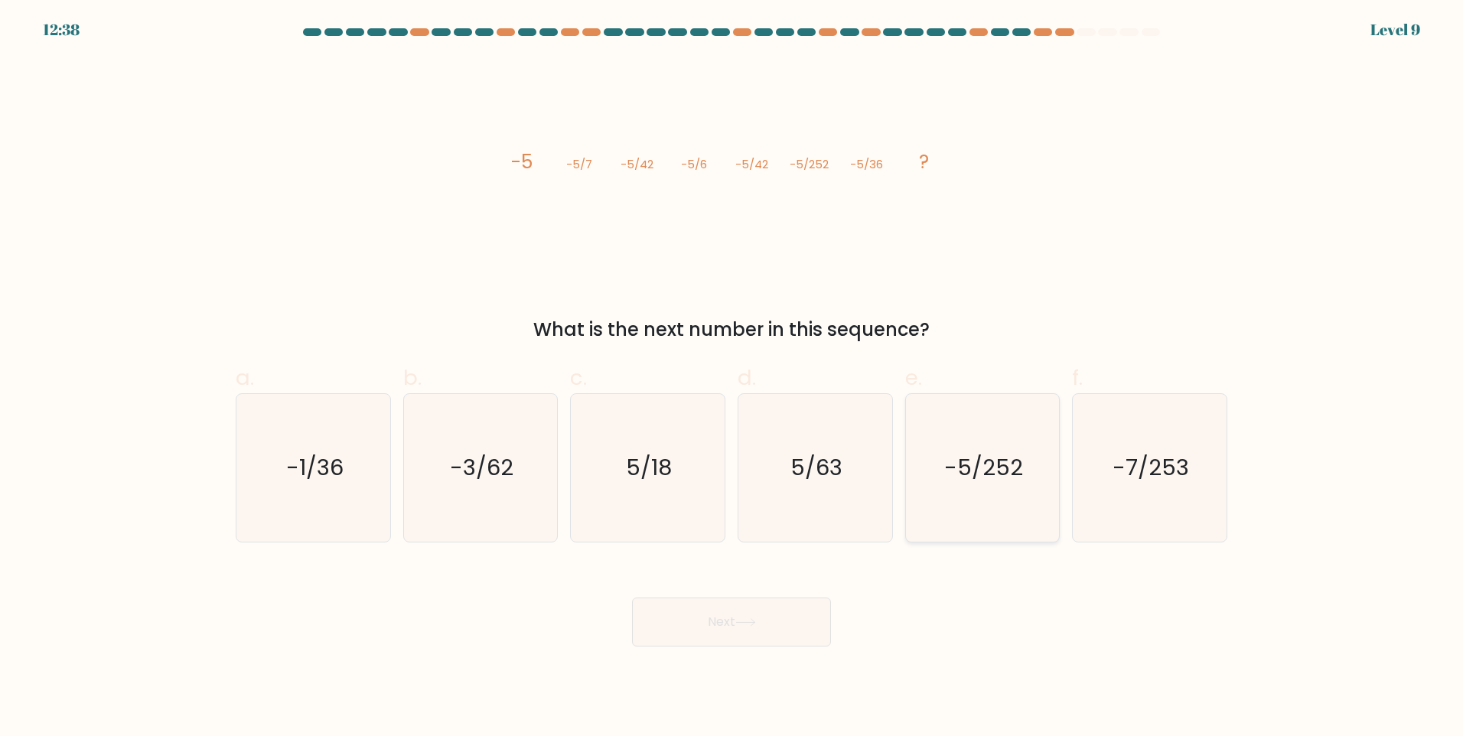
radio input "true"
click at [773, 615] on button "Next" at bounding box center [731, 621] width 199 height 49
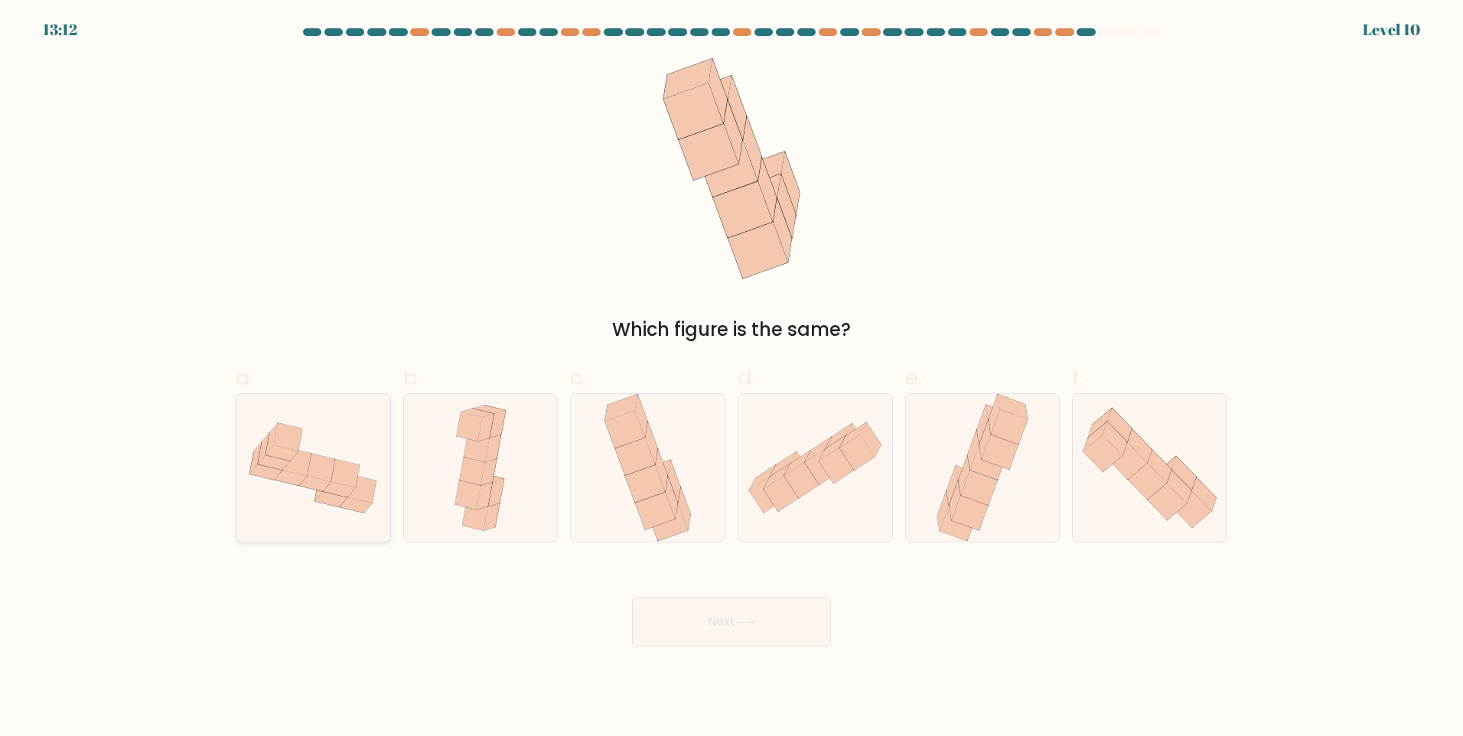
click at [357, 474] on icon at bounding box center [345, 473] width 28 height 28
click at [731, 378] on input "a." at bounding box center [731, 373] width 1 height 10
radio input "true"
click at [776, 639] on button "Next" at bounding box center [731, 621] width 199 height 49
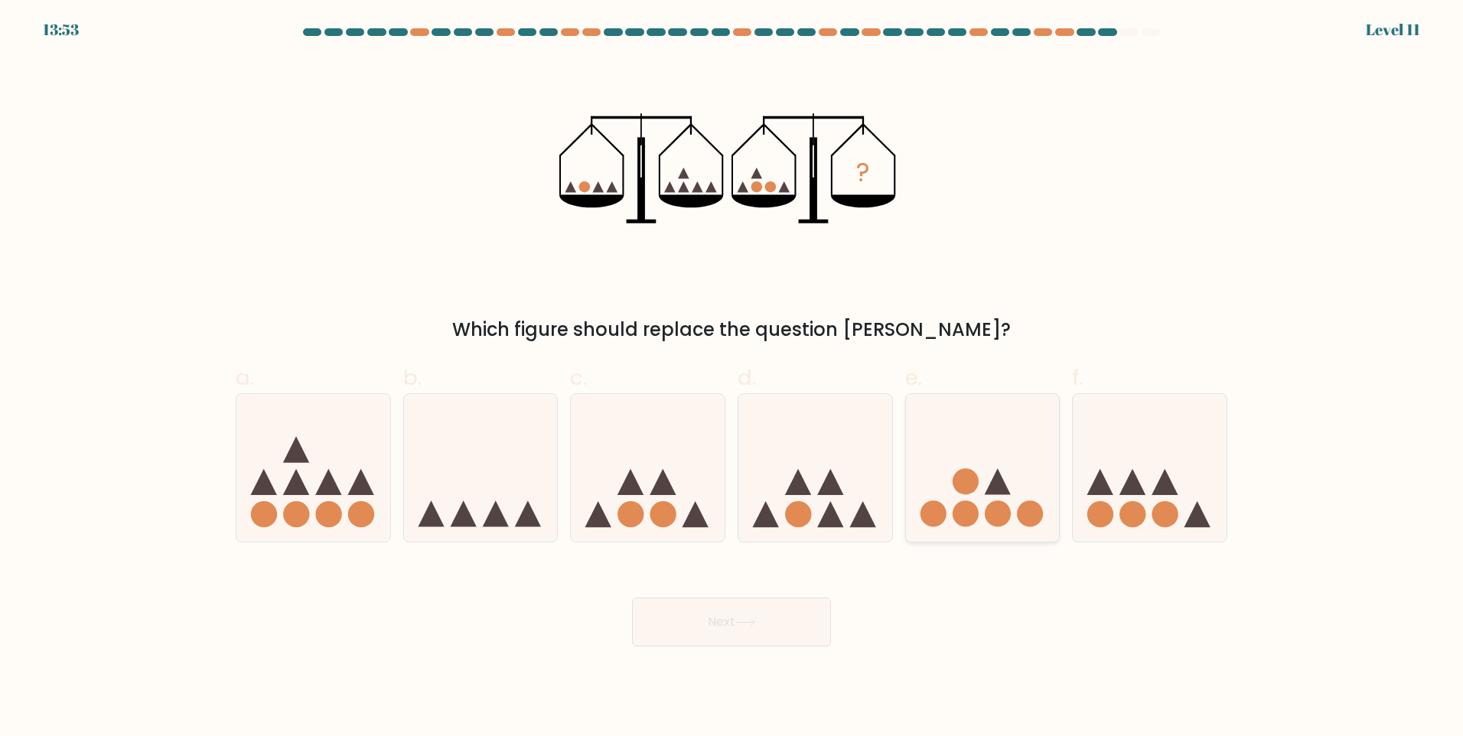
click at [976, 436] on icon at bounding box center [983, 467] width 154 height 127
click at [732, 378] on input "e." at bounding box center [731, 373] width 1 height 10
radio input "true"
click at [771, 608] on button "Next" at bounding box center [731, 621] width 199 height 49
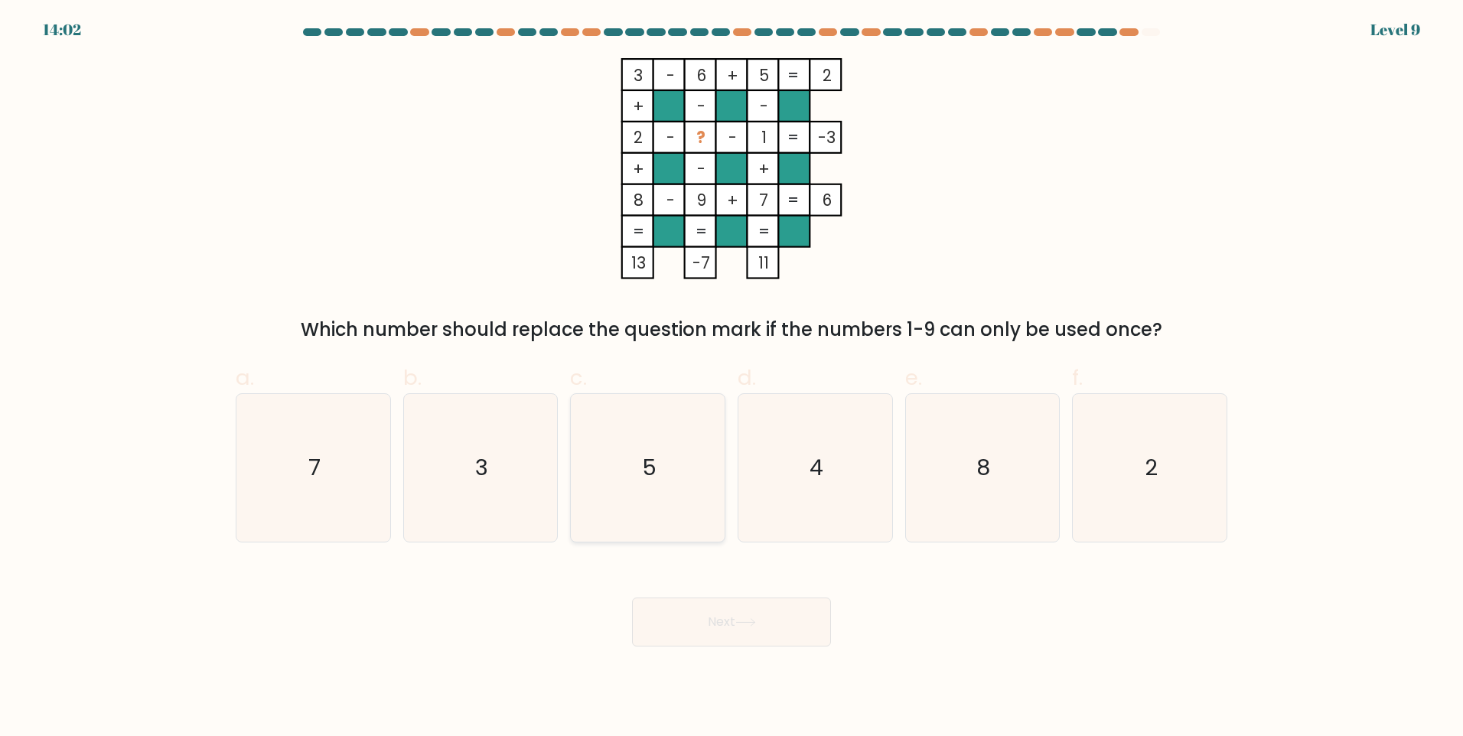
click at [695, 444] on icon "5" at bounding box center [648, 468] width 148 height 148
click at [731, 378] on input "c. 5" at bounding box center [731, 373] width 1 height 10
radio input "true"
click at [784, 615] on button "Next" at bounding box center [731, 621] width 199 height 49
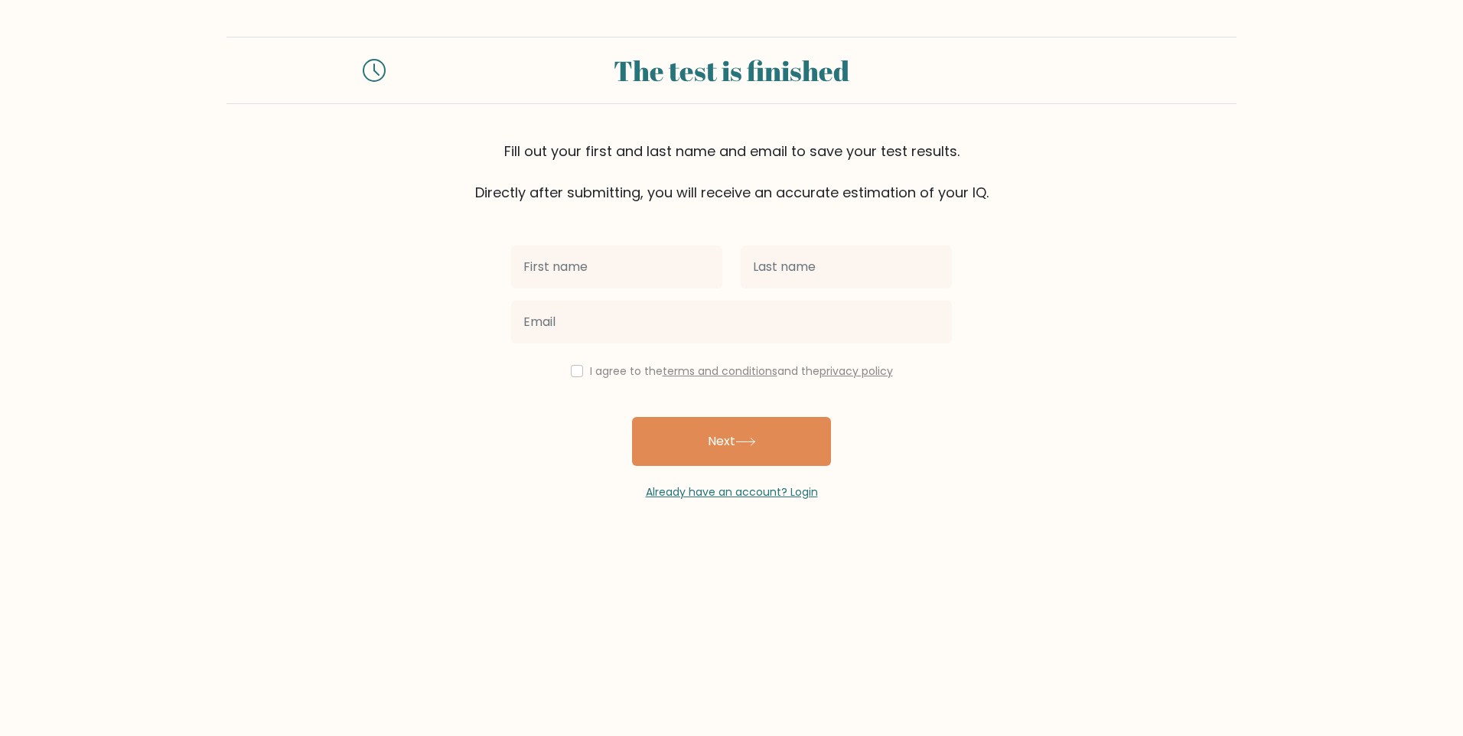
click at [579, 370] on div "I agree to the terms and conditions and the privacy policy" at bounding box center [731, 371] width 459 height 18
click at [571, 371] on input "checkbox" at bounding box center [577, 371] width 12 height 12
checkbox input "true"
click at [606, 255] on input "text" at bounding box center [616, 267] width 211 height 43
type input "Kian"
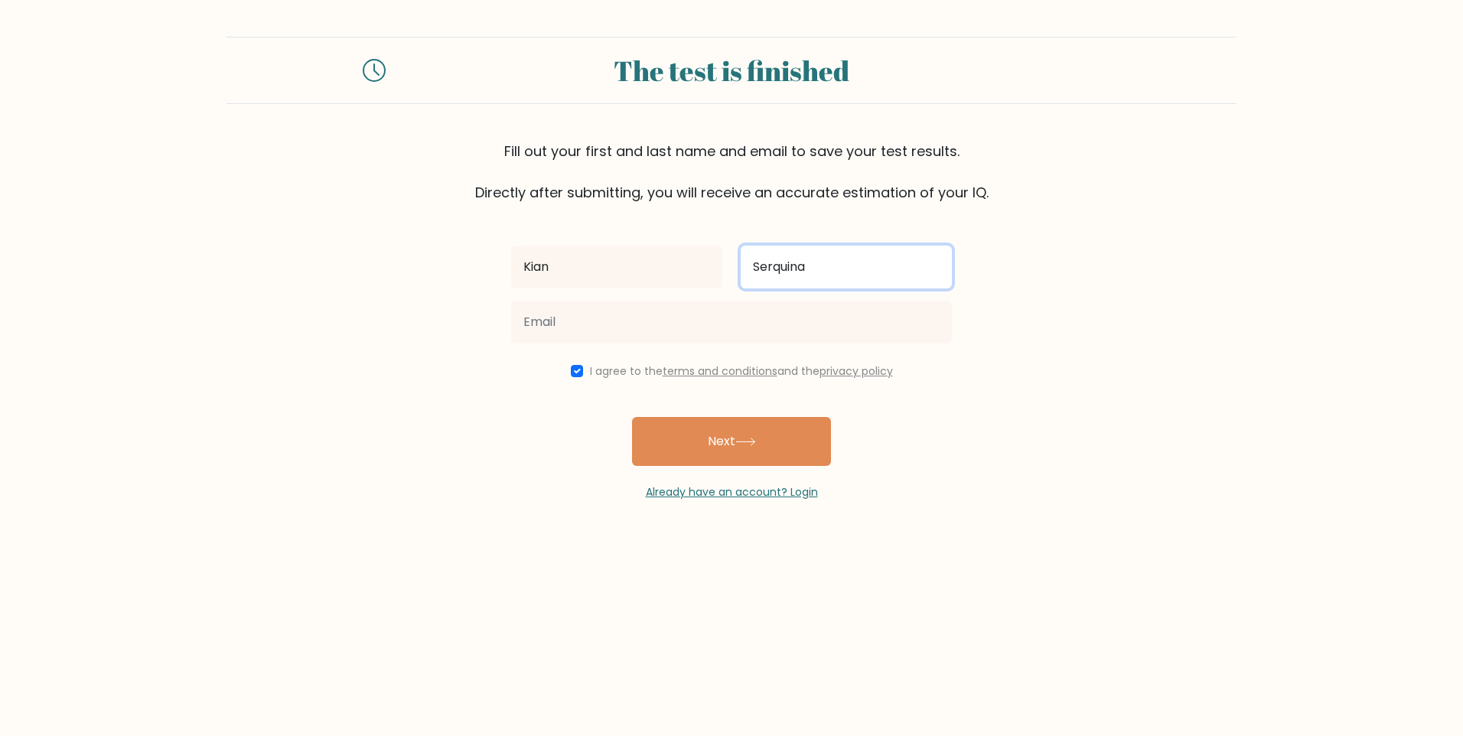
type input "Serquina"
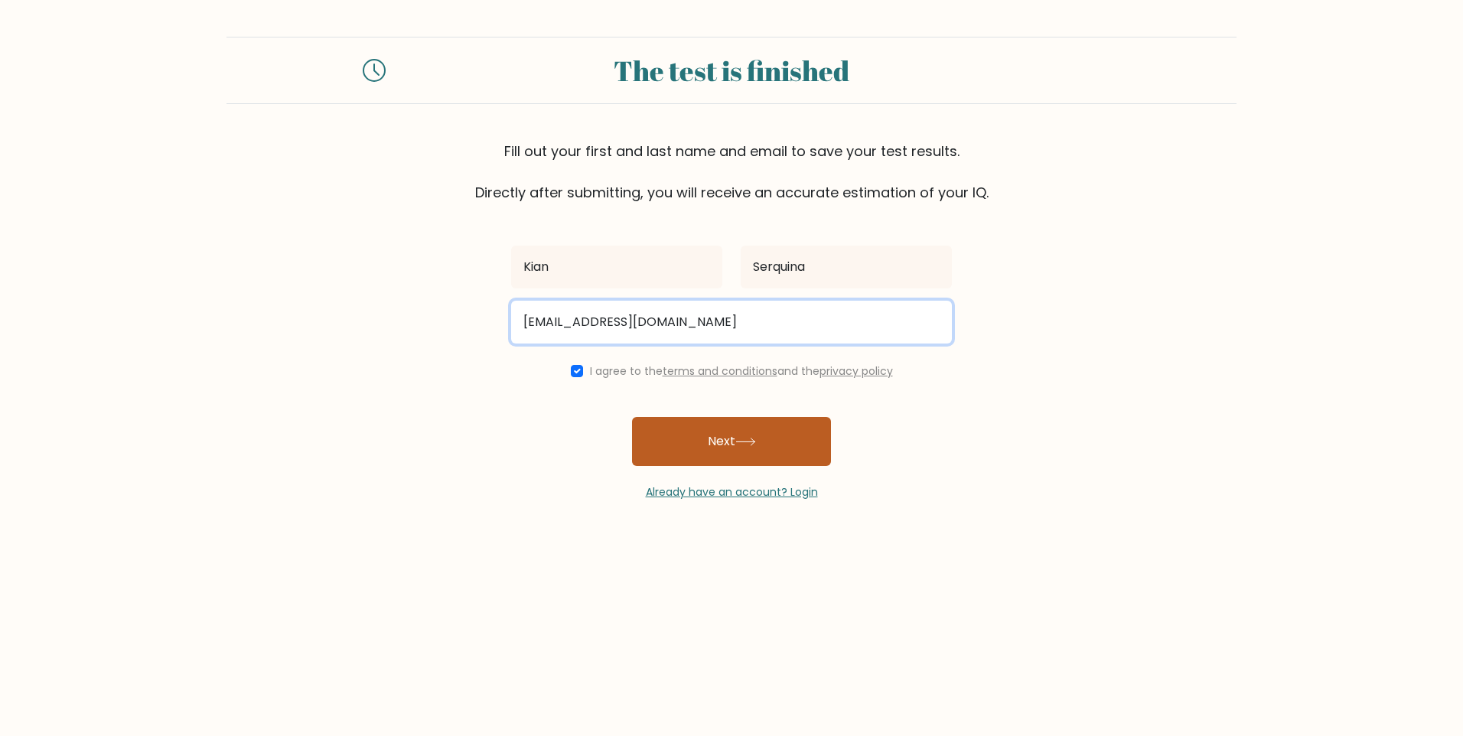
type input "kianserquina731@gmail.com"
click at [738, 429] on button "Next" at bounding box center [731, 441] width 199 height 49
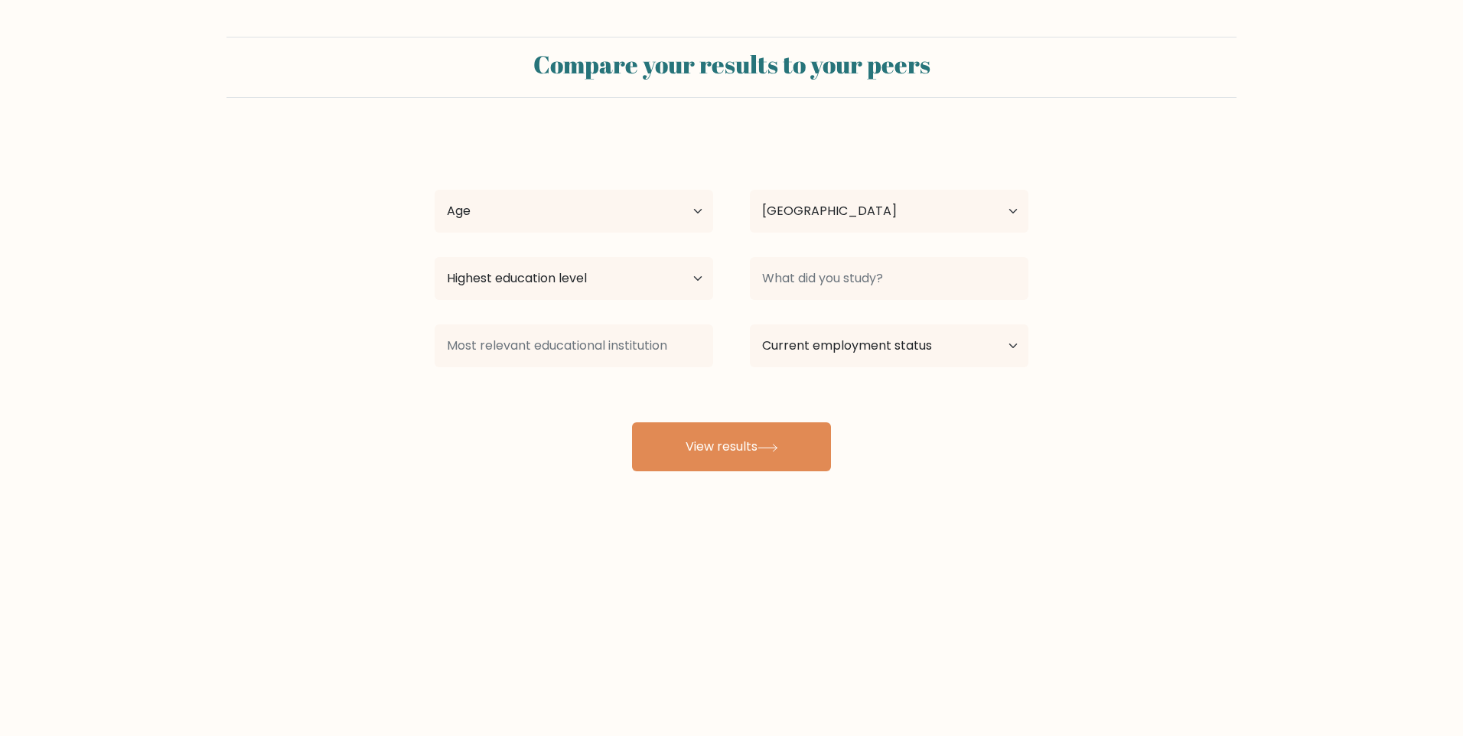
select select "PH"
click at [610, 220] on select "Age Under [DEMOGRAPHIC_DATA] [DEMOGRAPHIC_DATA] [DEMOGRAPHIC_DATA] [DEMOGRAPHIC…" at bounding box center [574, 211] width 278 height 43
select select "18_24"
click at [435, 190] on select "Age Under 18 years old 18-24 years old 25-34 years old 35-44 years old 45-54 ye…" at bounding box center [574, 211] width 278 height 43
click at [822, 219] on select "Country Afghanistan Albania Algeria American Samoa Andorra Angola Anguilla Anta…" at bounding box center [889, 211] width 278 height 43
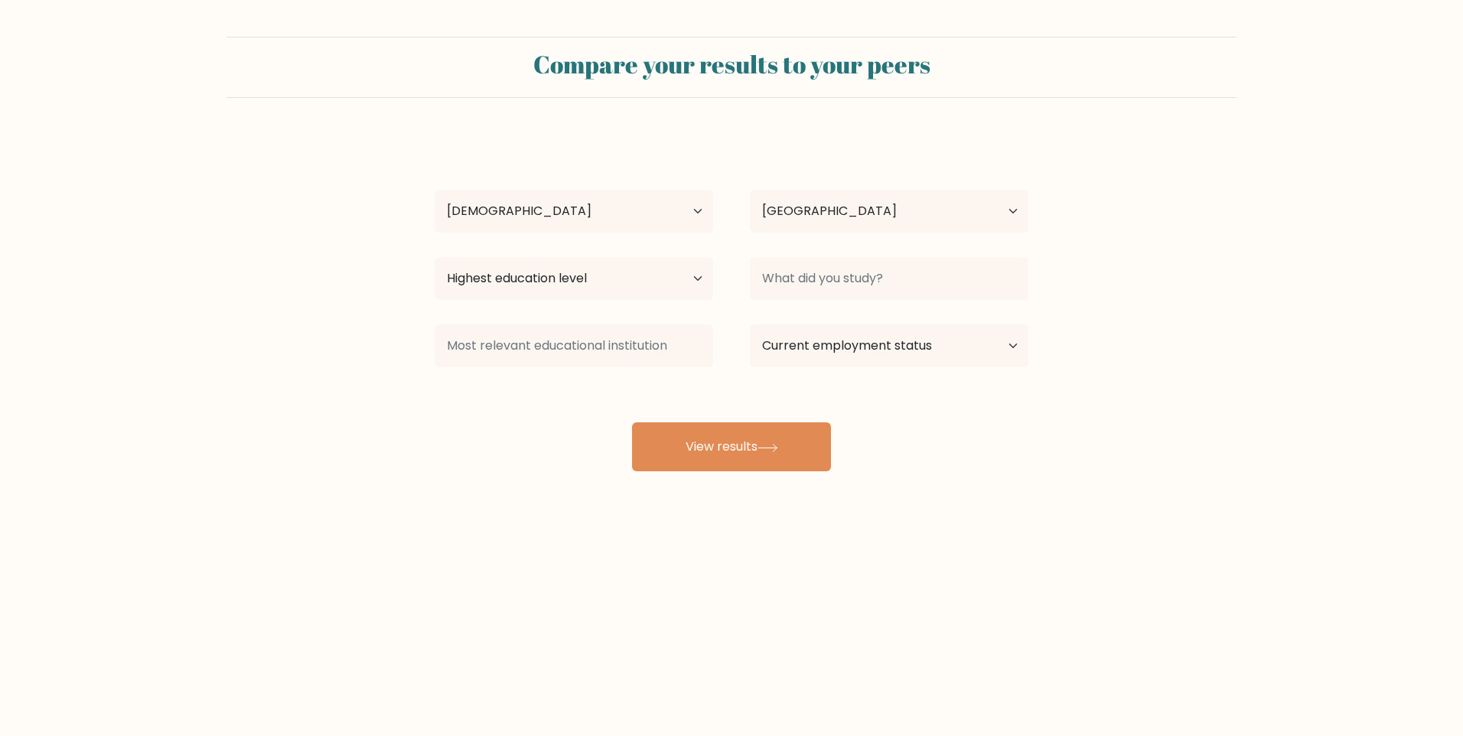
drag, startPoint x: 811, startPoint y: 103, endPoint x: 795, endPoint y: 114, distance: 19.3
click at [811, 103] on form "Compare your results to your peers Kian Serquina Age Under 18 years old 18-24 y…" at bounding box center [731, 254] width 1463 height 435
click at [580, 304] on div "Highest education level No schooling Primary Lower Secondary Upper Secondary Oc…" at bounding box center [573, 278] width 315 height 55
click at [585, 288] on select "Highest education level No schooling Primary Lower Secondary Upper Secondary Oc…" at bounding box center [574, 278] width 278 height 43
select select "bachelors_degree"
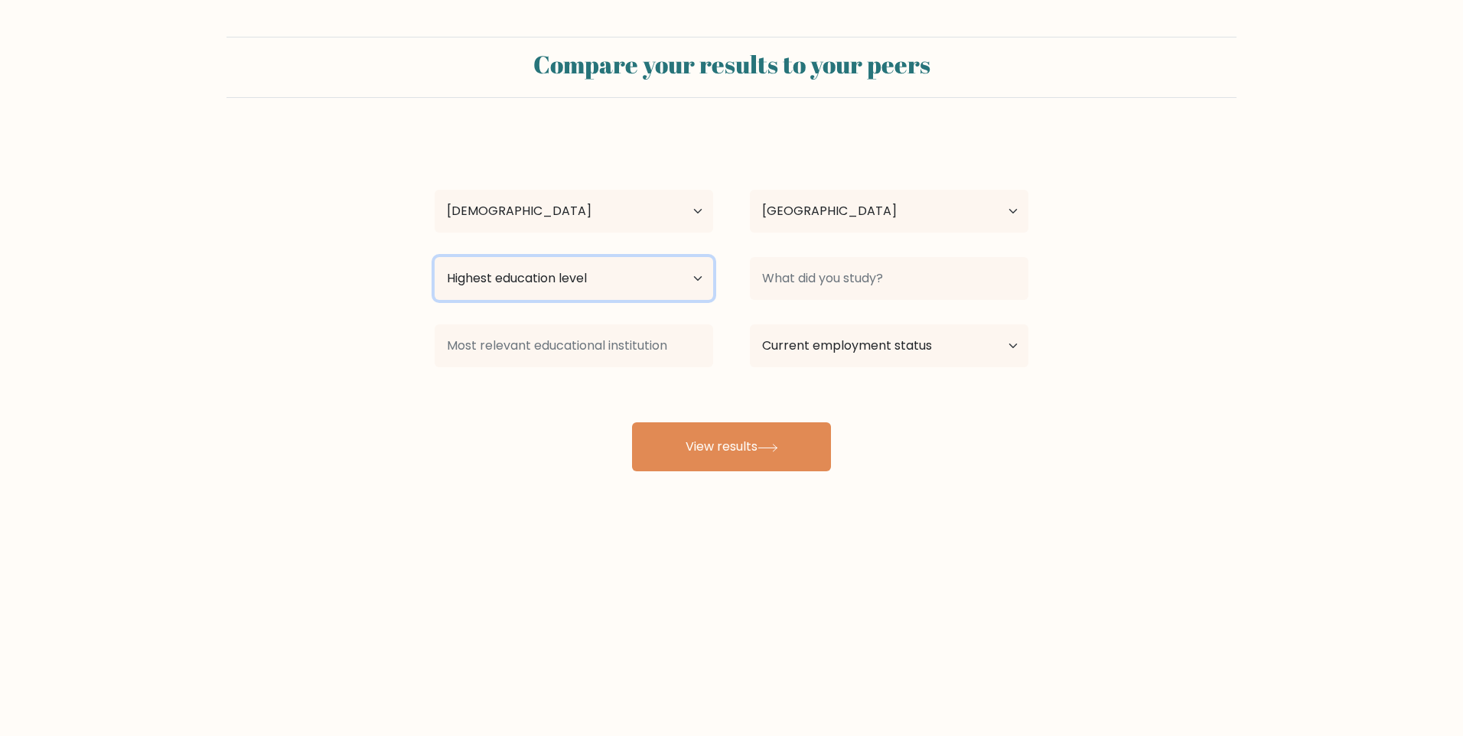
click at [435, 257] on select "Highest education level No schooling Primary Lower Secondary Upper Secondary Oc…" at bounding box center [574, 278] width 278 height 43
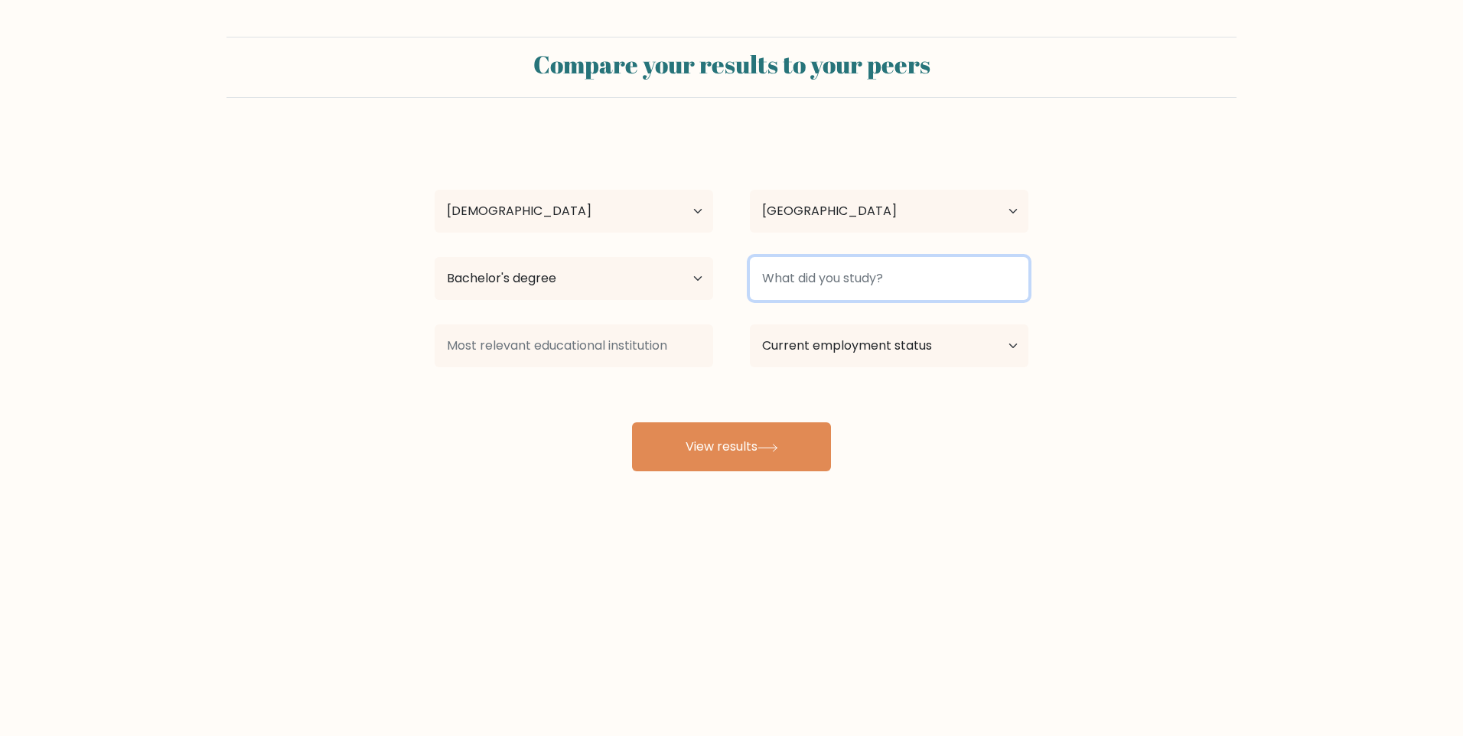
click at [864, 294] on input at bounding box center [889, 278] width 278 height 43
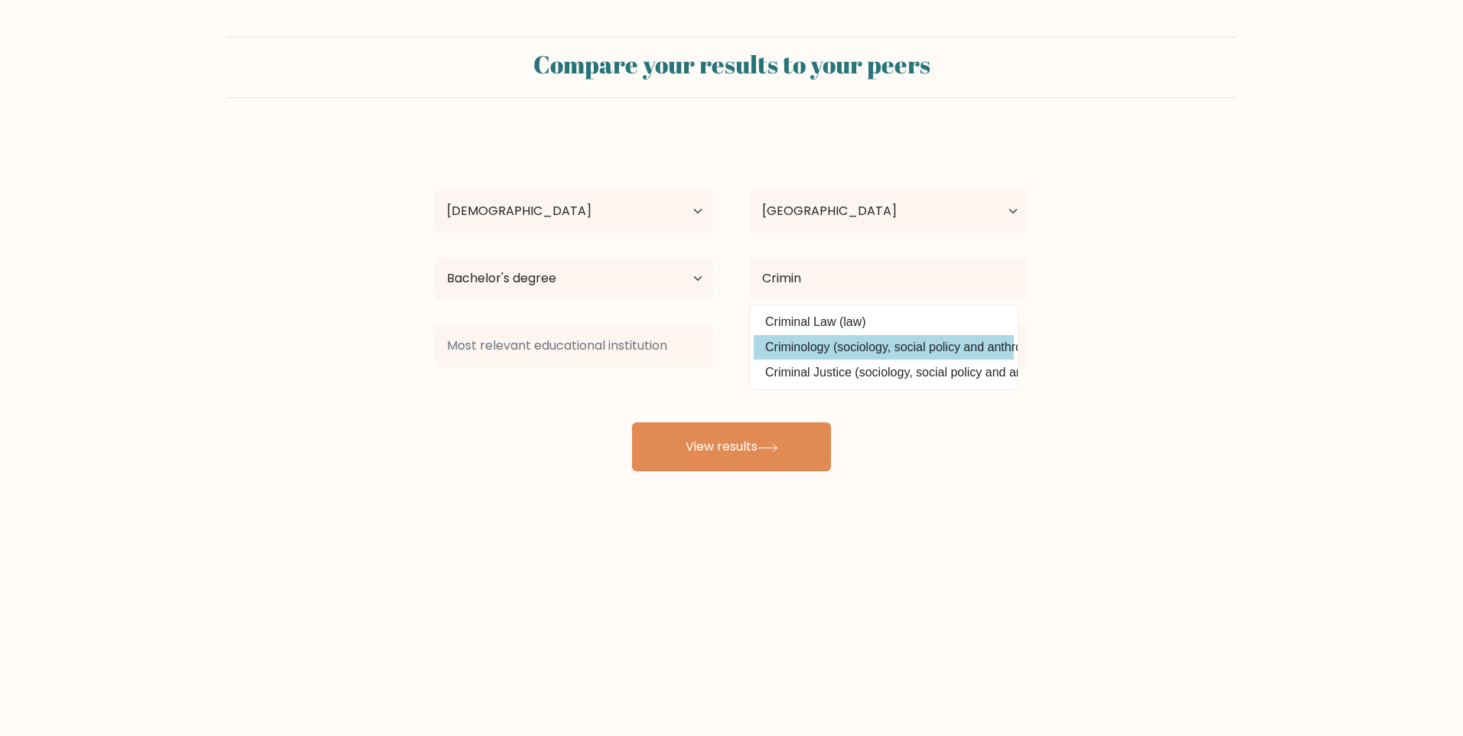
click at [825, 344] on option "Criminology (sociology, social policy and anthropology)" at bounding box center [884, 347] width 260 height 24
type input "Criminology"
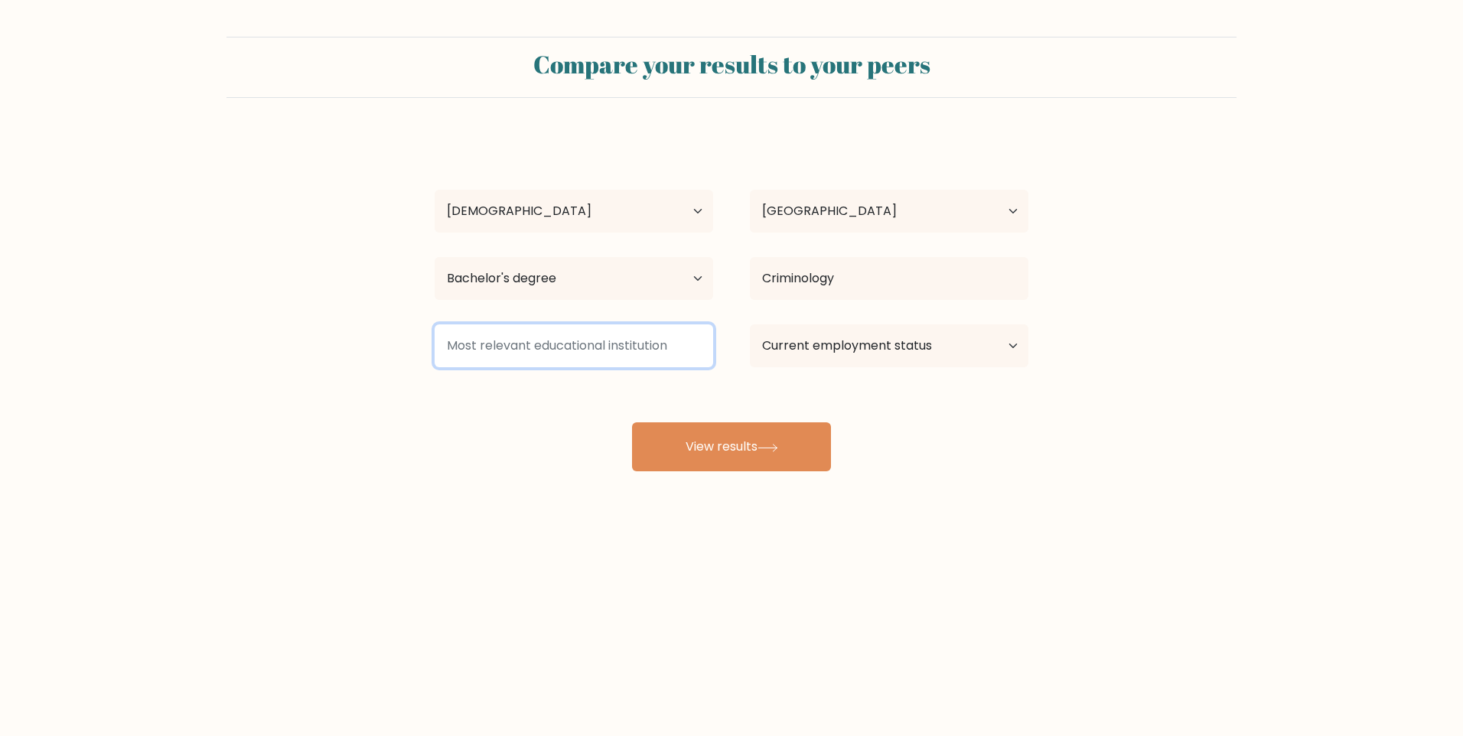
click at [653, 357] on input at bounding box center [574, 345] width 278 height 43
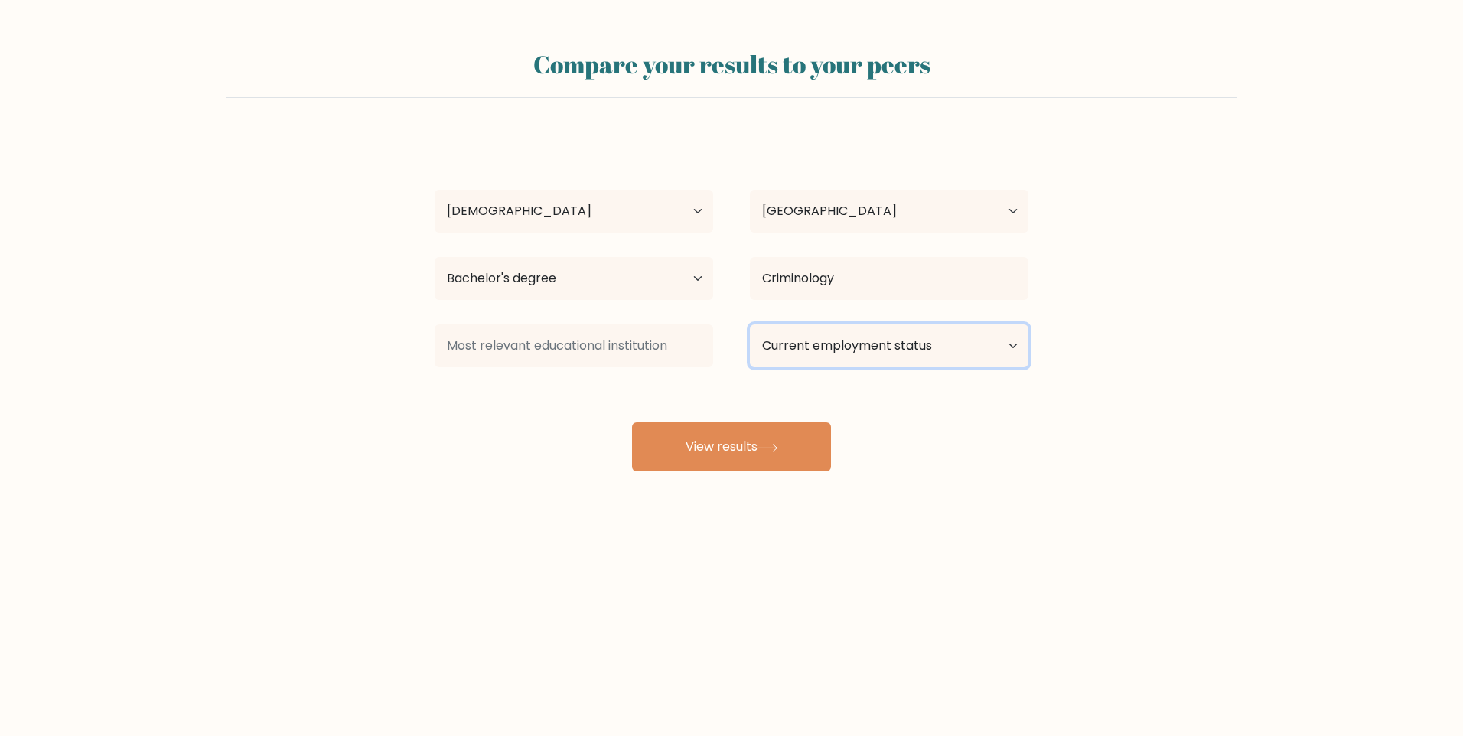
click at [892, 347] on select "Current employment status Employed Student Retired Other / prefer not to answer" at bounding box center [889, 345] width 278 height 43
select select "student"
click at [750, 324] on select "Current employment status Employed Student Retired Other / prefer not to answer" at bounding box center [889, 345] width 278 height 43
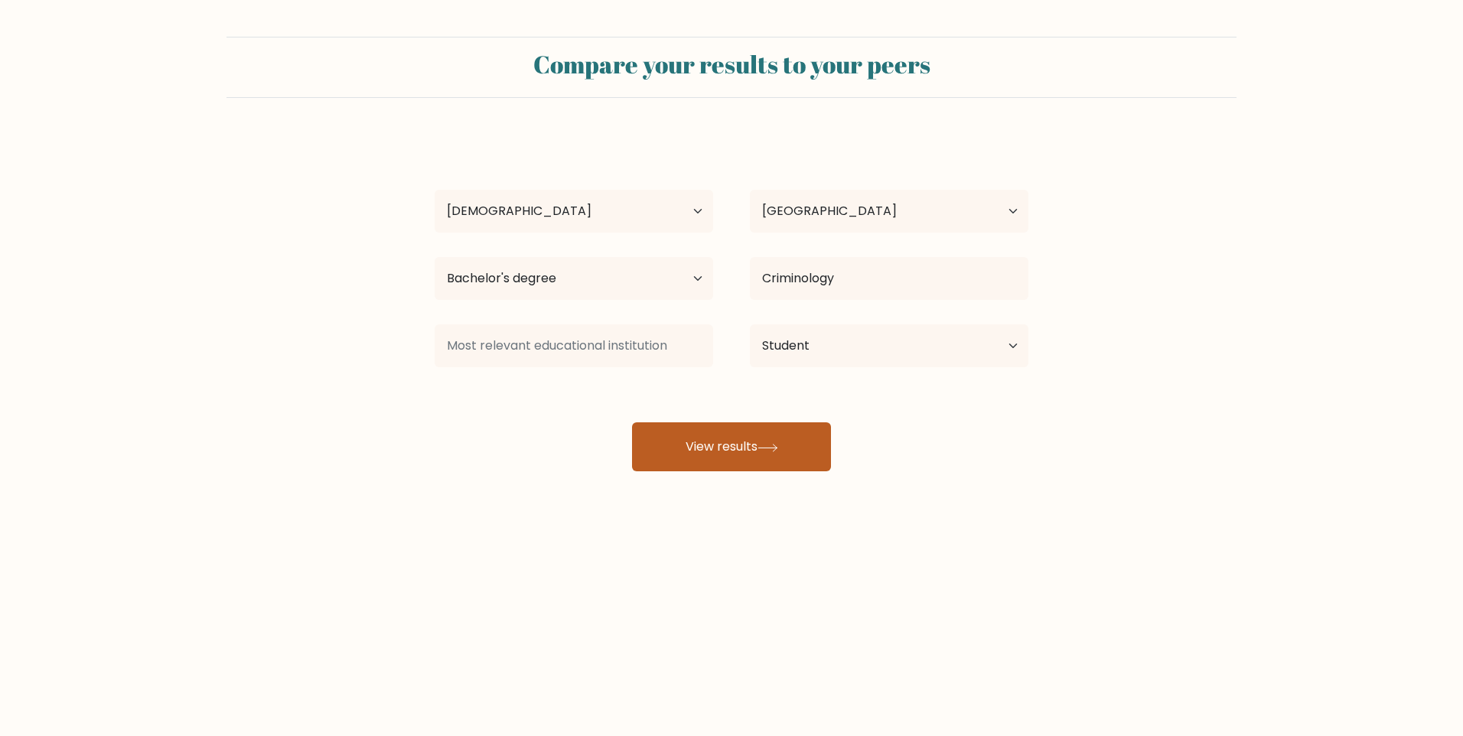
click at [758, 441] on button "View results" at bounding box center [731, 446] width 199 height 49
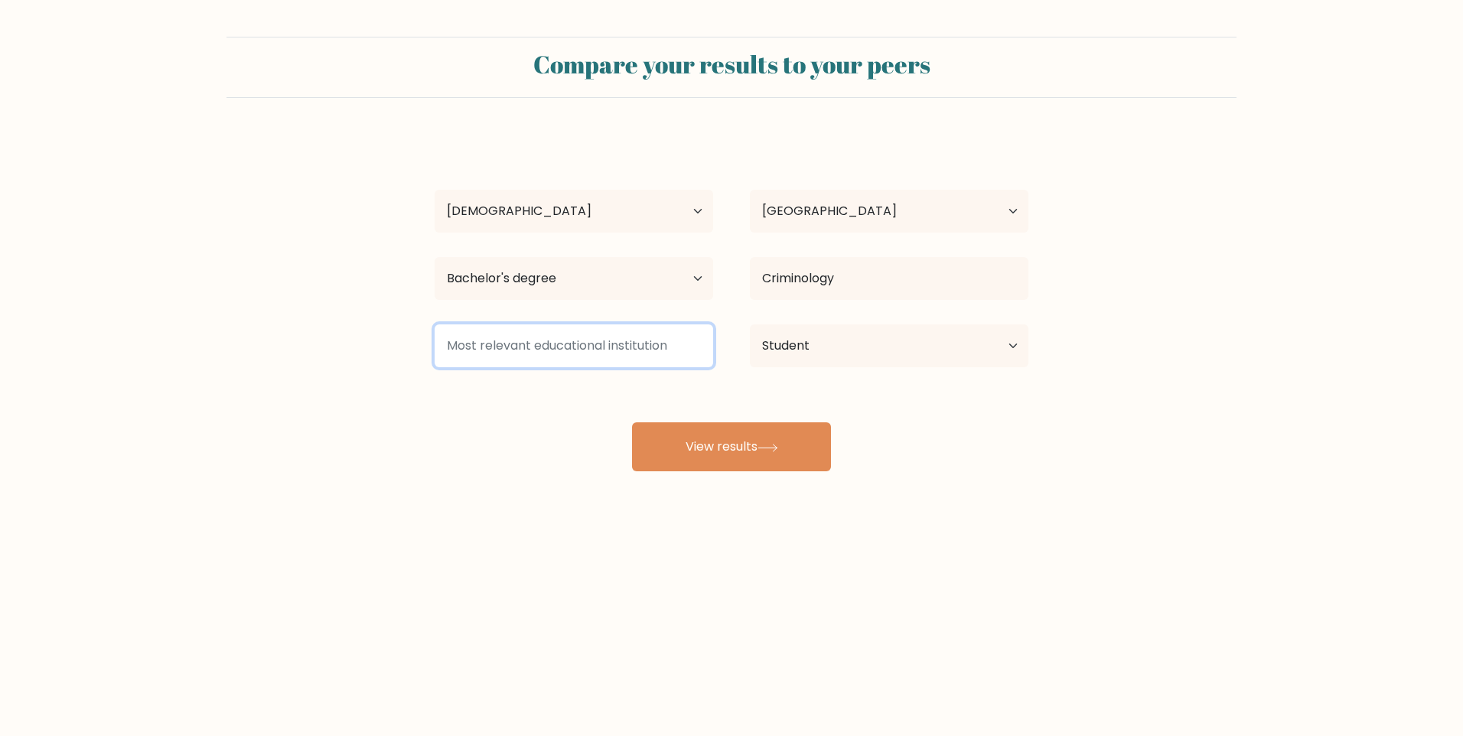
click at [603, 352] on input at bounding box center [574, 345] width 278 height 43
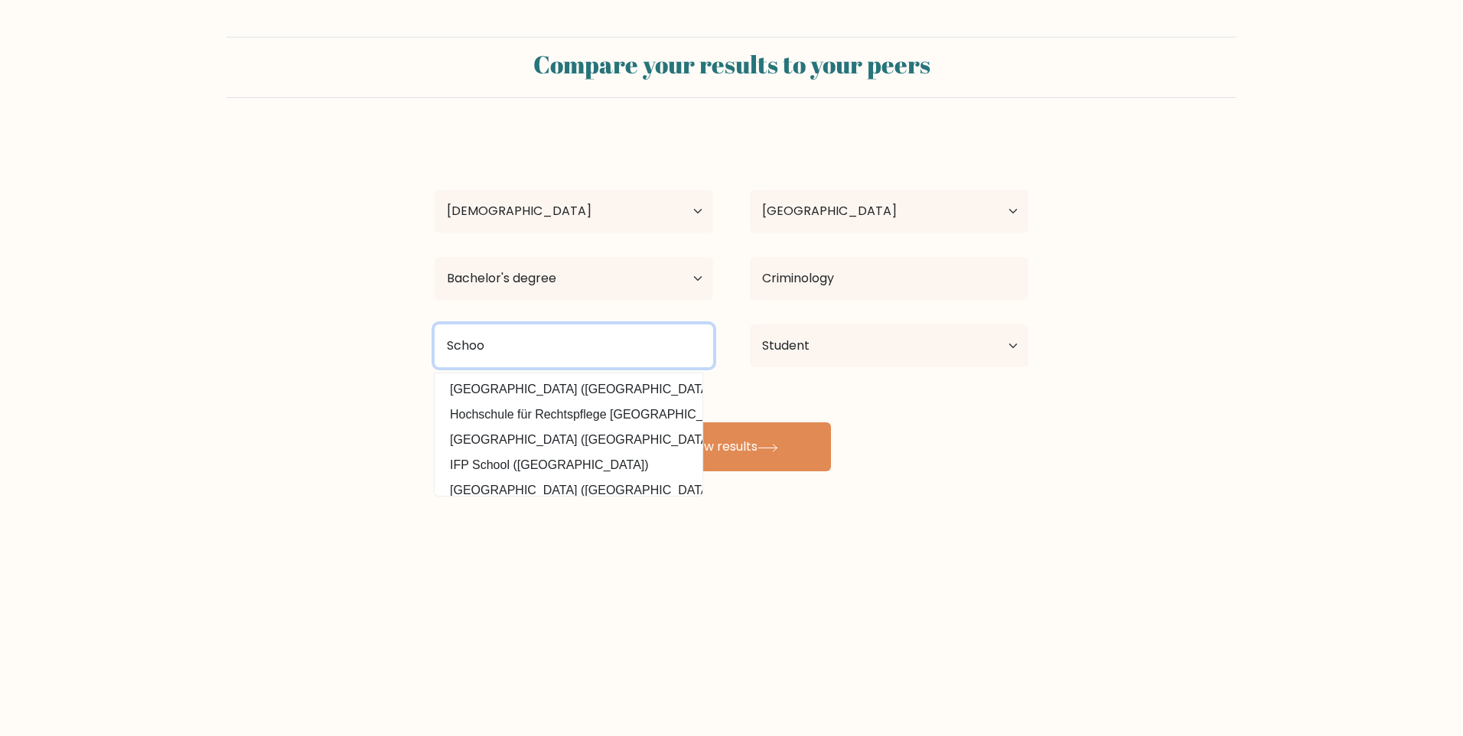
type input "School"
type input "Taguig City Un"
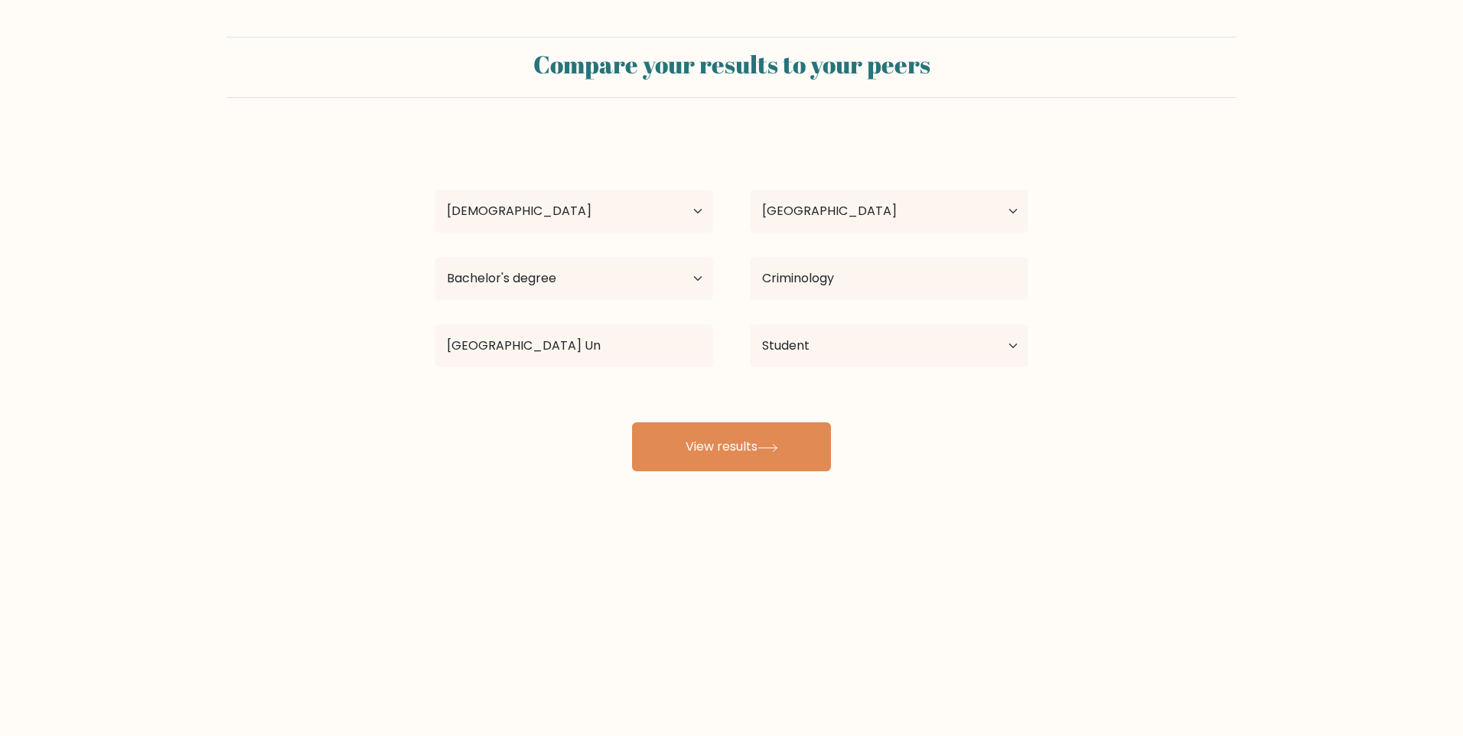
click at [558, 380] on div "Kian Serquina Age Under 18 years old 18-24 years old 25-34 years old 35-44 year…" at bounding box center [731, 303] width 612 height 337
click at [552, 345] on input "Taguig City Un" at bounding box center [574, 345] width 278 height 43
click at [551, 345] on input at bounding box center [574, 345] width 278 height 43
type input "Adam"
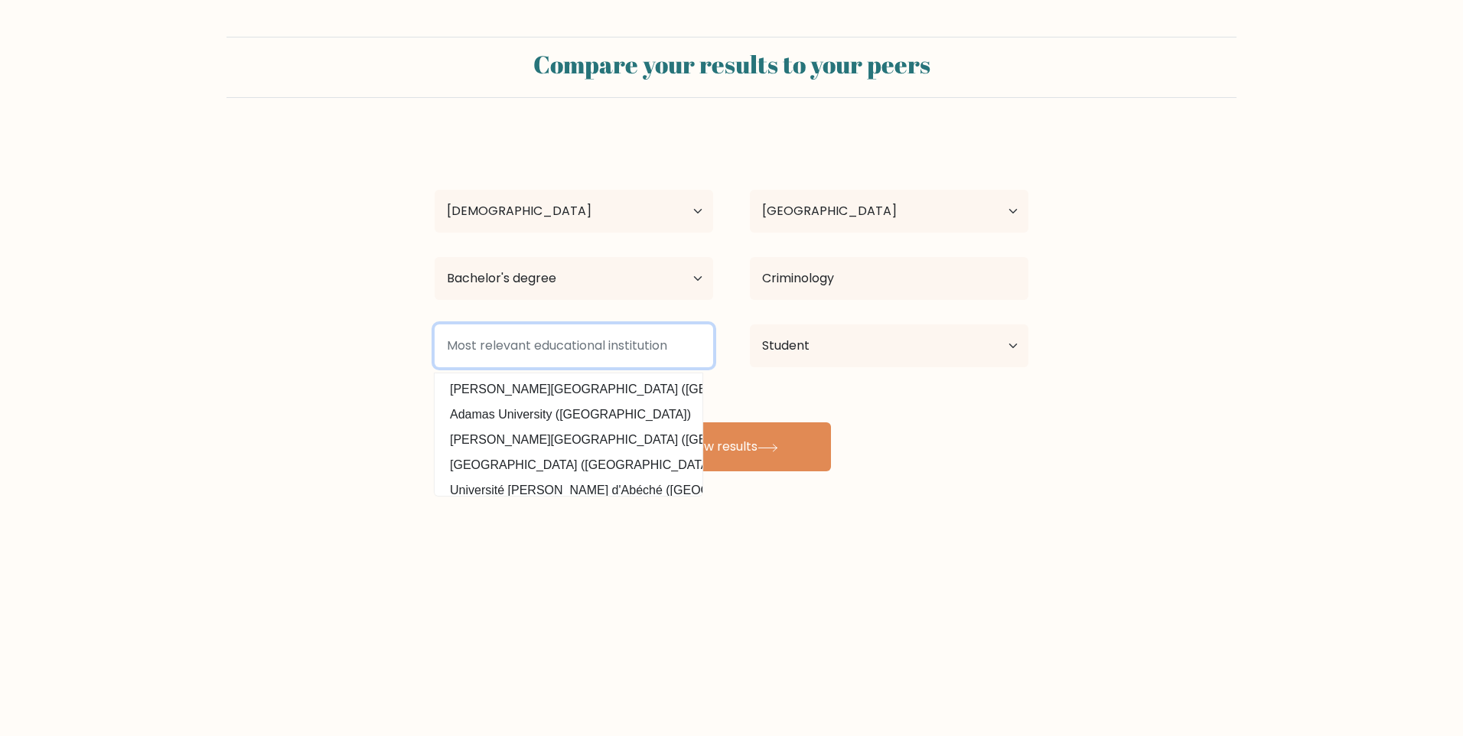
type input "o"
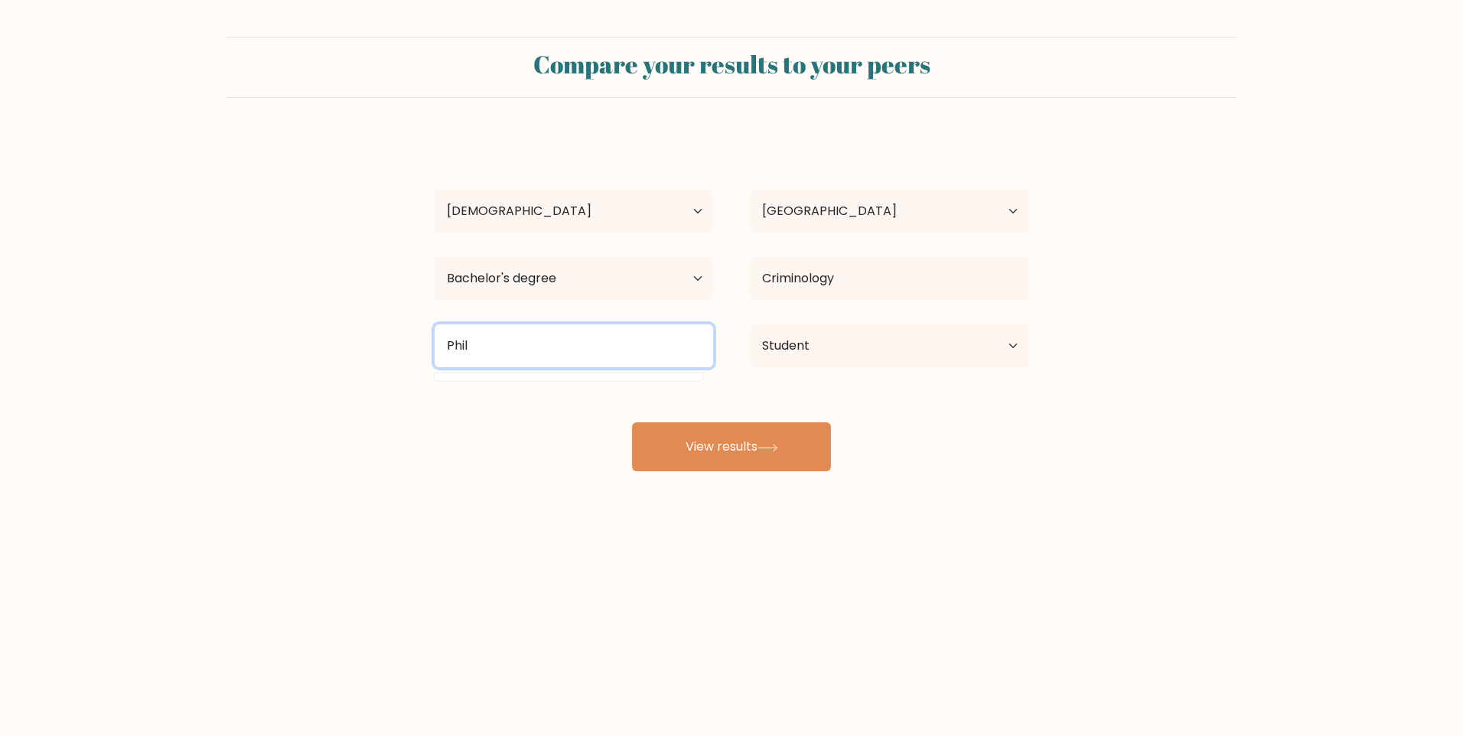
type input "Phili"
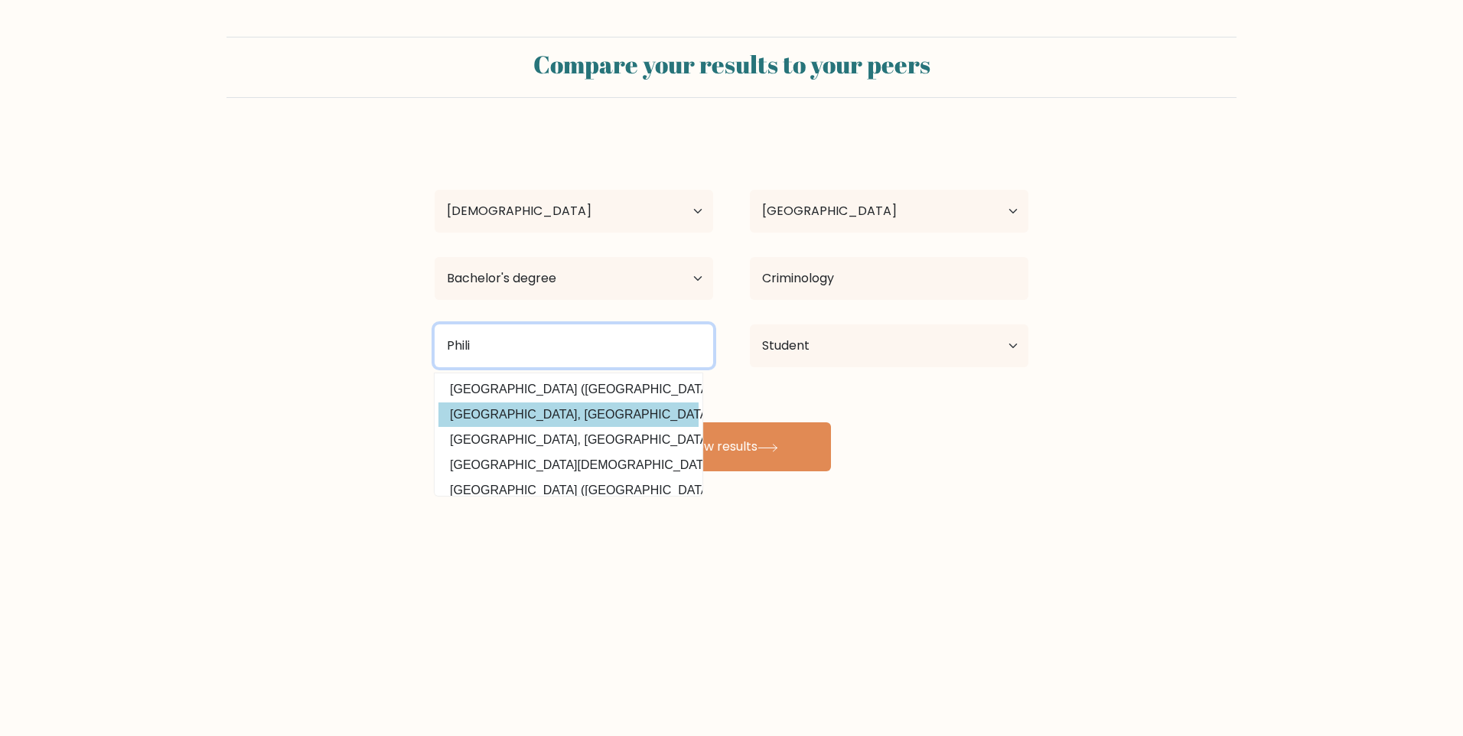
scroll to position [149, 0]
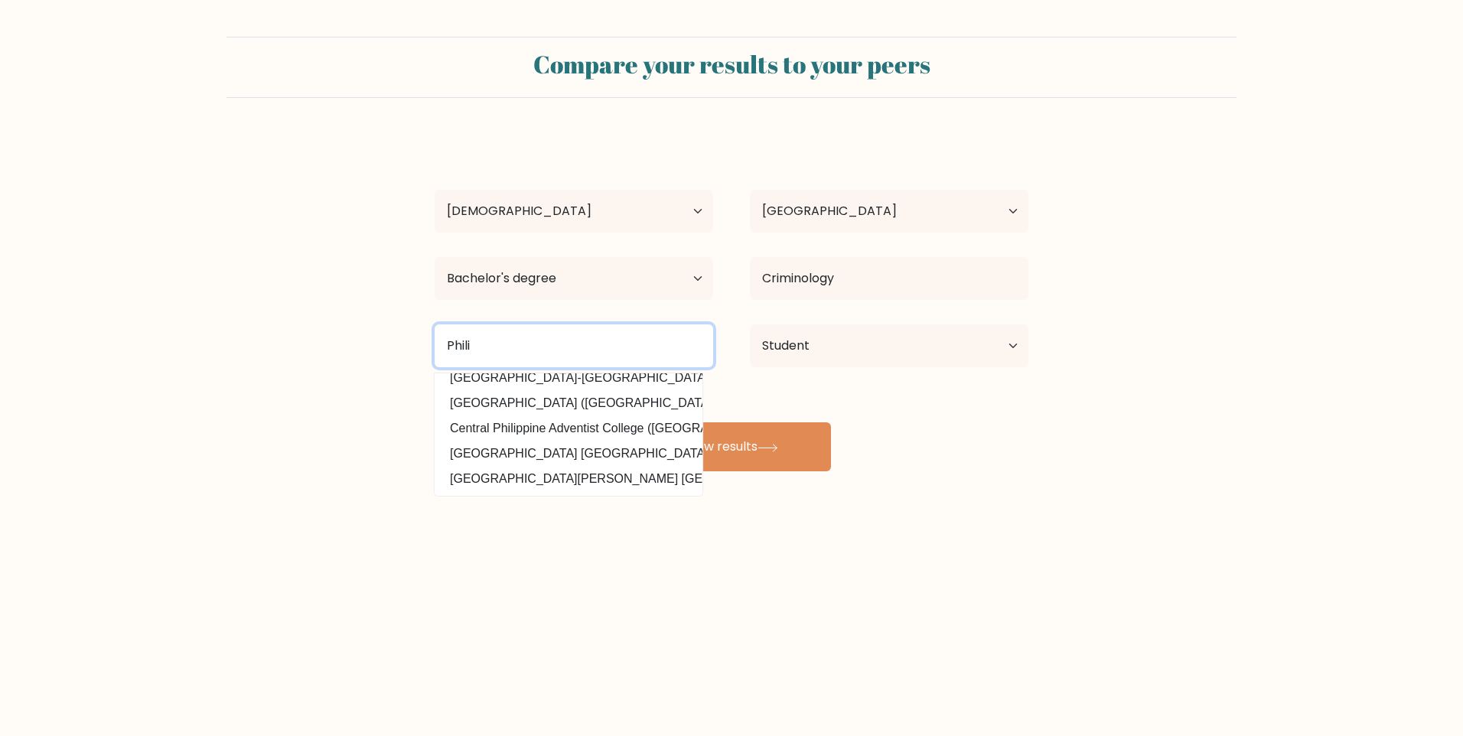
click at [513, 358] on input "Phili" at bounding box center [574, 345] width 278 height 43
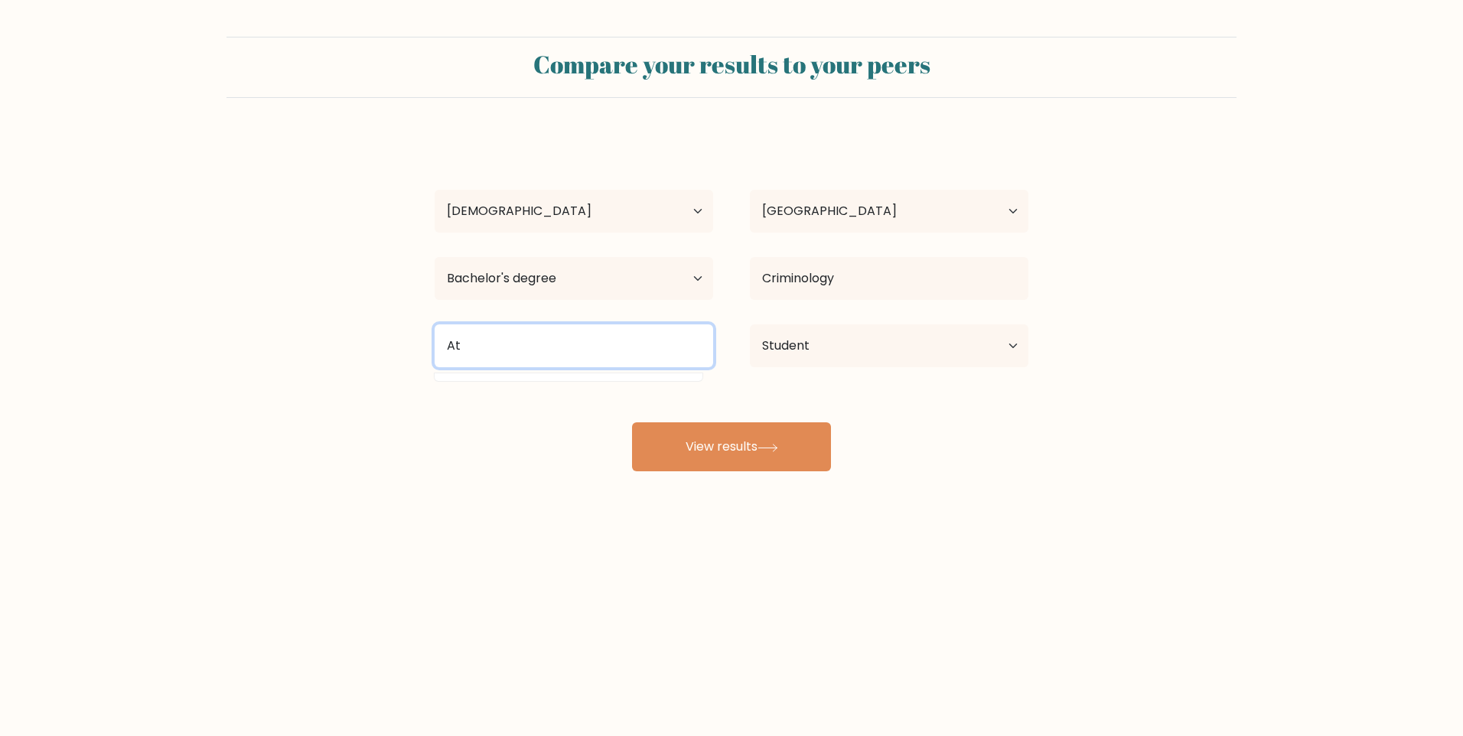
type input "A"
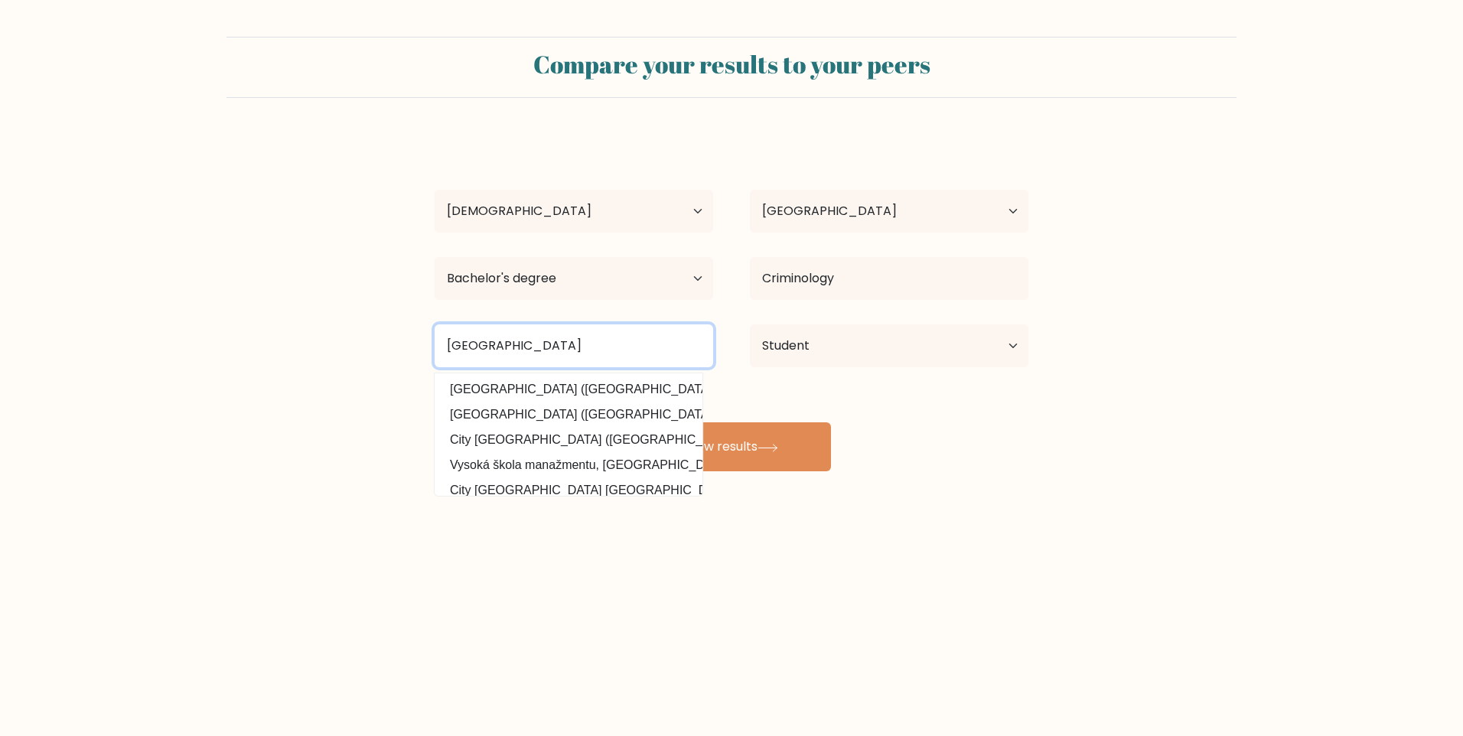
scroll to position [149, 0]
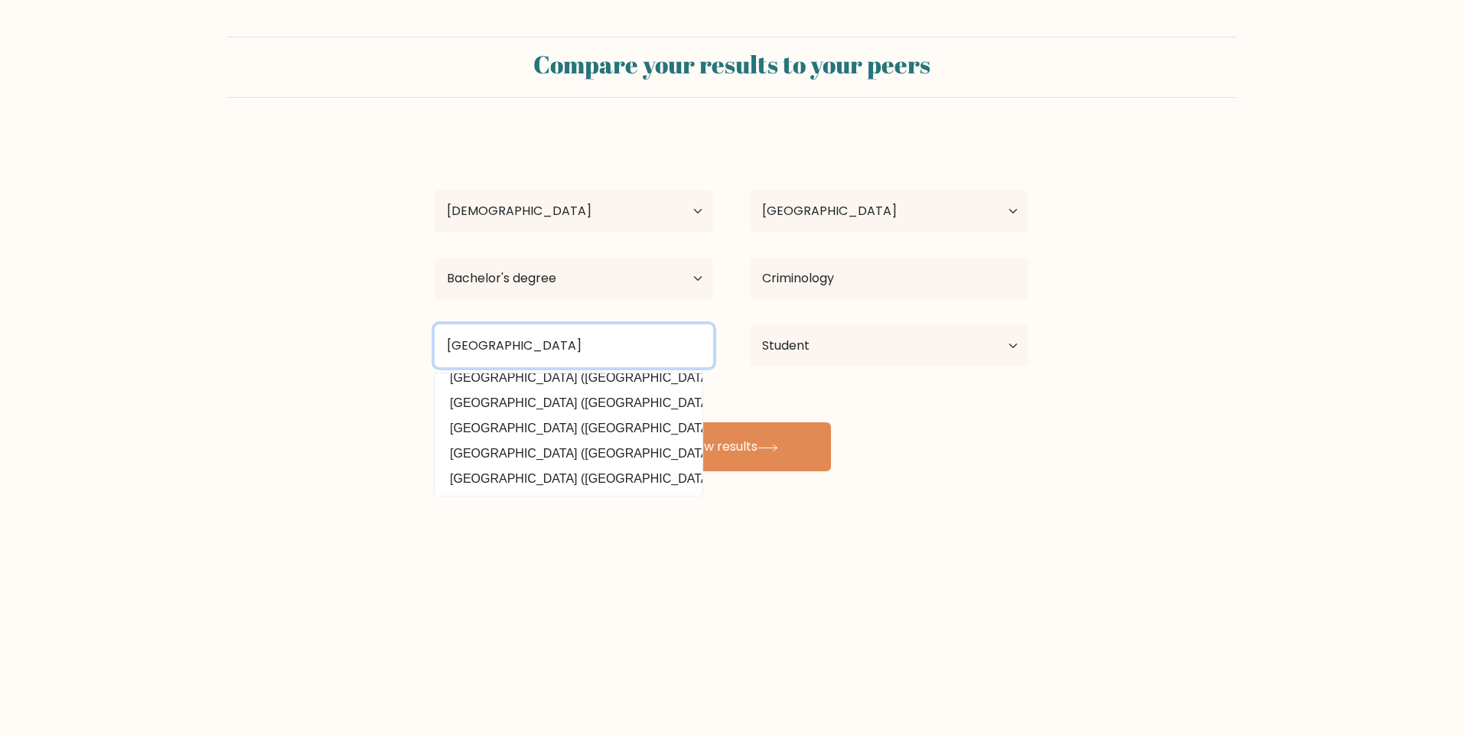
type input "Taguig City University"
click at [869, 558] on div "Compare your results to your peers Kian Serquina Age Under 18 years old 18-24 y…" at bounding box center [731, 290] width 1463 height 580
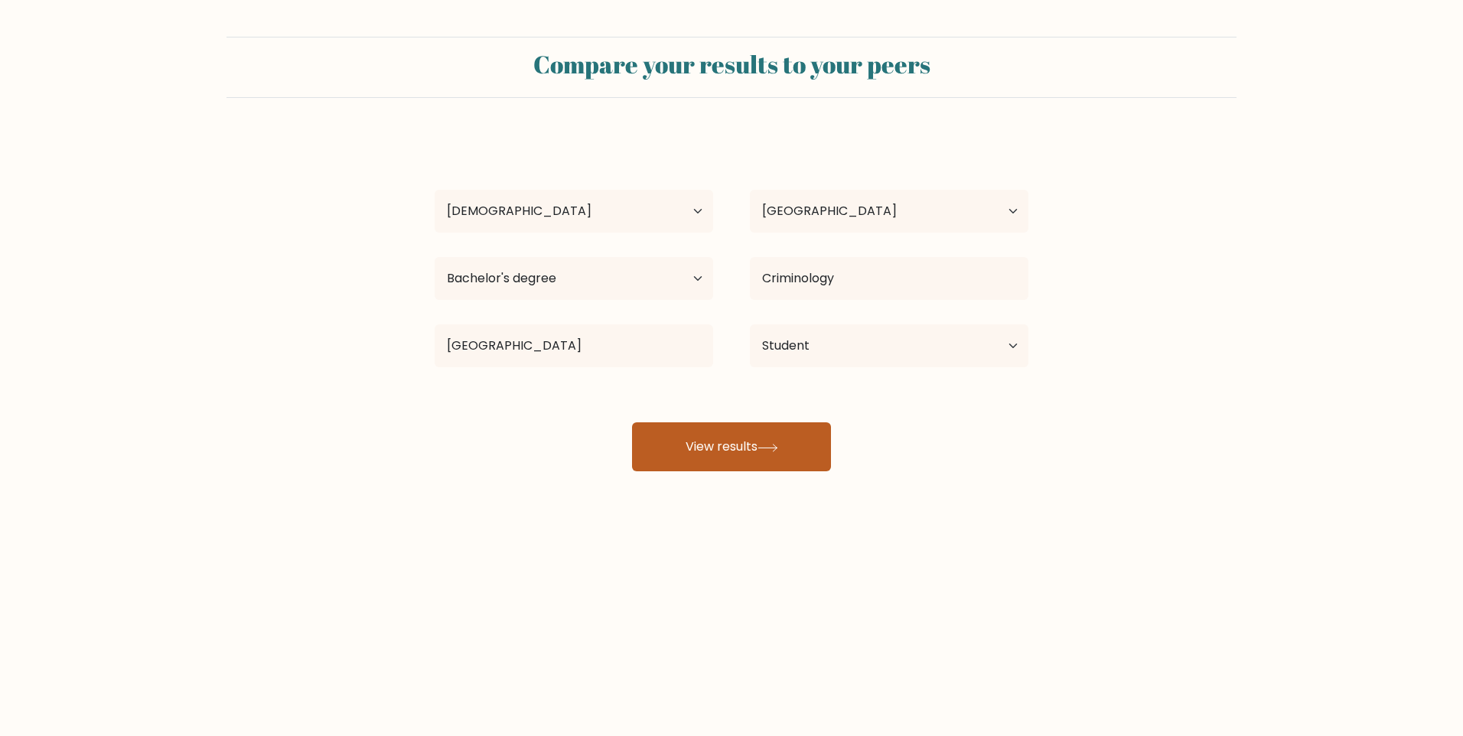
click at [754, 457] on button "View results" at bounding box center [731, 446] width 199 height 49
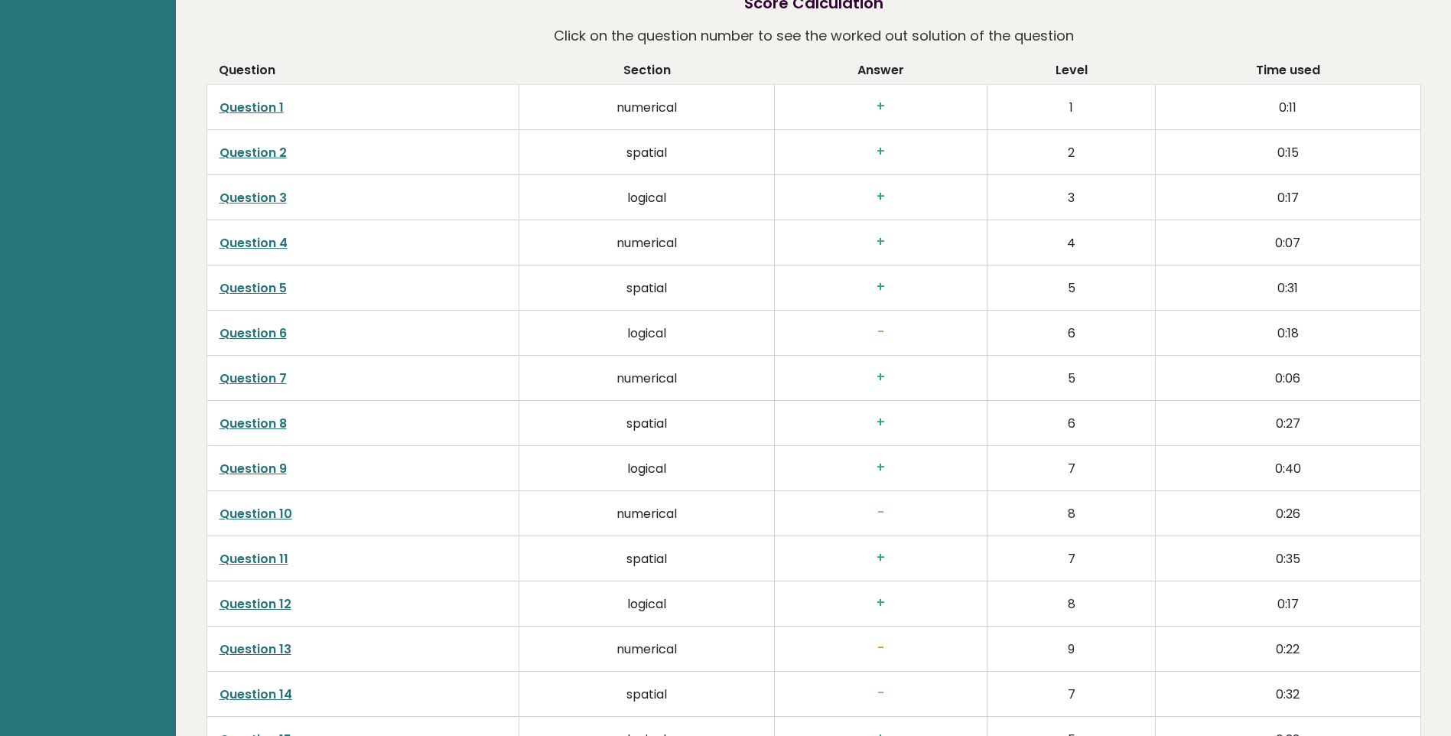
scroll to position [2601, 0]
